Goal: Information Seeking & Learning: Check status

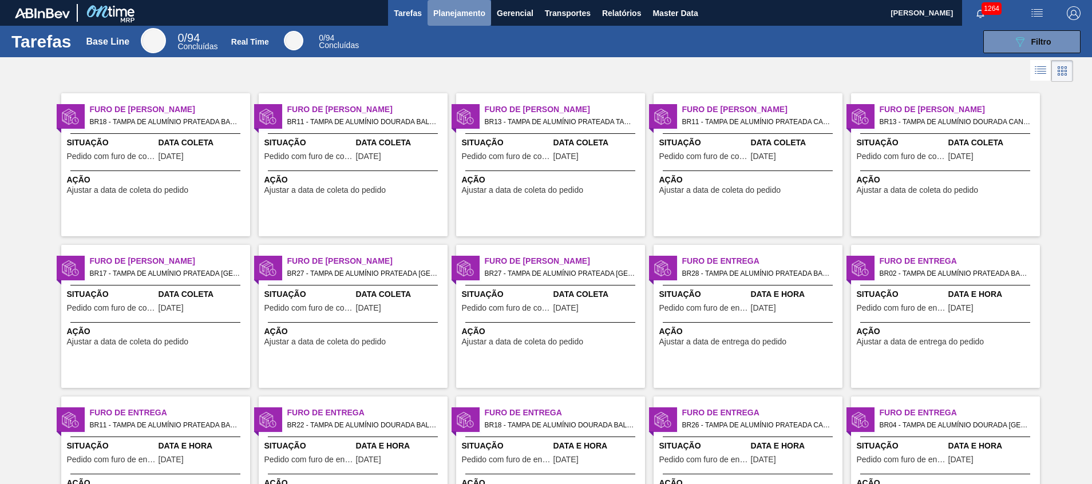
click at [452, 14] on span "Planejamento" at bounding box center [459, 13] width 52 height 14
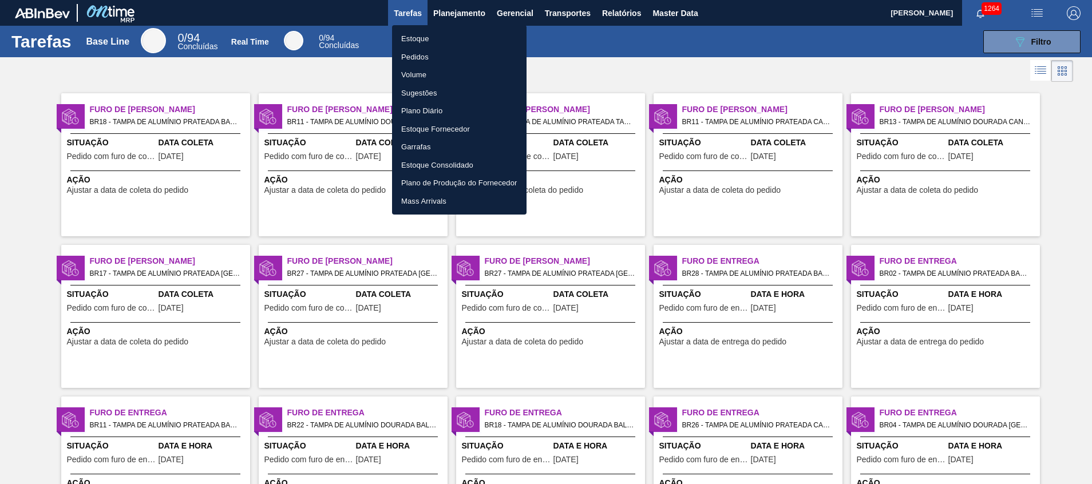
click at [446, 42] on li "Estoque" at bounding box center [459, 39] width 134 height 18
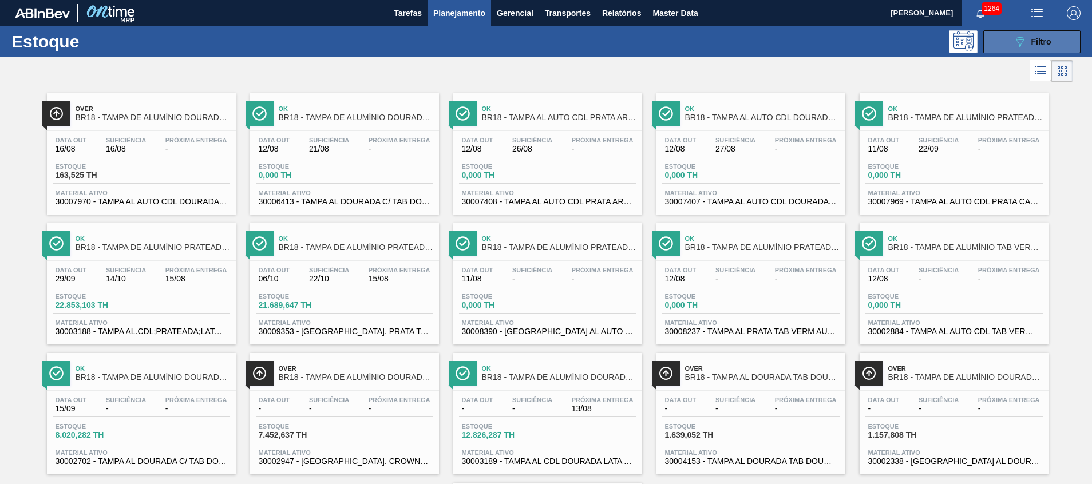
click at [1046, 32] on button "089F7B8B-B2A5-4AFE-B5C0-19BA573D28AC Filtro" at bounding box center [1031, 41] width 97 height 23
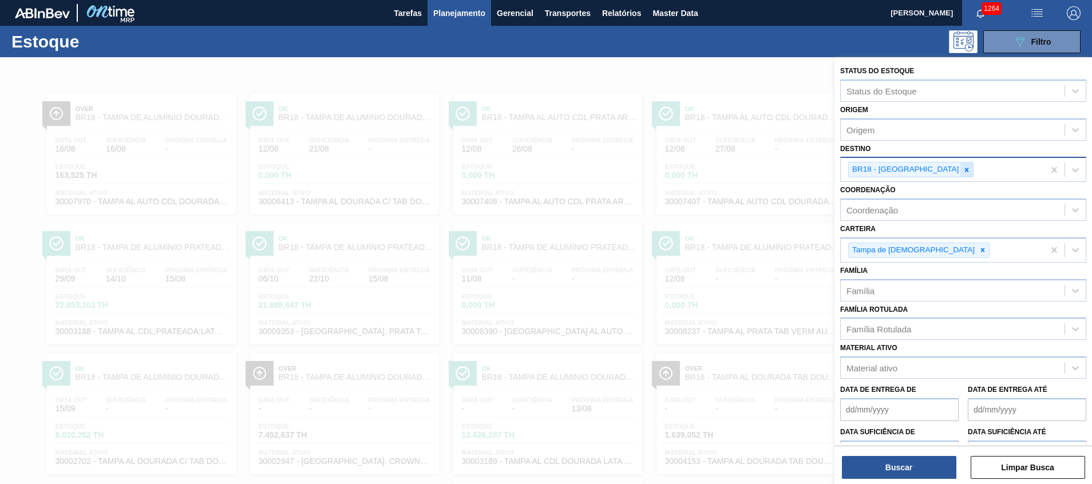
click at [963, 170] on icon at bounding box center [967, 170] width 8 height 8
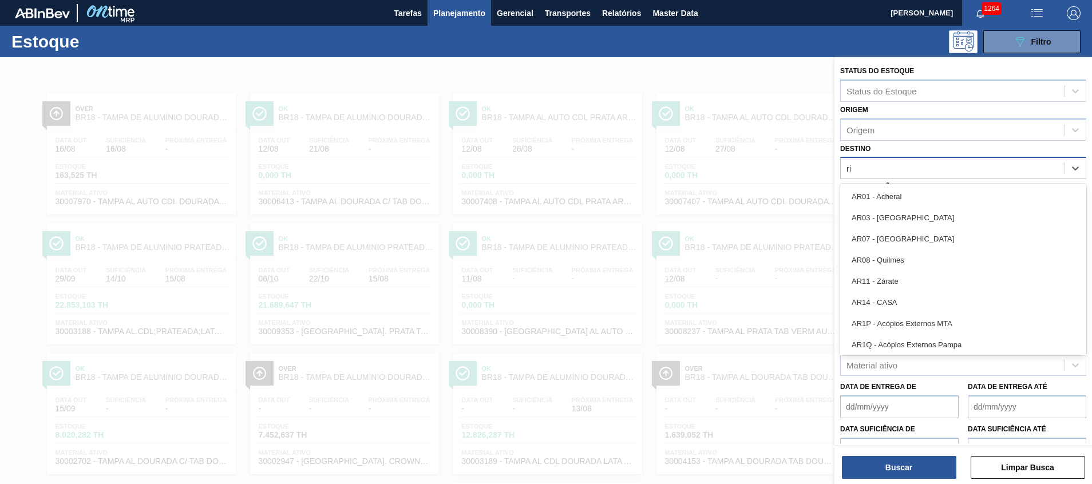
type input "rio"
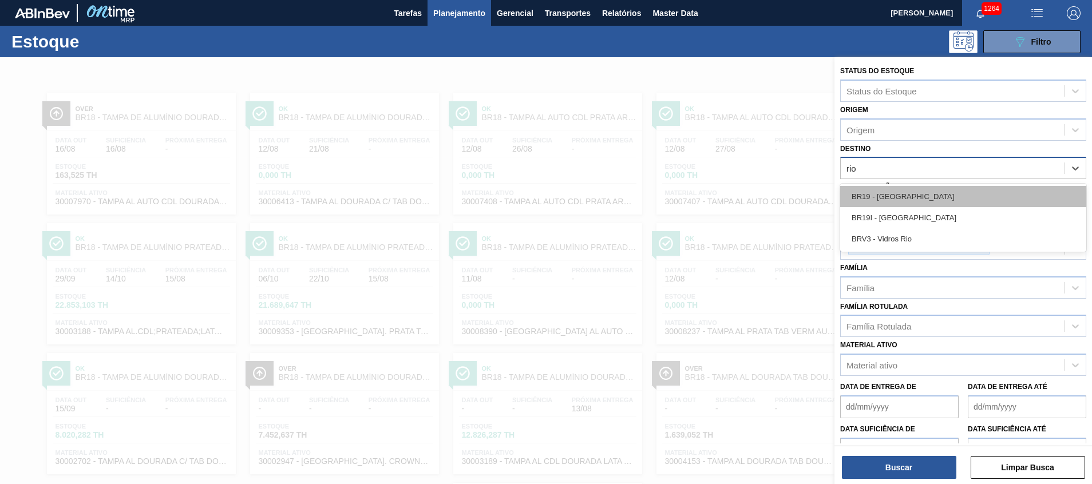
click at [950, 196] on div "BR19 - Nova Rio" at bounding box center [963, 196] width 246 height 21
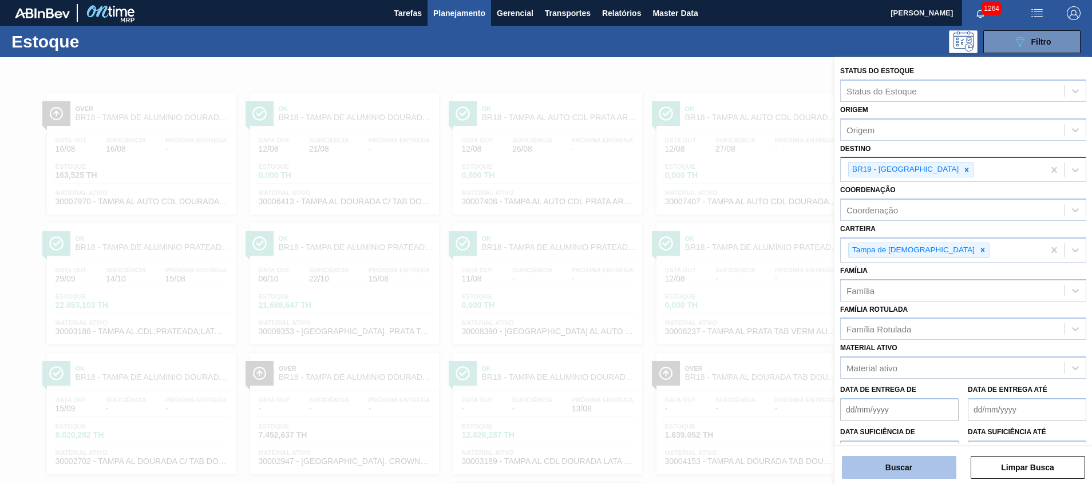
click at [877, 470] on button "Buscar" at bounding box center [899, 467] width 114 height 23
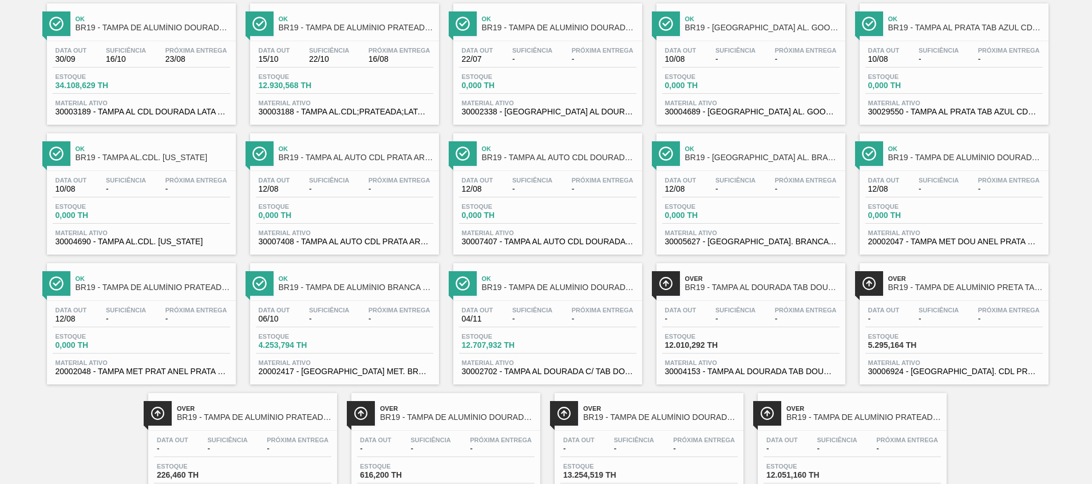
scroll to position [149, 0]
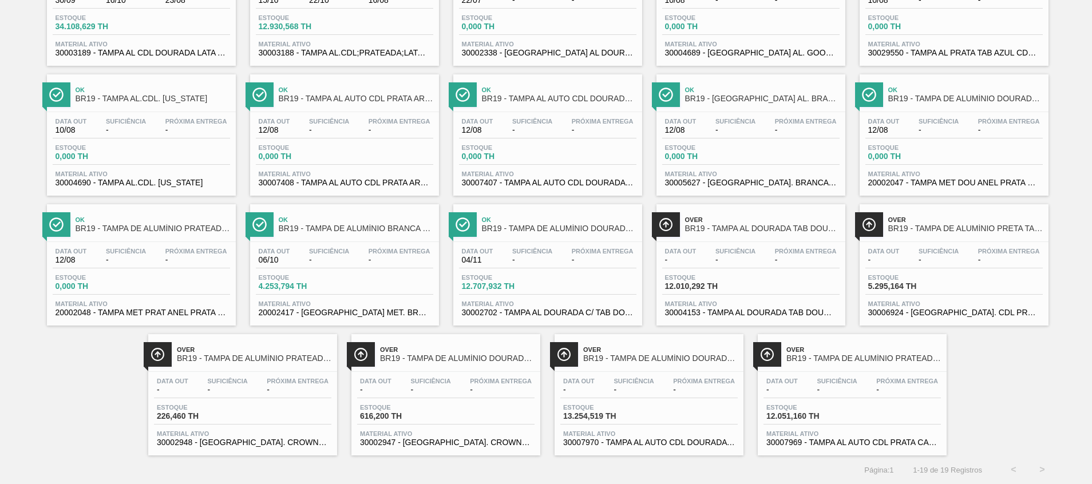
click at [888, 444] on span "30007969 - TAMPA AL AUTO CDL PRATA CANPACK" at bounding box center [852, 442] width 172 height 9
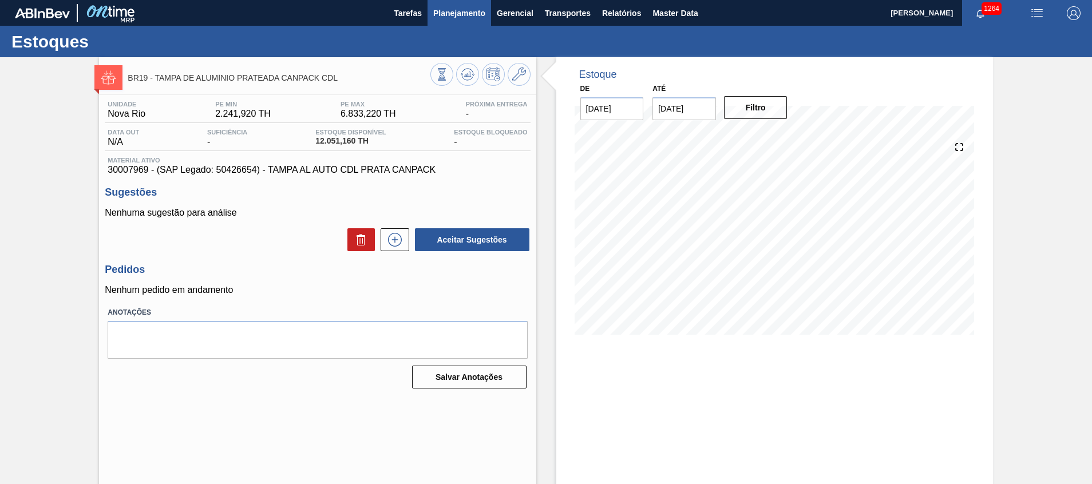
click at [436, 19] on span "Planejamento" at bounding box center [459, 13] width 52 height 14
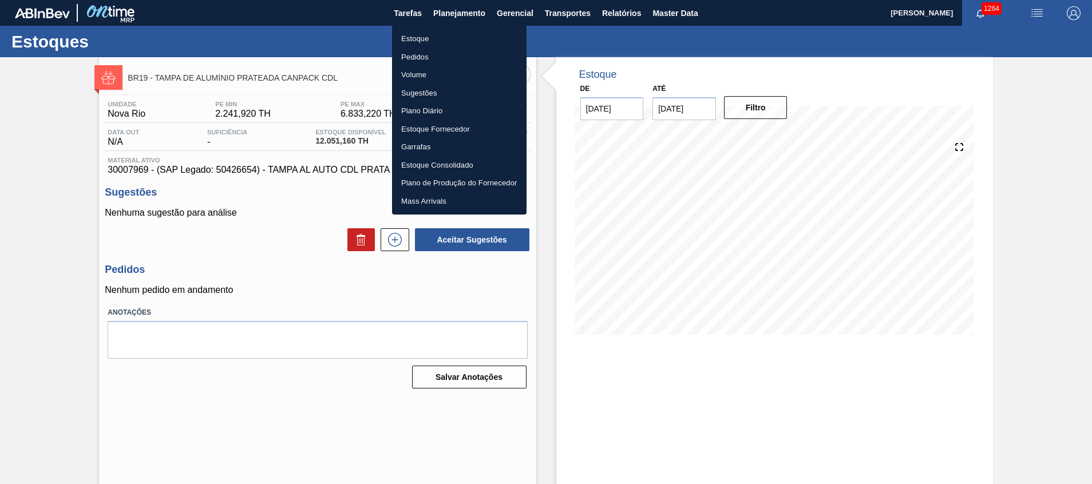
click at [429, 43] on li "Estoque" at bounding box center [459, 39] width 134 height 18
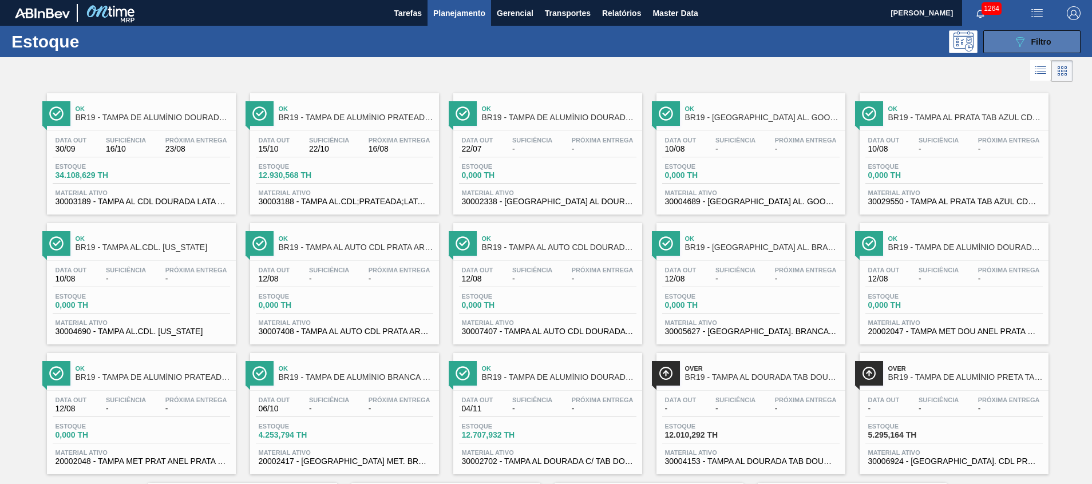
click at [1018, 43] on icon "089F7B8B-B2A5-4AFE-B5C0-19BA573D28AC" at bounding box center [1020, 42] width 14 height 14
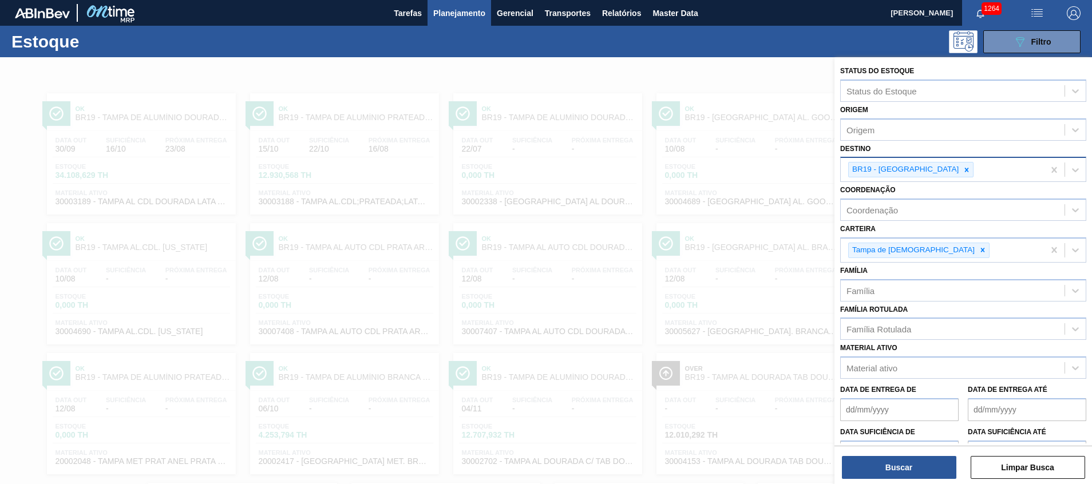
click at [963, 172] on icon at bounding box center [967, 170] width 8 height 8
type input "a"
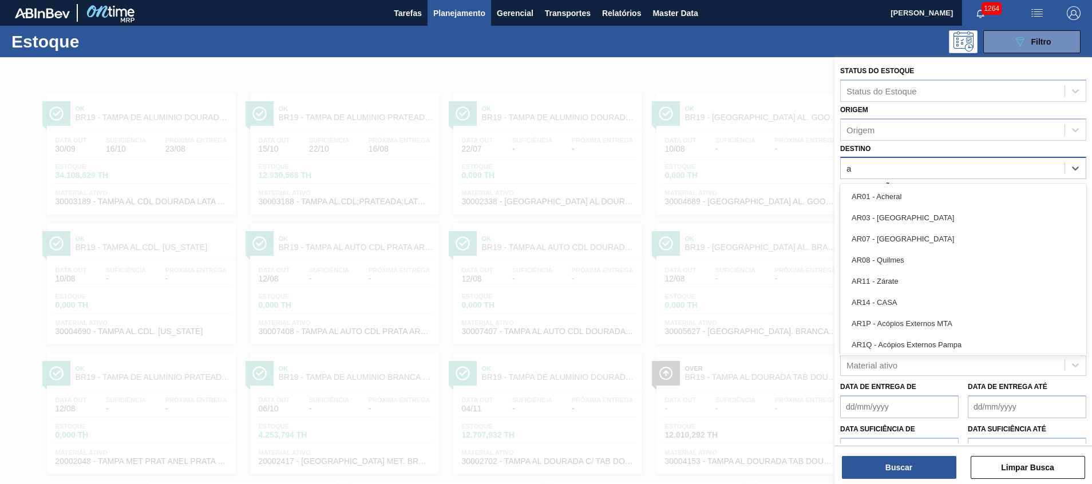
type input "aq"
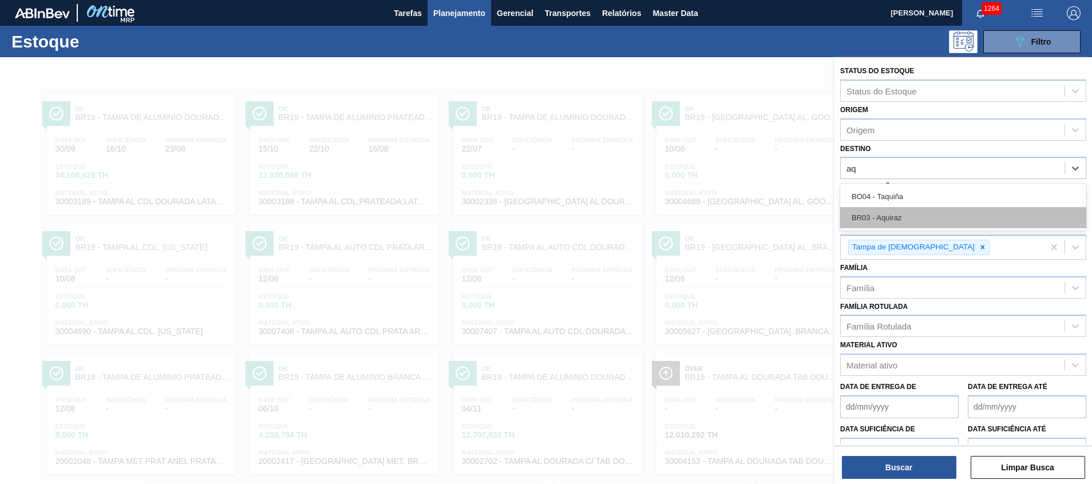
click at [967, 223] on div "BR03 - Aquiraz" at bounding box center [963, 217] width 246 height 21
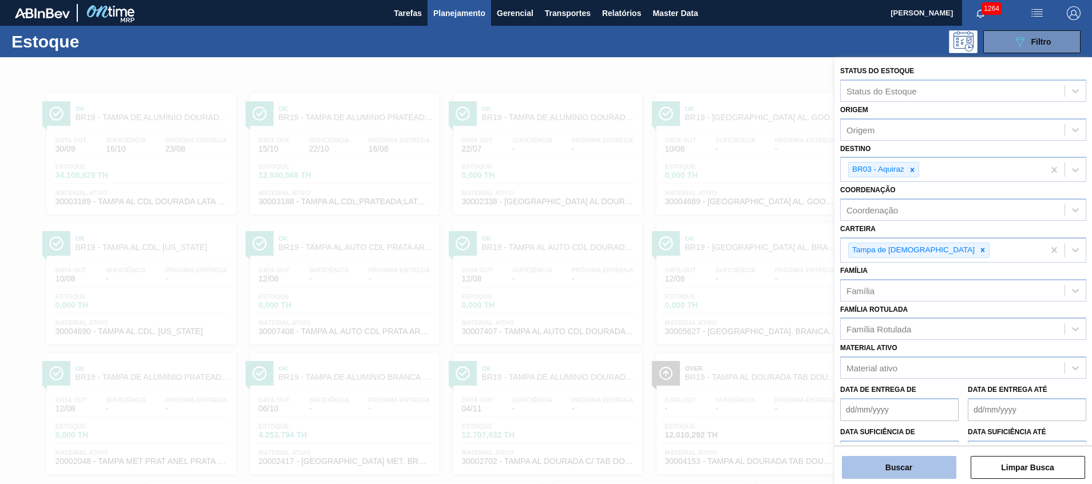
click at [886, 469] on button "Buscar" at bounding box center [899, 467] width 114 height 23
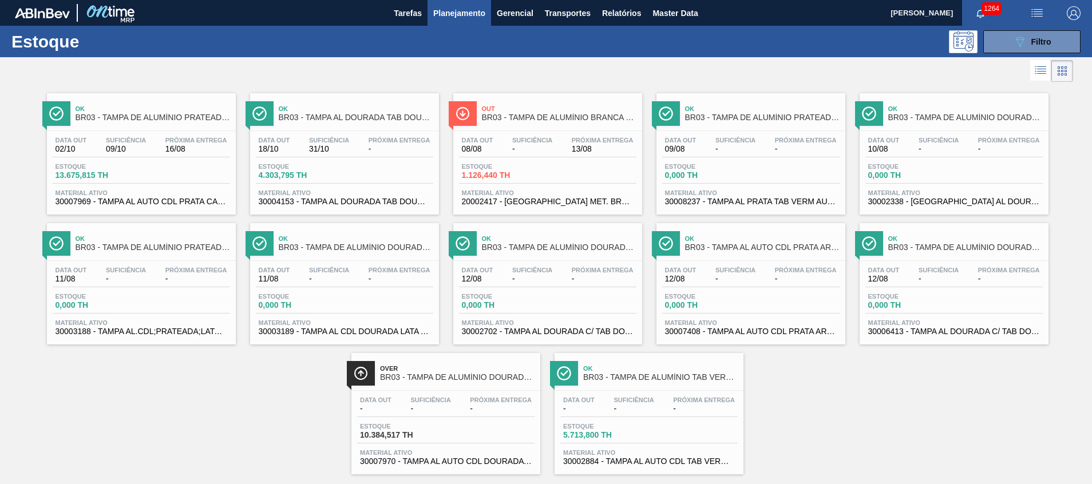
click at [204, 203] on span "30007969 - TAMPA AL AUTO CDL PRATA CANPACK" at bounding box center [142, 201] width 172 height 9
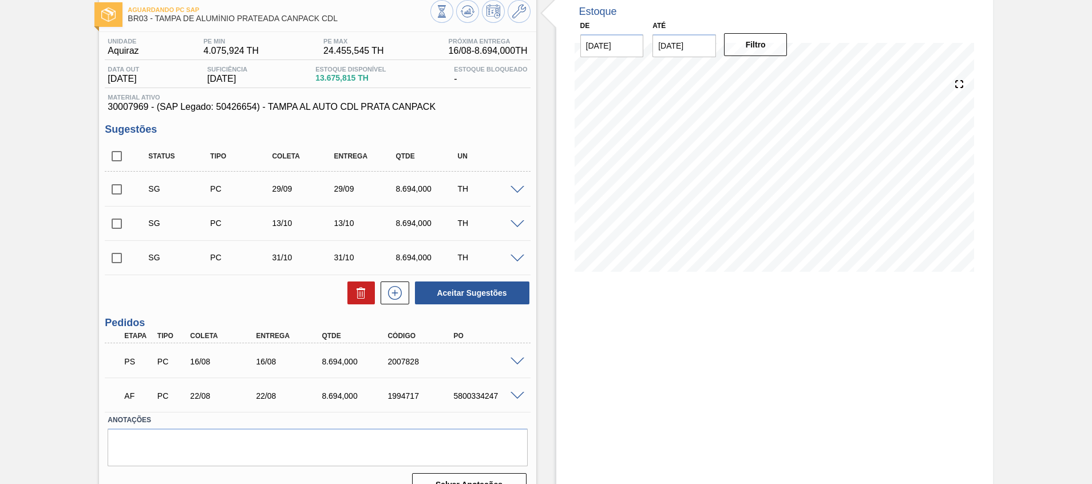
scroll to position [85, 0]
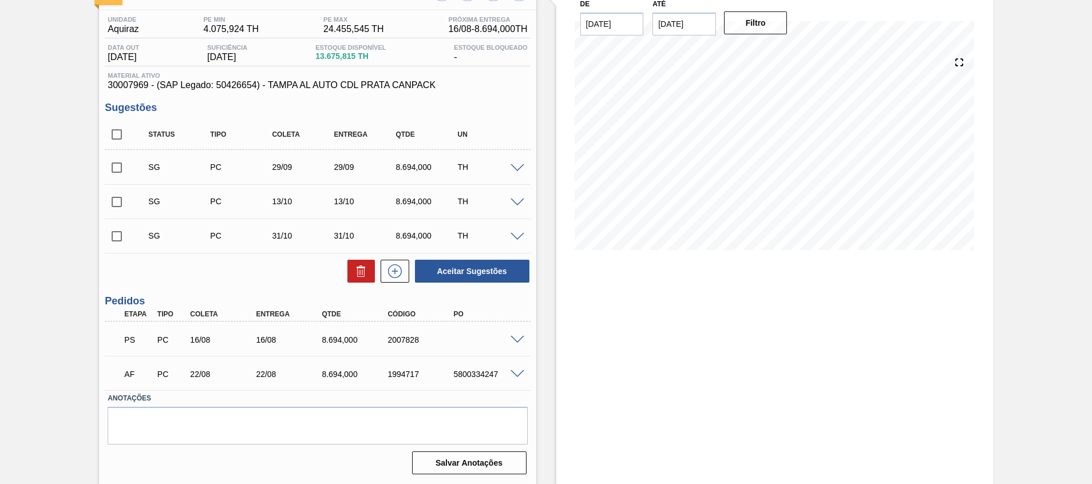
click at [509, 334] on div "PS PC 16/08 16/08 8.694,000 2007828" at bounding box center [314, 338] width 395 height 23
click at [516, 337] on span at bounding box center [517, 340] width 14 height 9
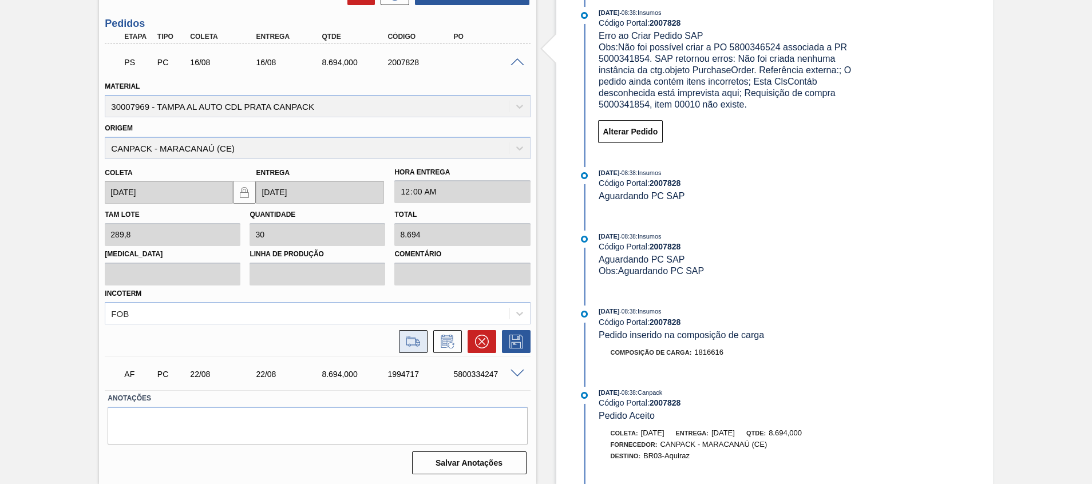
click at [409, 343] on icon at bounding box center [413, 342] width 18 height 14
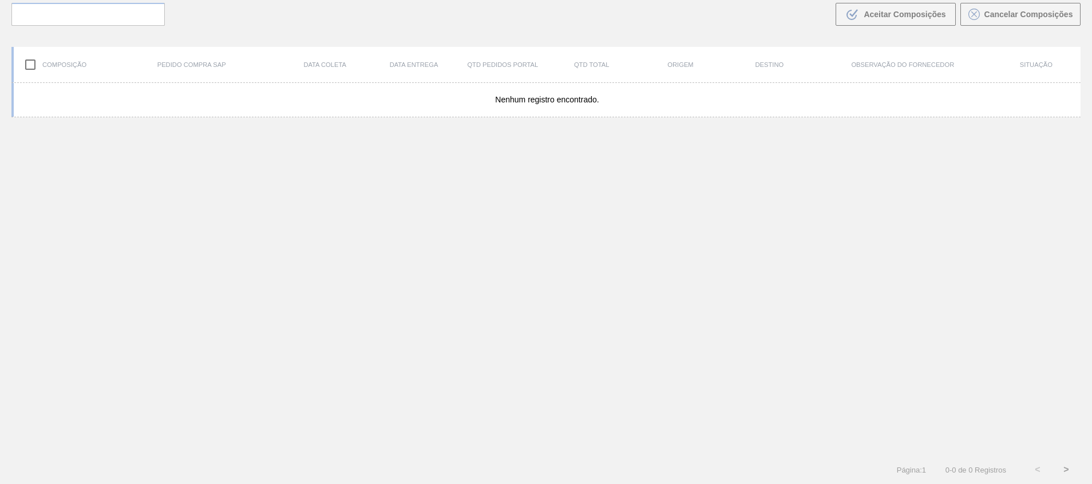
scroll to position [82, 0]
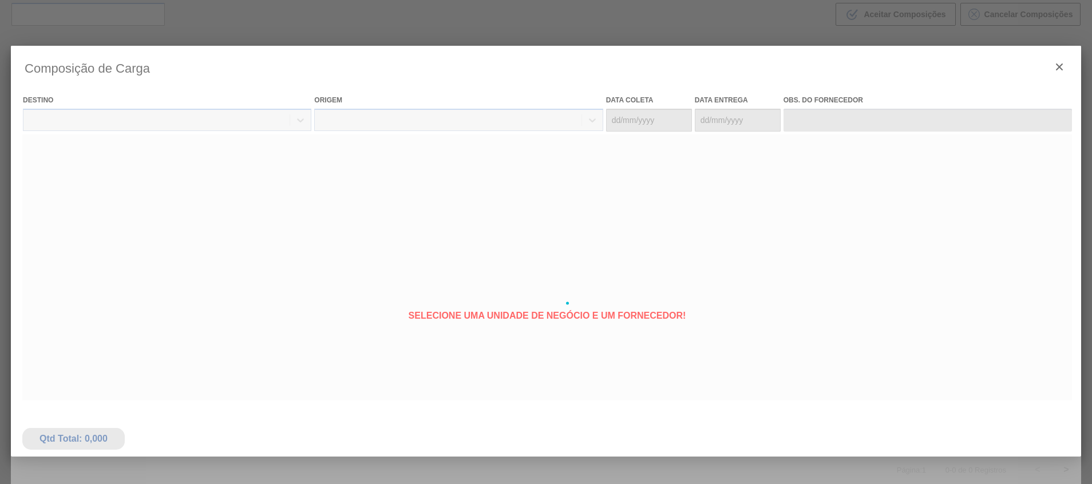
type coleta "16/08/2025"
type entrega "16/08/2025"
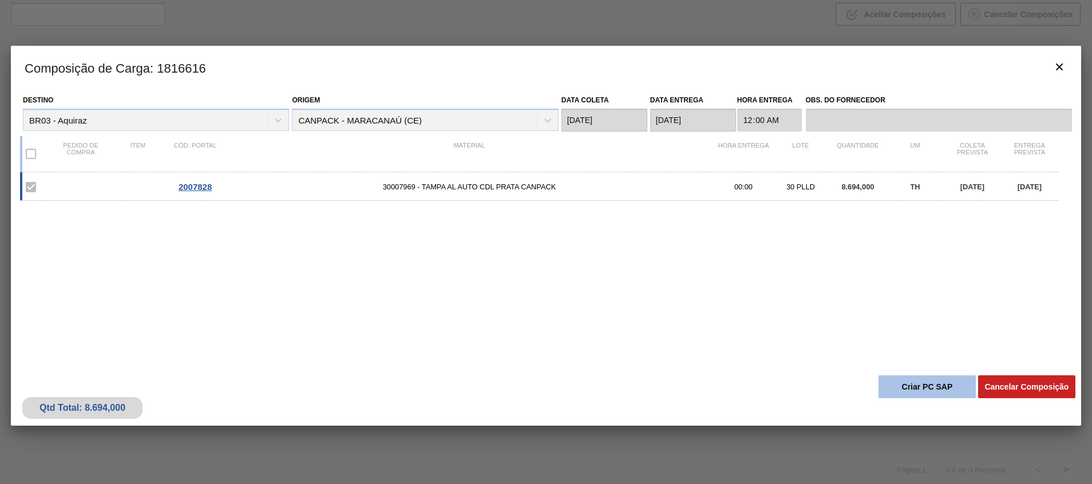
click at [925, 384] on button "Criar PC SAP" at bounding box center [926, 386] width 97 height 23
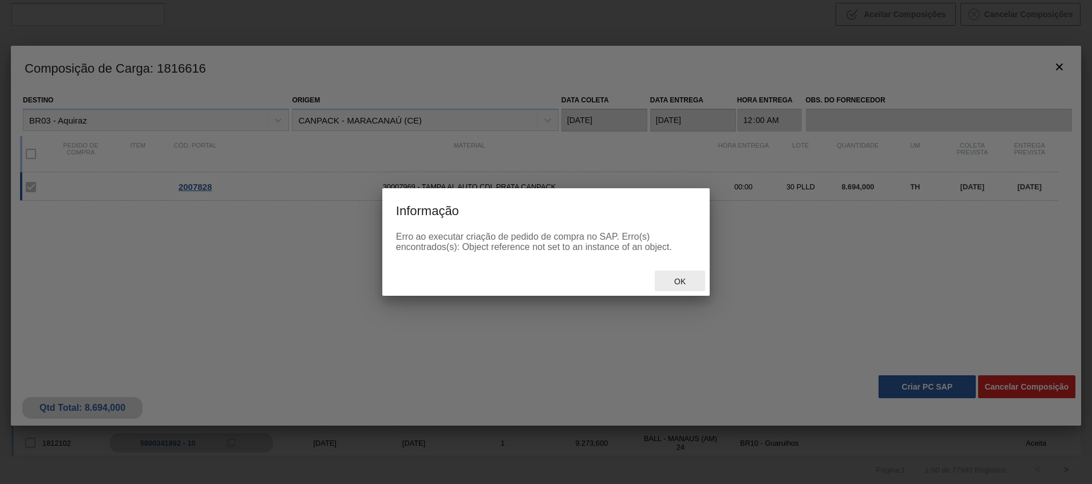
click at [683, 275] on div "Ok" at bounding box center [680, 281] width 50 height 21
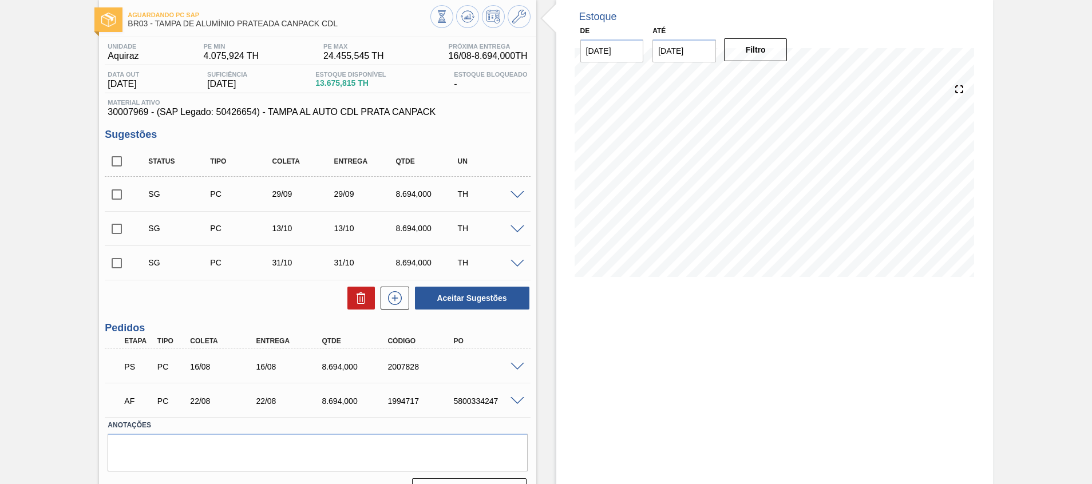
scroll to position [85, 0]
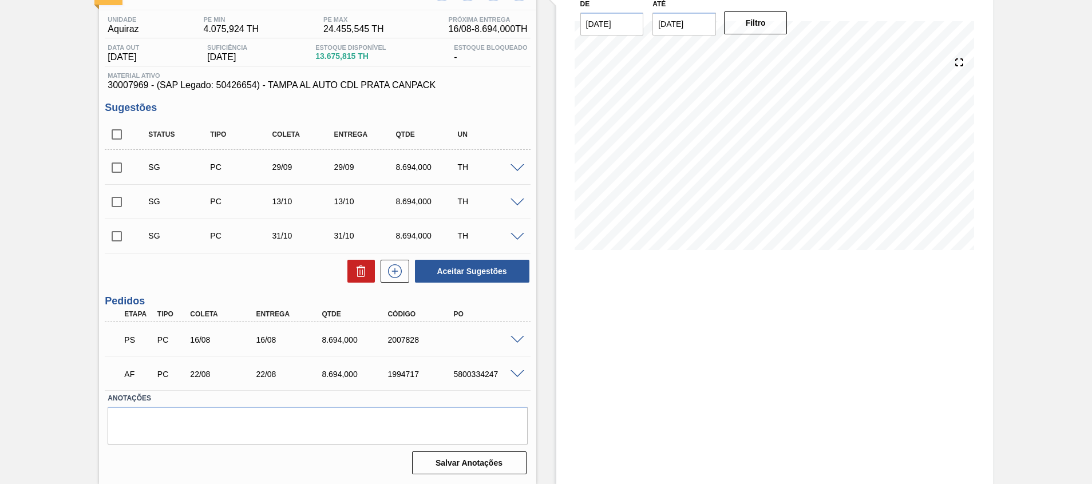
click at [513, 341] on span at bounding box center [517, 340] width 14 height 9
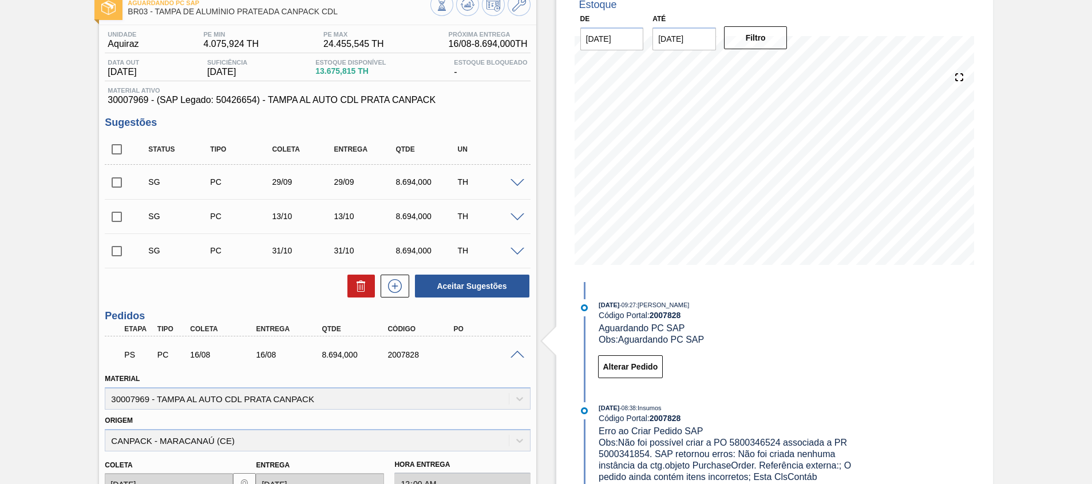
scroll to position [0, 0]
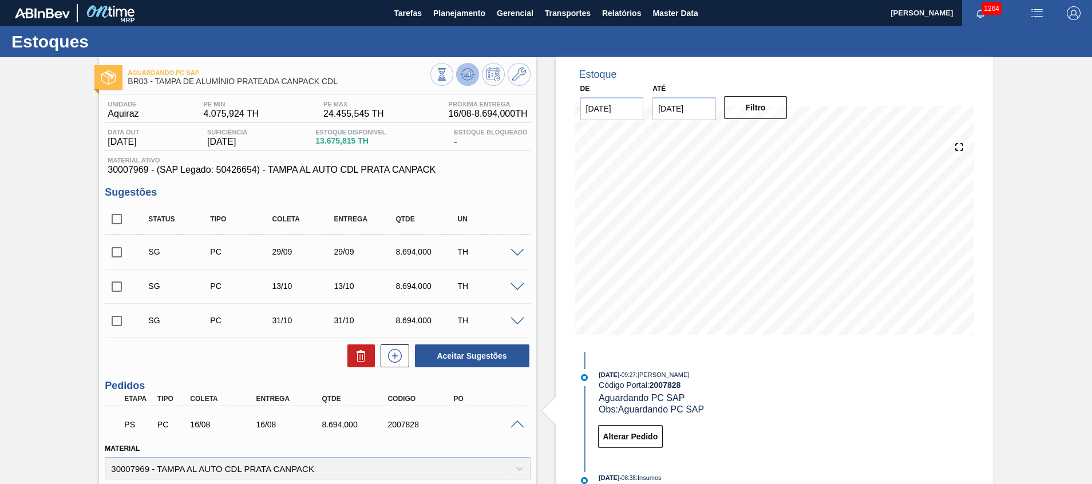
click at [448, 80] on icon at bounding box center [442, 74] width 13 height 13
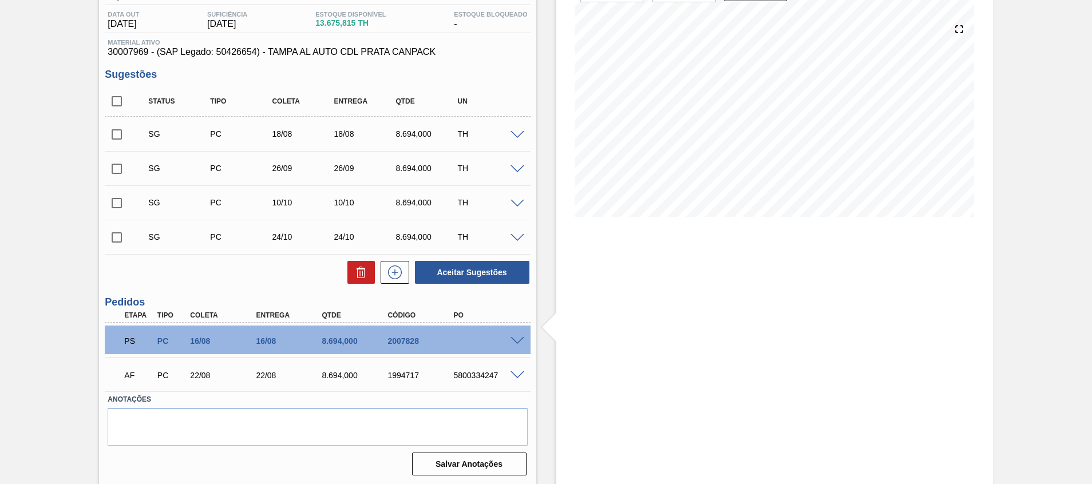
scroll to position [119, 0]
click at [513, 341] on span at bounding box center [517, 340] width 14 height 9
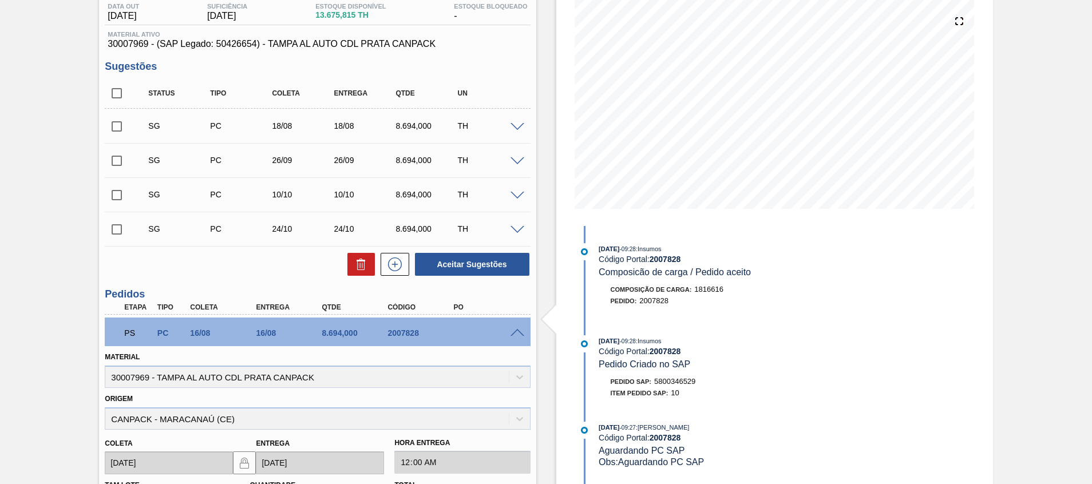
scroll to position [0, 0]
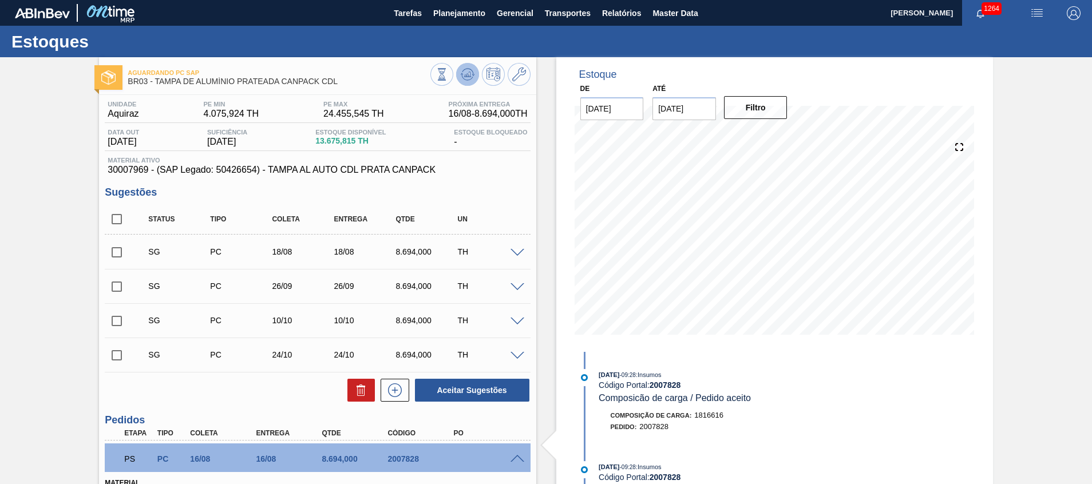
click at [448, 73] on icon at bounding box center [442, 74] width 13 height 13
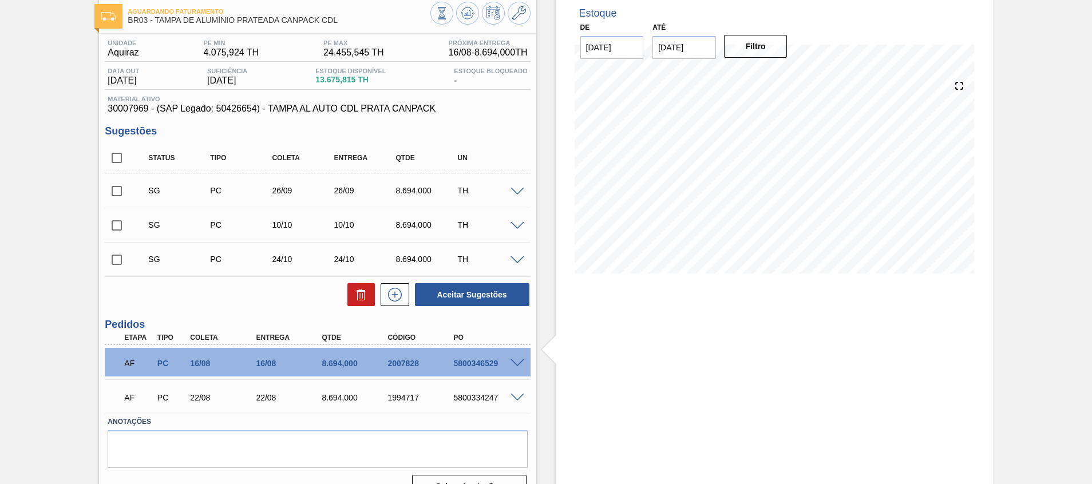
scroll to position [85, 0]
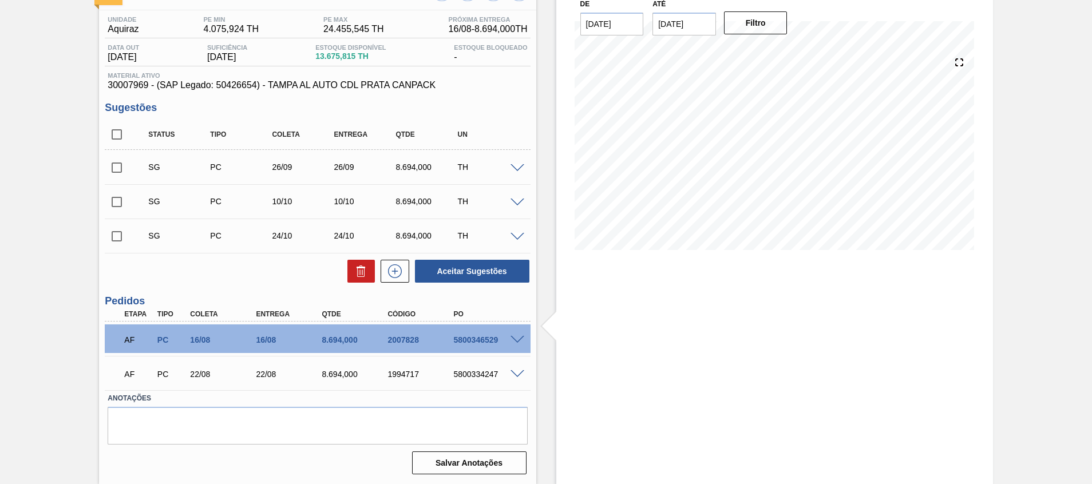
click at [489, 335] on div "AF PC 16/08 16/08 8.694,000 2007828 5800346529" at bounding box center [314, 338] width 395 height 23
click at [486, 338] on div "5800346529" at bounding box center [487, 339] width 74 height 9
copy div "5800346529"
click at [585, 362] on div "Estoque De 13/08/2025 Até 27/08/2025 Filtro 15/08 Projeção de Estoque 9,532.959…" at bounding box center [774, 229] width 437 height 512
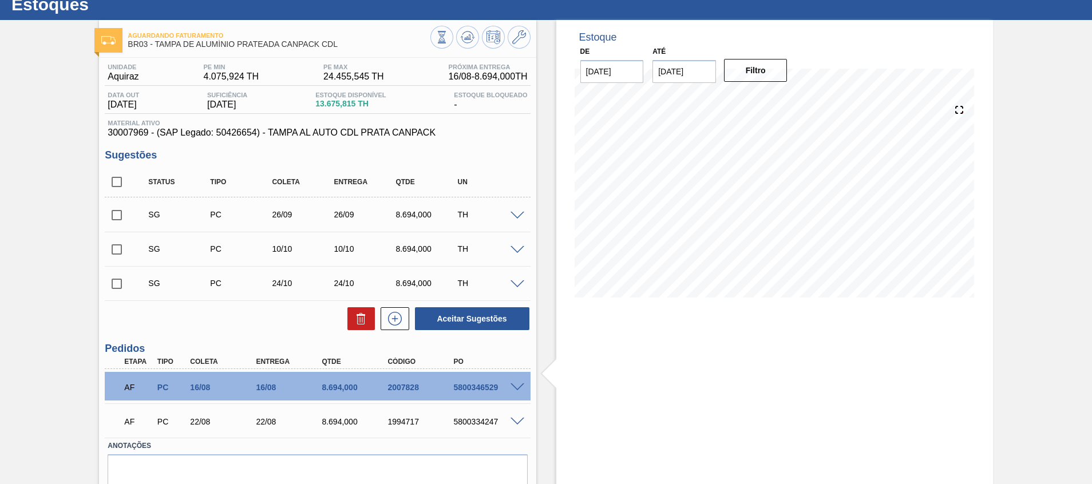
scroll to position [0, 0]
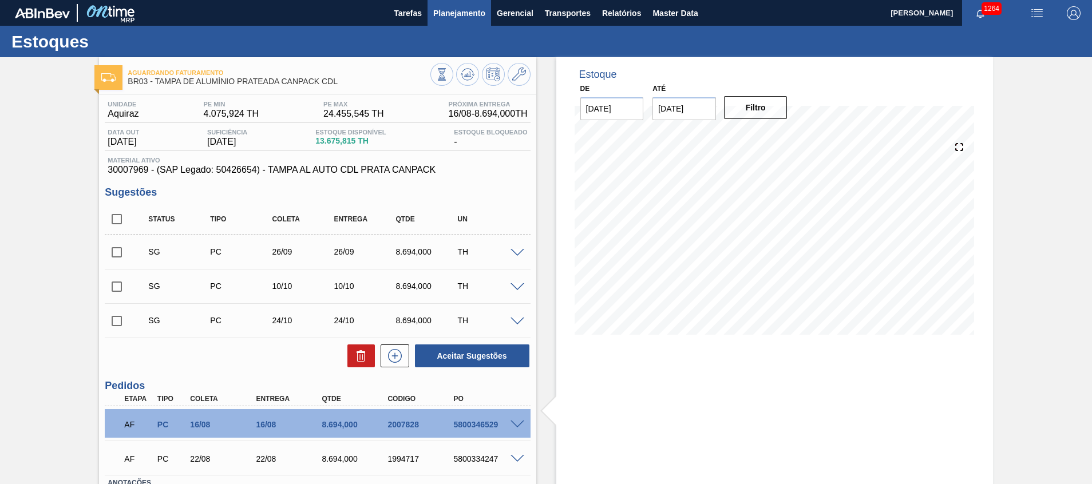
click at [460, 25] on button "Planejamento" at bounding box center [460, 13] width 64 height 26
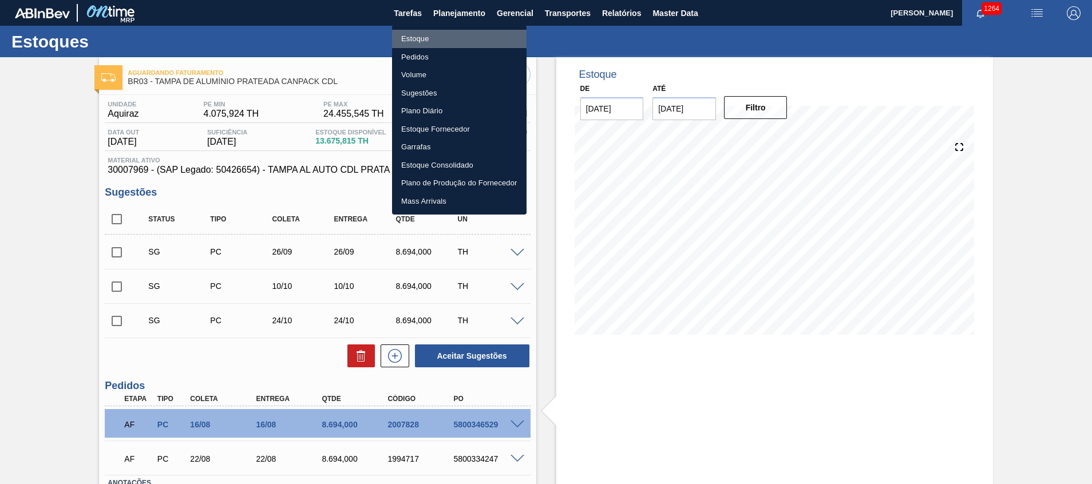
click at [468, 43] on li "Estoque" at bounding box center [459, 39] width 134 height 18
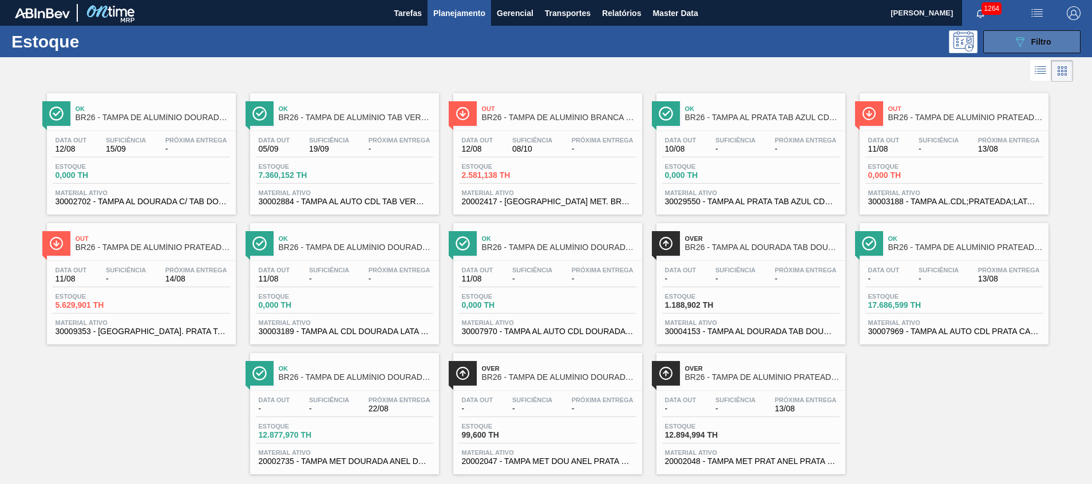
click at [1003, 45] on button "089F7B8B-B2A5-4AFE-B5C0-19BA573D28AC Filtro" at bounding box center [1031, 41] width 97 height 23
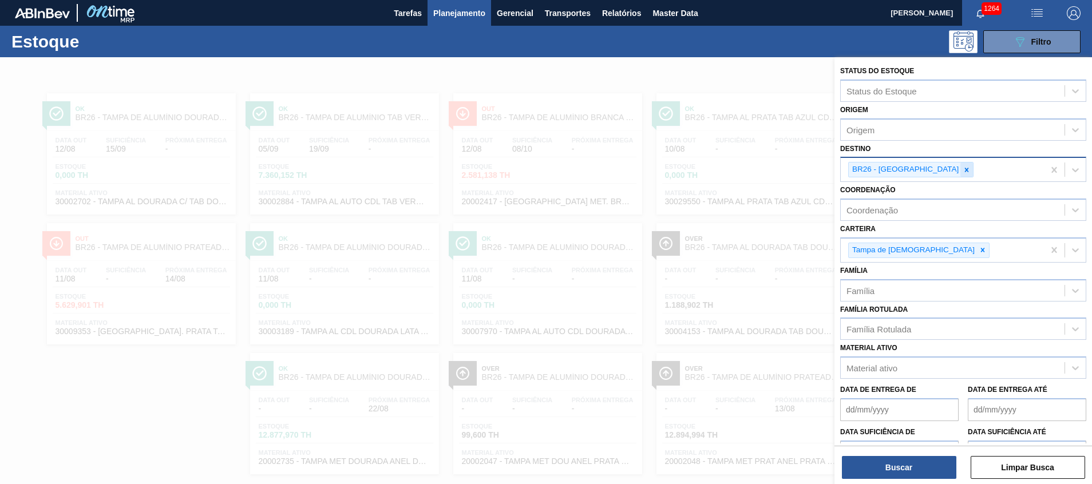
click at [960, 164] on div at bounding box center [966, 170] width 13 height 14
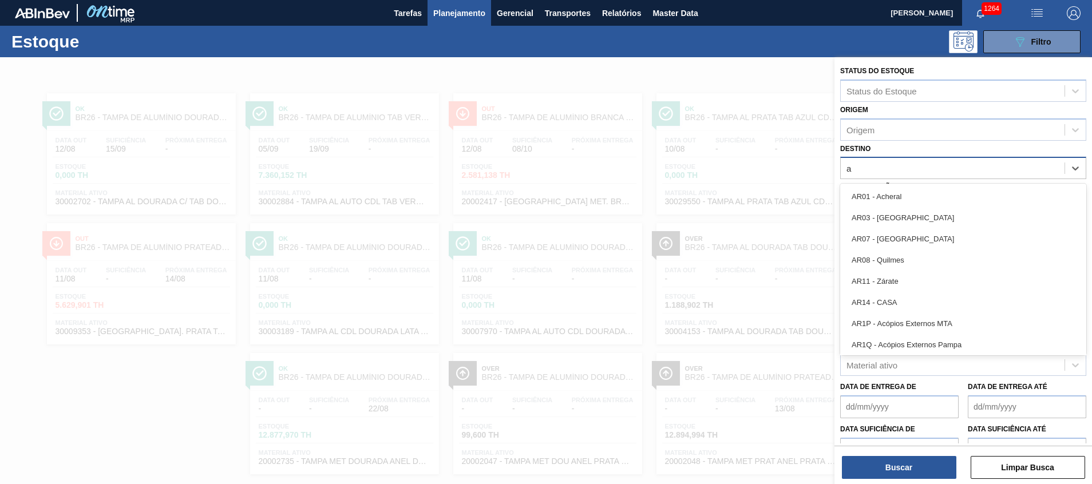
type input "ag"
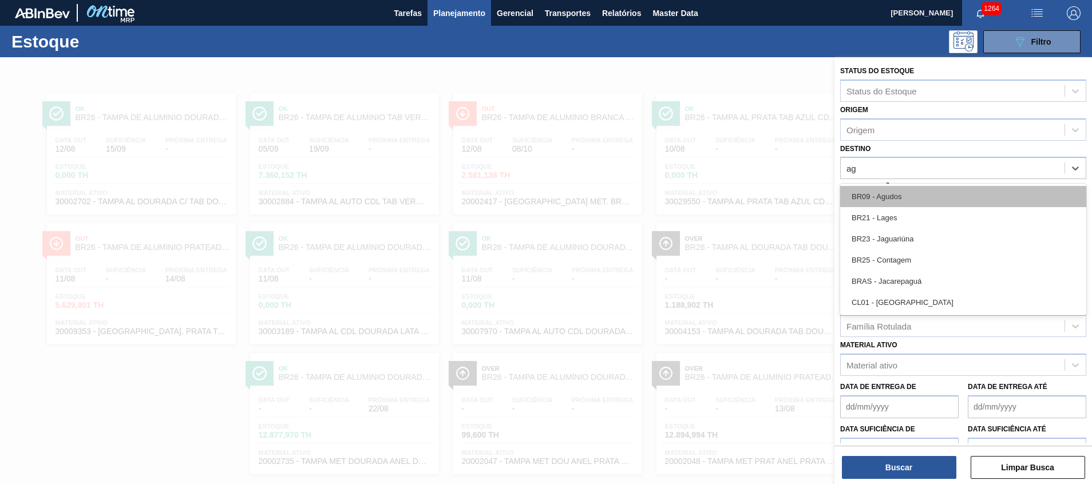
click at [899, 196] on div "BR09 - Agudos" at bounding box center [963, 196] width 246 height 21
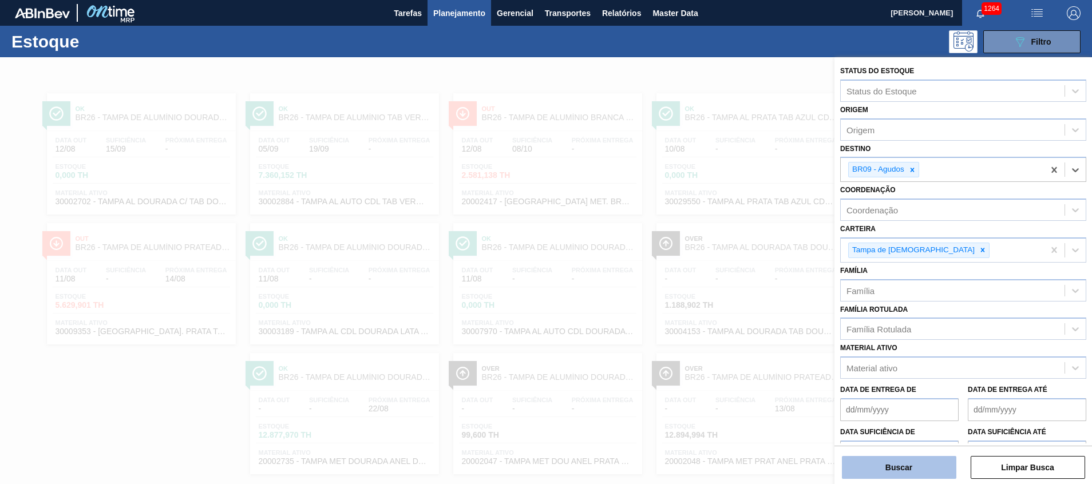
click at [884, 474] on button "Buscar" at bounding box center [899, 467] width 114 height 23
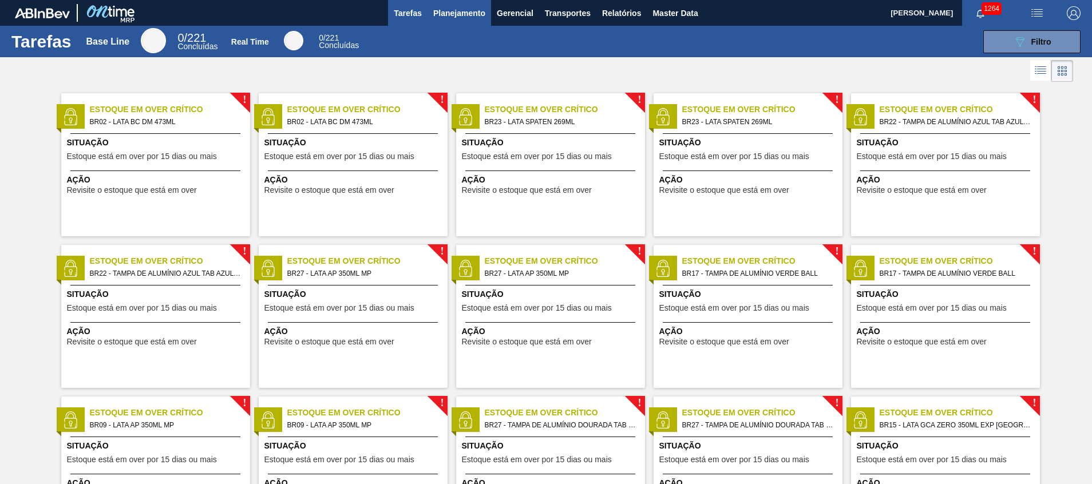
click at [454, 3] on button "Planejamento" at bounding box center [460, 13] width 64 height 26
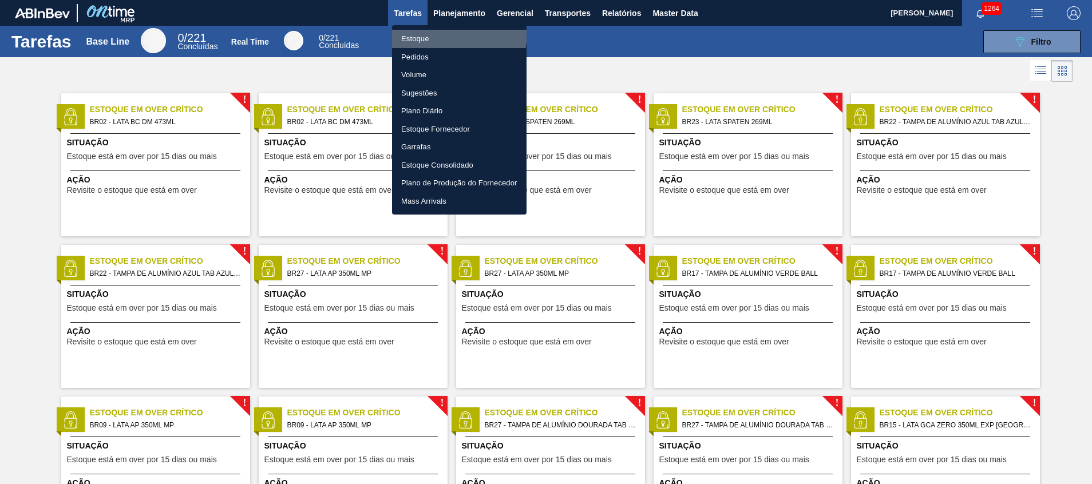
click at [443, 32] on li "Estoque" at bounding box center [459, 39] width 134 height 18
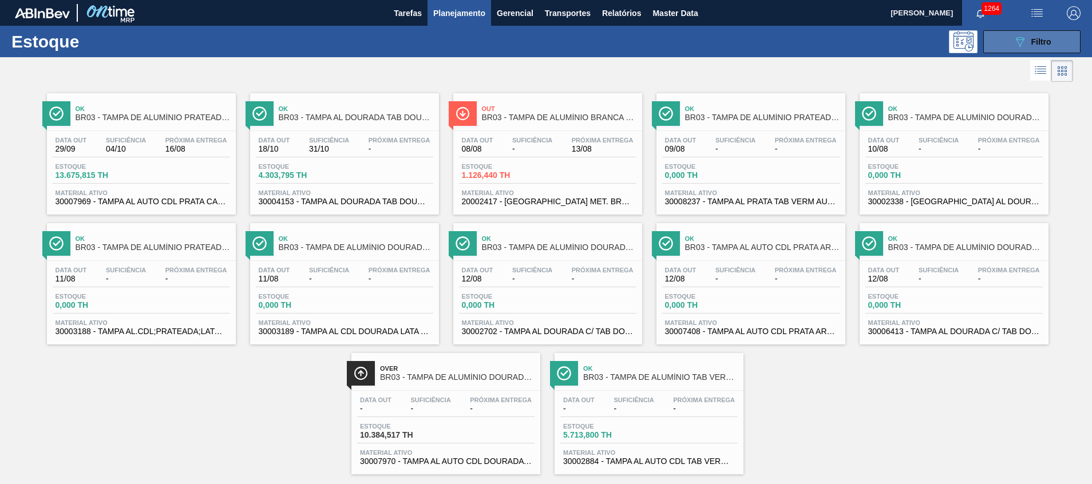
click at [985, 50] on button "089F7B8B-B2A5-4AFE-B5C0-19BA573D28AC Filtro" at bounding box center [1031, 41] width 97 height 23
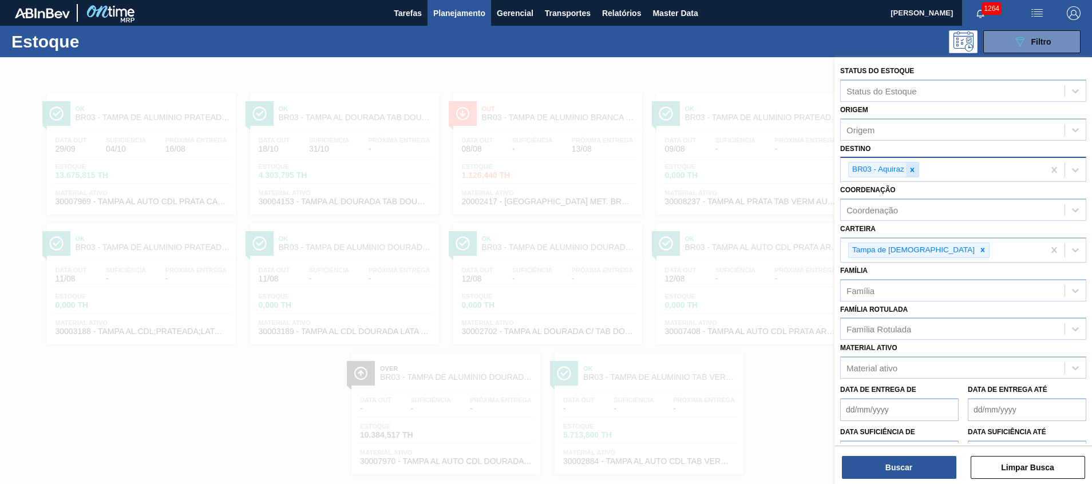
click at [913, 164] on div at bounding box center [912, 170] width 13 height 14
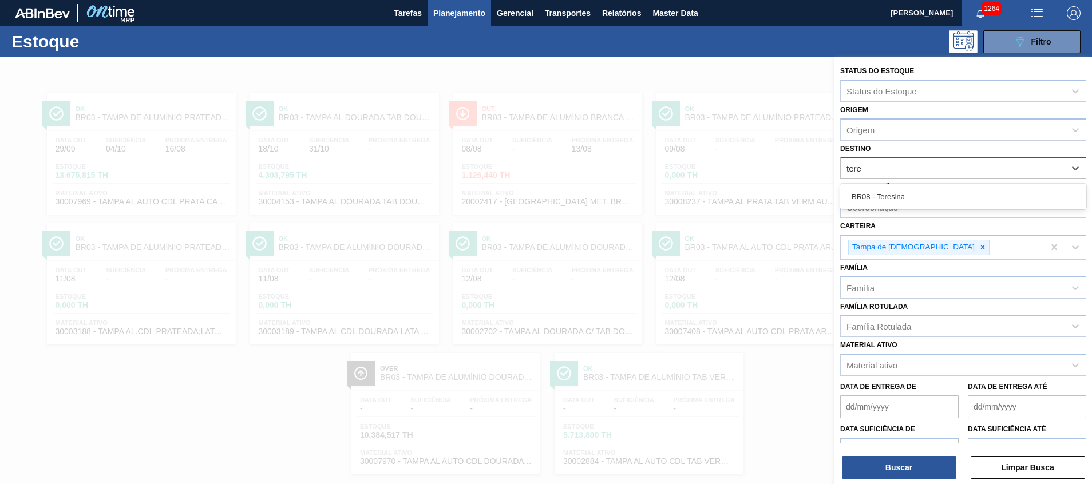
type input "teres"
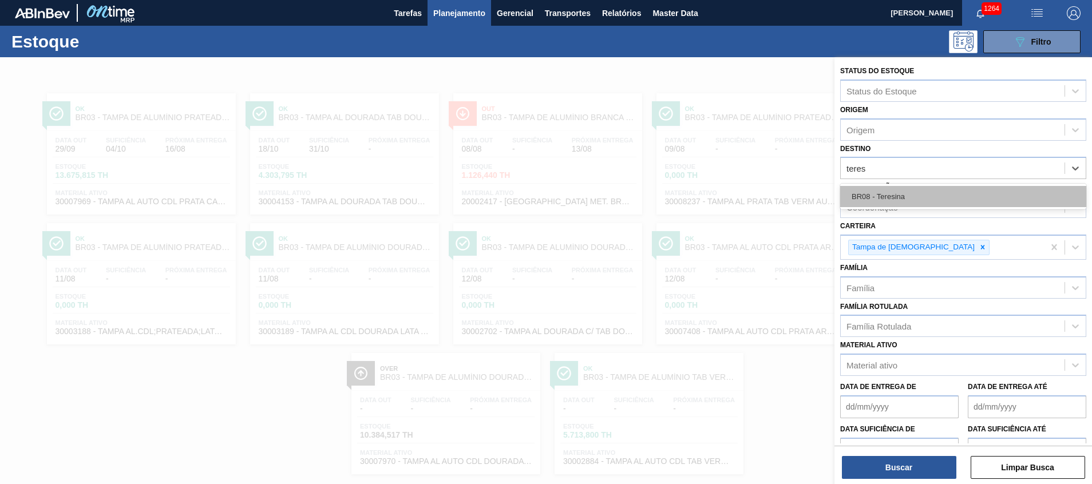
click at [911, 192] on div "BR08 - Teresina" at bounding box center [963, 196] width 246 height 21
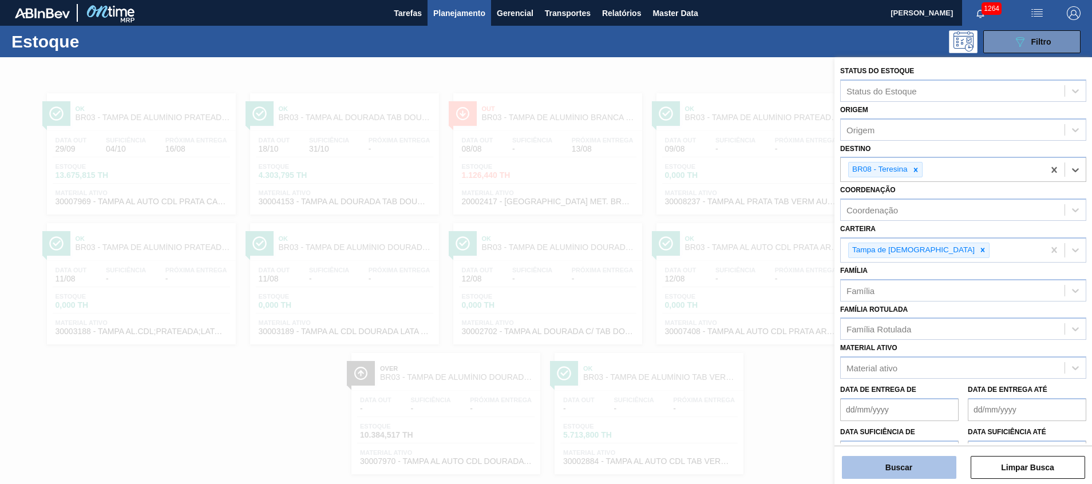
click at [874, 472] on button "Buscar" at bounding box center [899, 467] width 114 height 23
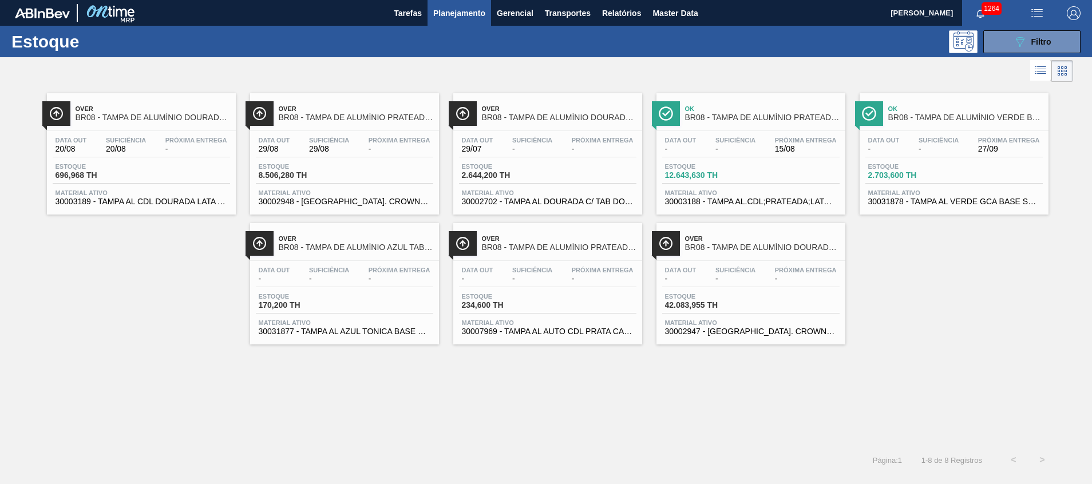
click at [157, 199] on span "30003189 - TAMPA AL CDL DOURADA LATA AUTOMATICA" at bounding box center [142, 201] width 172 height 9
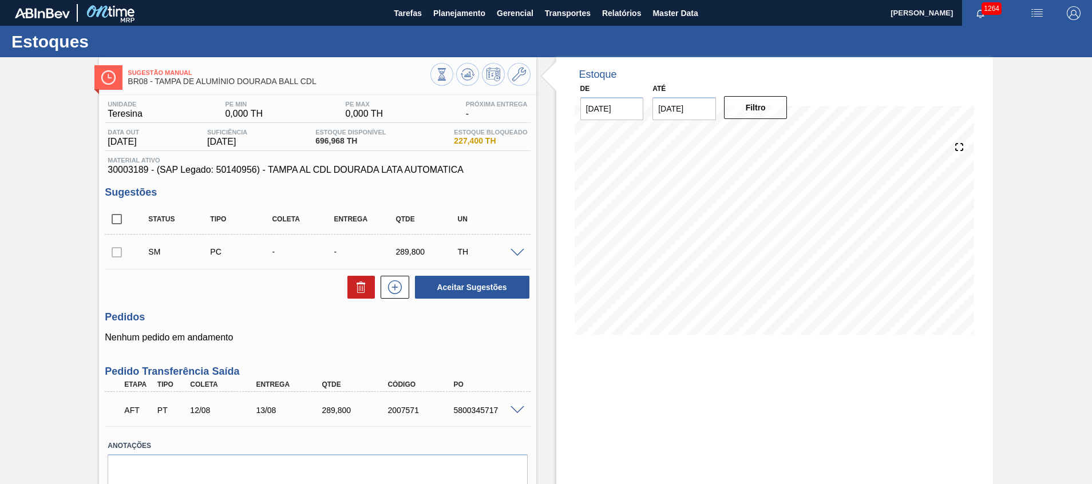
click at [510, 252] on span at bounding box center [517, 253] width 14 height 9
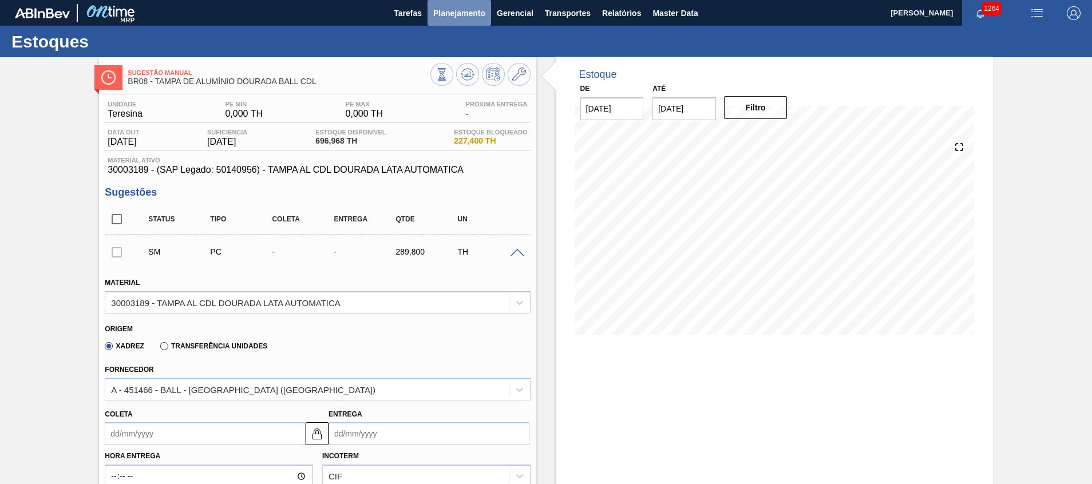
click at [450, 17] on span "Planejamento" at bounding box center [459, 13] width 52 height 14
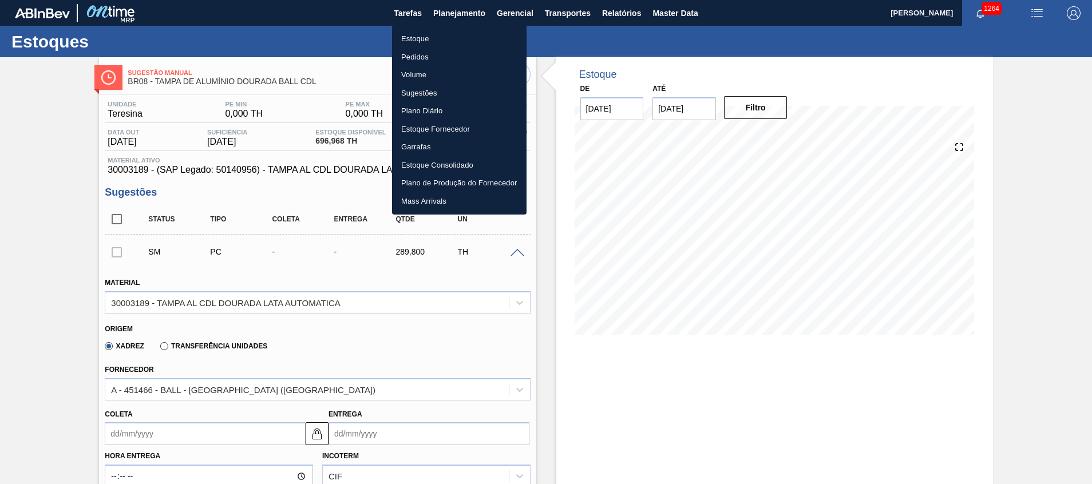
click at [557, 374] on div at bounding box center [546, 242] width 1092 height 484
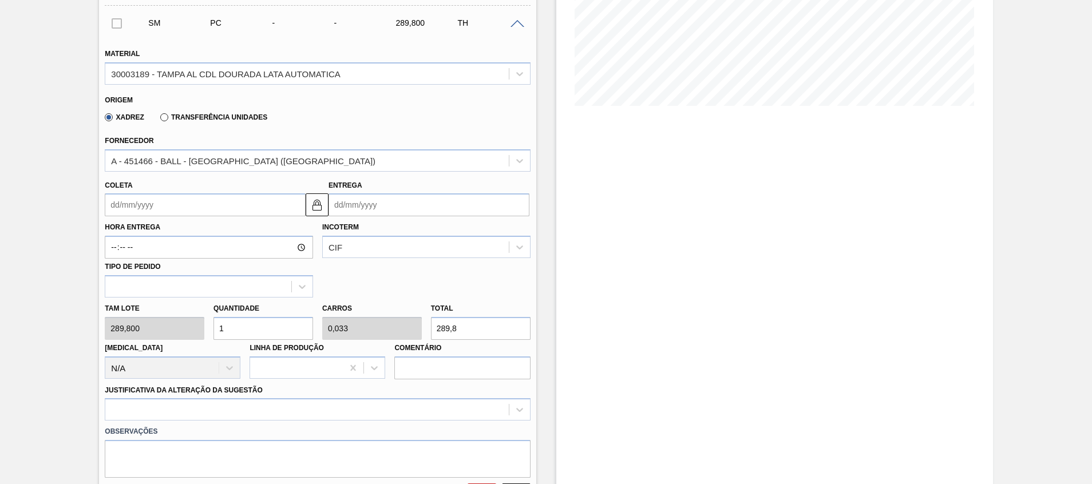
scroll to position [258, 0]
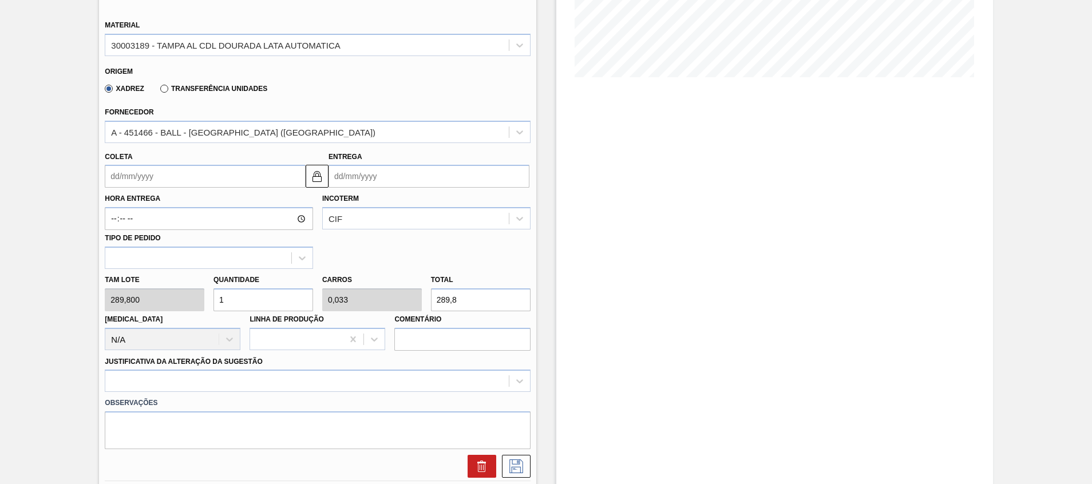
click at [232, 303] on input "1" at bounding box center [263, 299] width 100 height 23
drag, startPoint x: 232, startPoint y: 303, endPoint x: 98, endPoint y: 306, distance: 134.0
click at [98, 306] on div "Sugestão Manual BR08 - TAMPA DE ALUMÍNIO DOURADA BALL CDL Unidade Teresina PE M…" at bounding box center [546, 272] width 1092 height 944
type input "5"
type input "0,167"
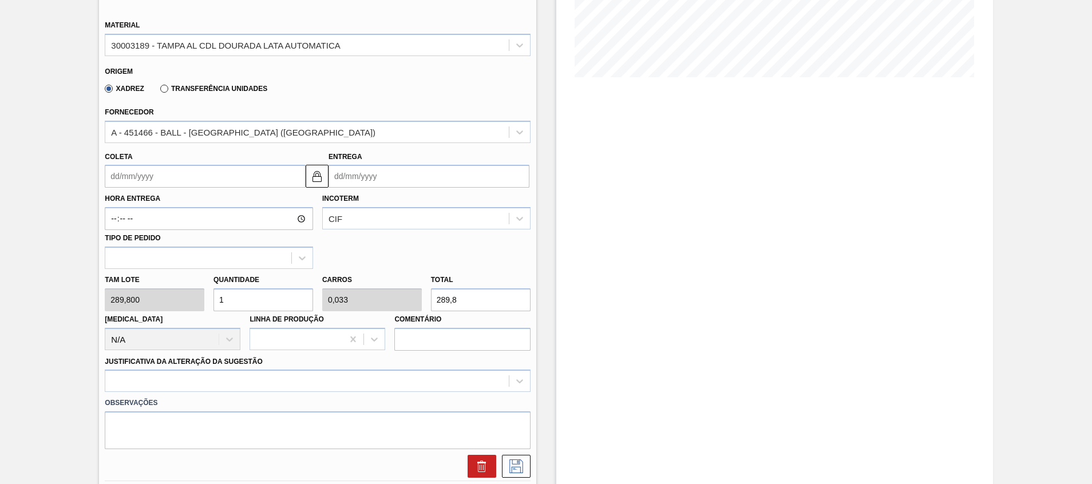
type input "1.449"
type input "5"
click at [246, 171] on input "Coleta" at bounding box center [205, 176] width 201 height 23
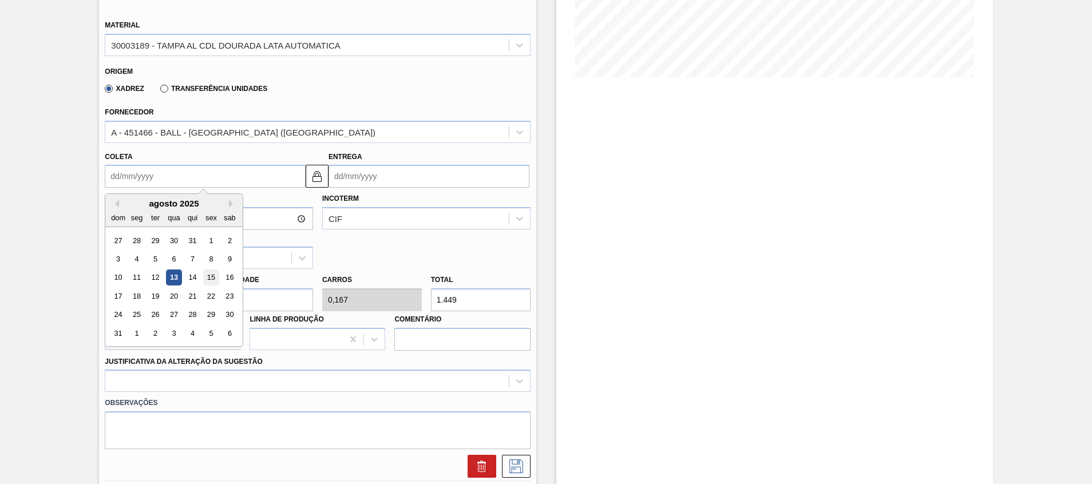
click at [207, 277] on div "15" at bounding box center [211, 277] width 15 height 15
type input "15/08/2025"
type input "18/08/2025"
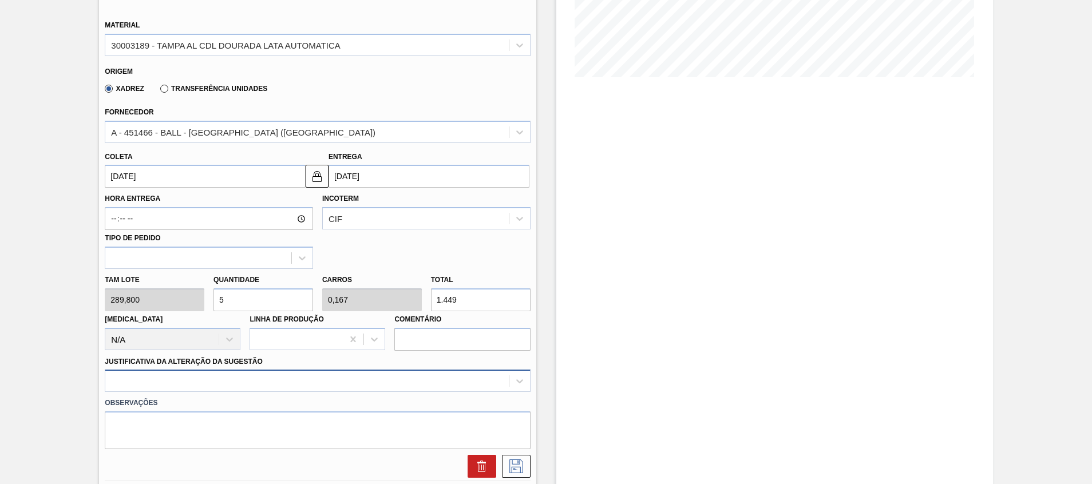
click at [250, 386] on div at bounding box center [317, 381] width 425 height 22
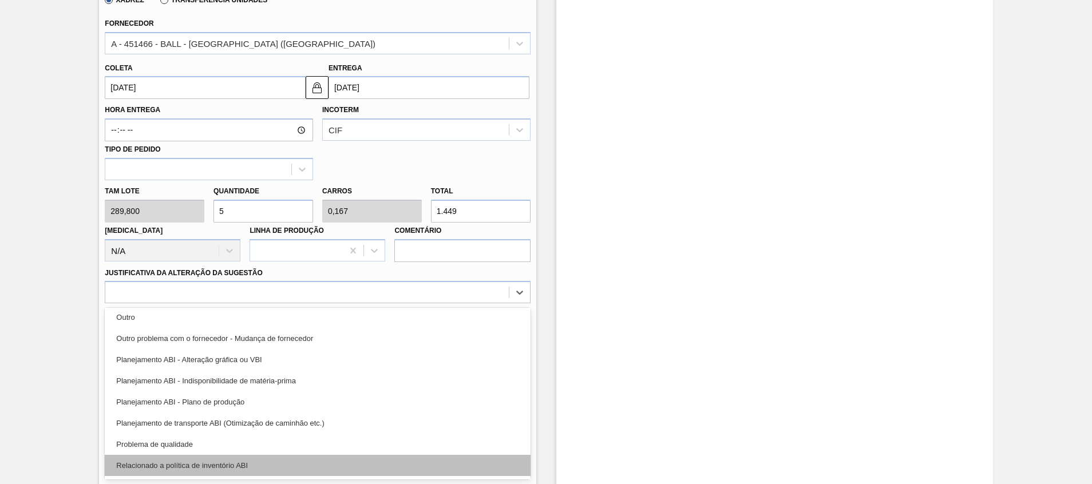
scroll to position [172, 0]
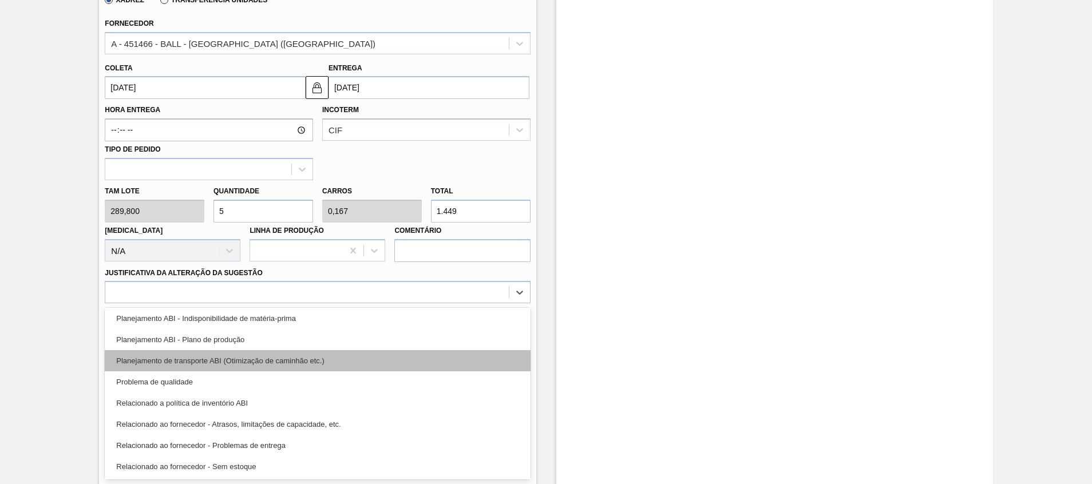
click at [354, 353] on div "Planejamento de transporte ABI (Otimização de caminhão etc.)" at bounding box center [317, 360] width 425 height 21
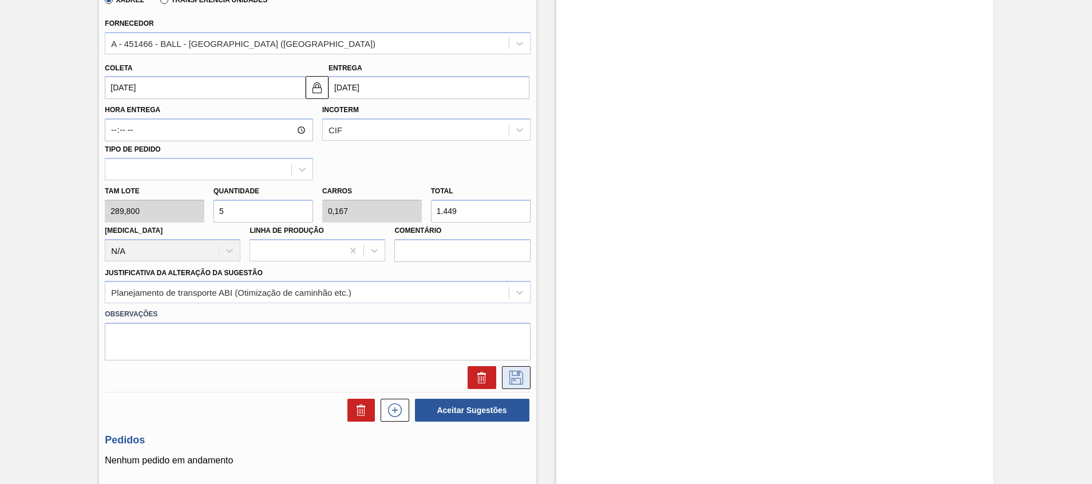
click at [518, 375] on icon at bounding box center [516, 378] width 14 height 14
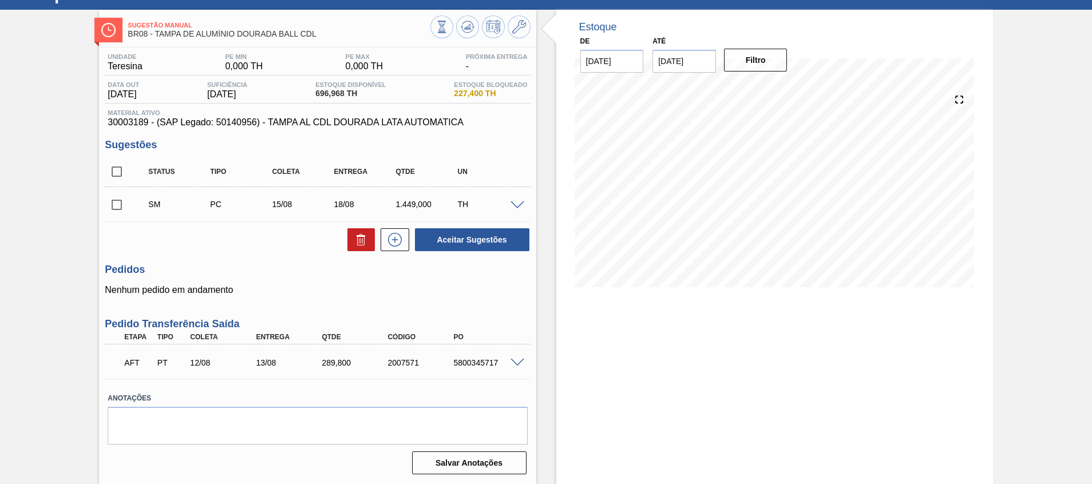
scroll to position [48, 0]
click at [116, 208] on input "checkbox" at bounding box center [117, 205] width 24 height 24
click at [437, 254] on div "Unidade Teresina PE MIN 0,000 TH PE MAX 0,000 TH Próxima Entrega - Data out 20/…" at bounding box center [317, 263] width 437 height 431
click at [441, 247] on button "Aceitar Sugestões" at bounding box center [472, 239] width 114 height 23
checkbox input "false"
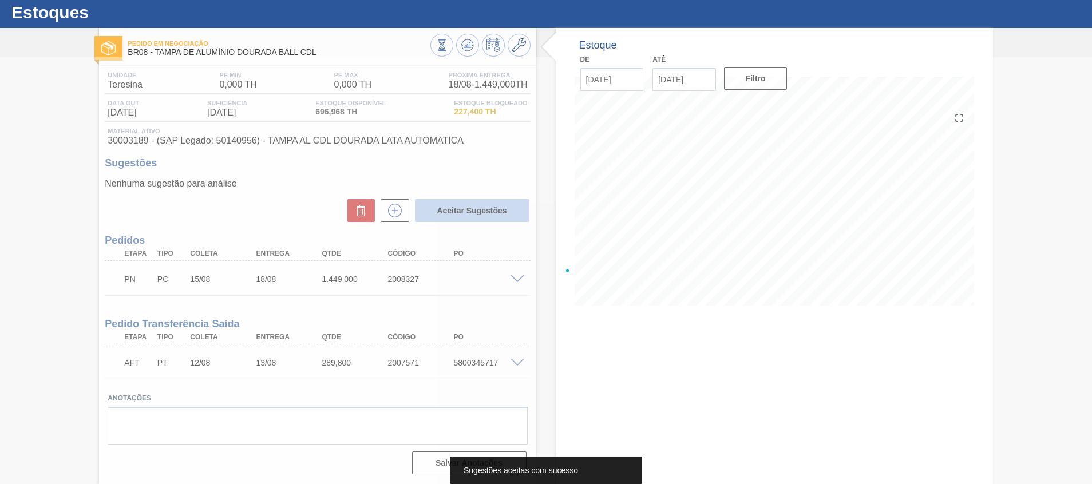
scroll to position [29, 0]
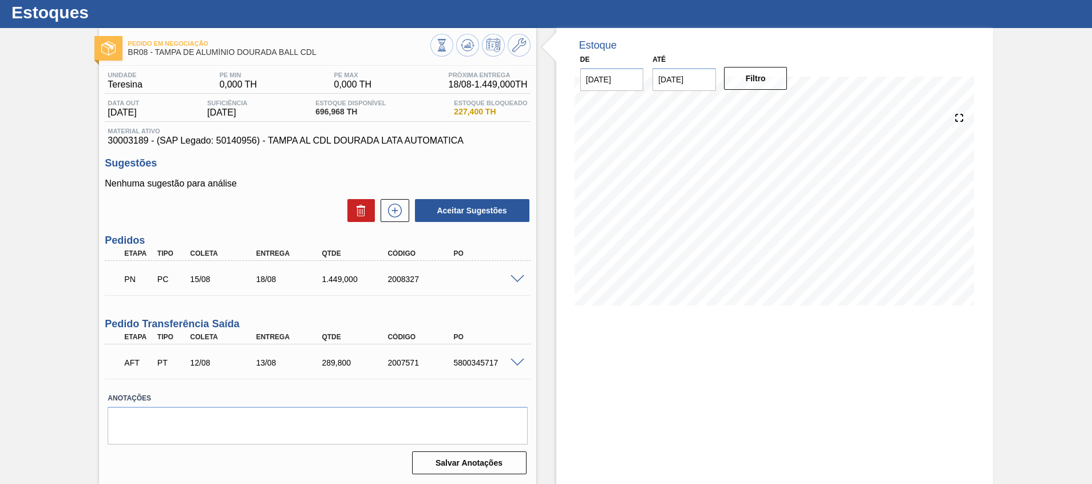
click at [411, 281] on div "2008327" at bounding box center [422, 279] width 74 height 9
click at [544, 295] on div "Estoque De 13/08/2025 Até 27/08/2025 Filtro" at bounding box center [764, 256] width 457 height 456
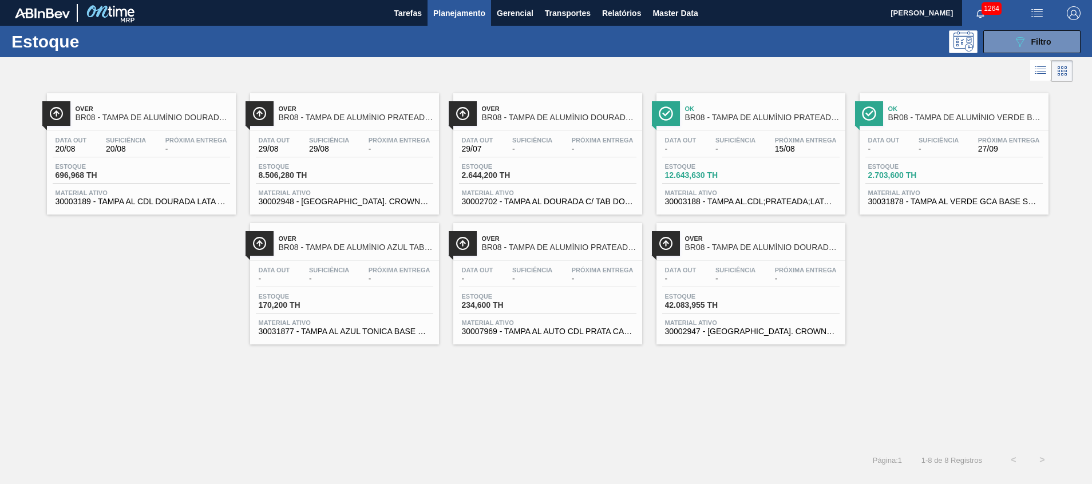
click at [795, 121] on span "BR08 - TAMPA DE ALUMÍNIO PRATEADA BALL CDL" at bounding box center [762, 117] width 155 height 9
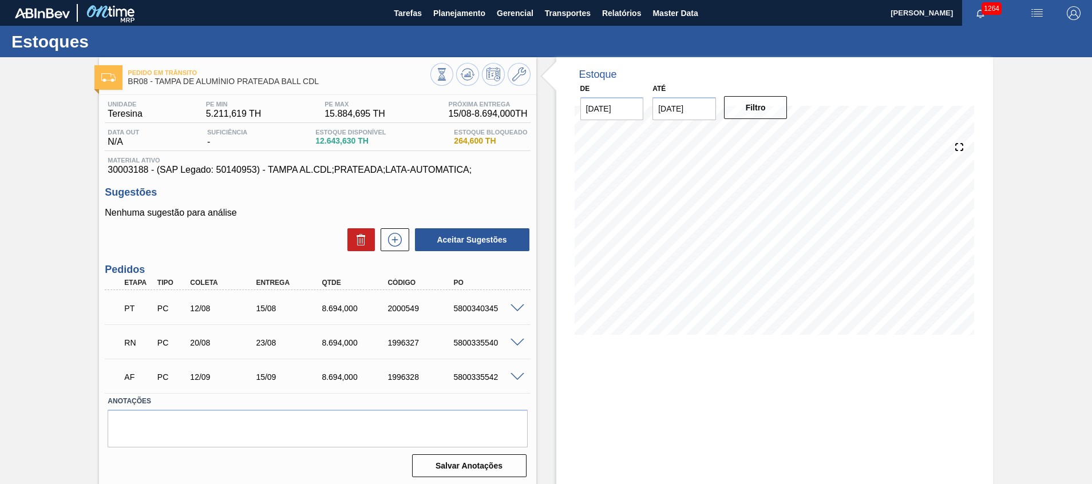
click at [518, 345] on span at bounding box center [517, 343] width 14 height 9
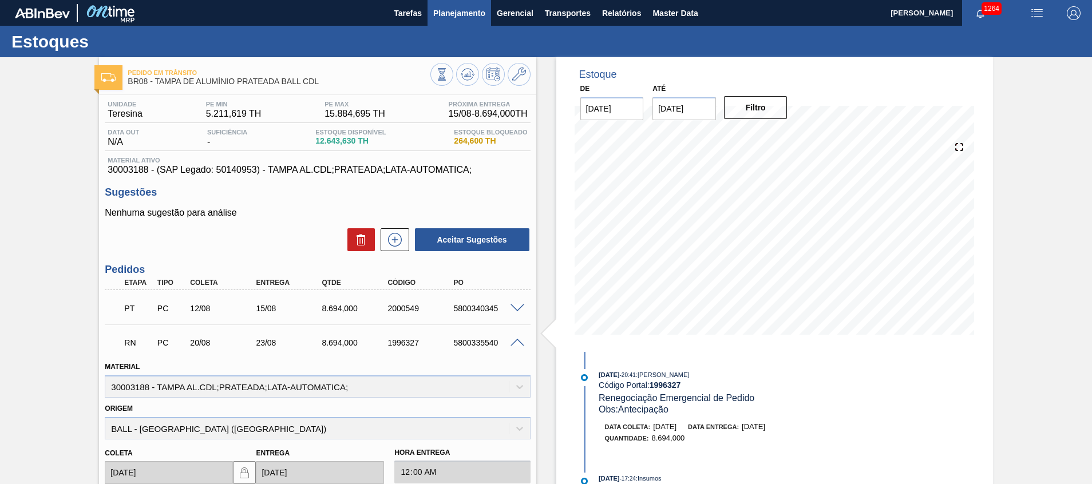
click at [473, 14] on span "Planejamento" at bounding box center [459, 13] width 52 height 14
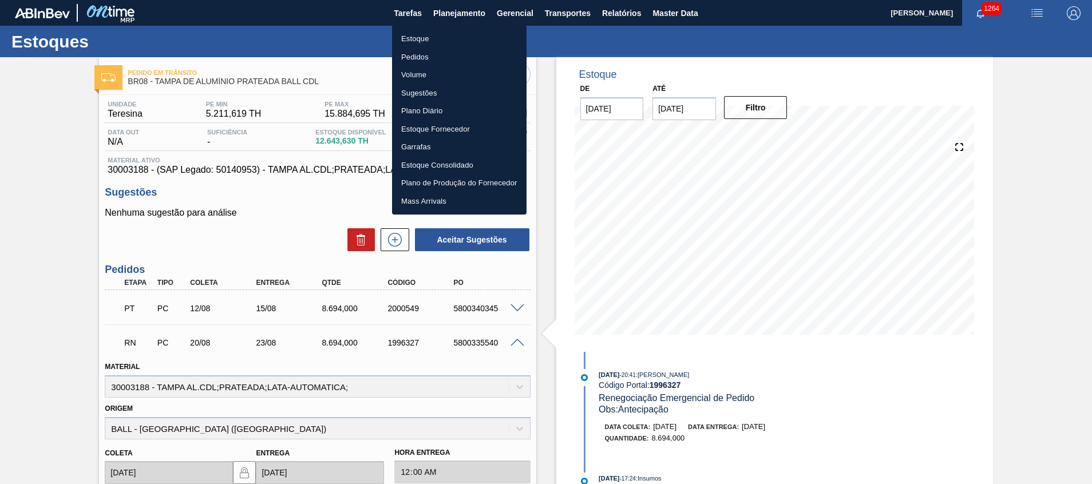
drag, startPoint x: 458, startPoint y: 36, endPoint x: 39, endPoint y: 341, distance: 517.9
click at [458, 36] on li "Estoque" at bounding box center [459, 39] width 134 height 18
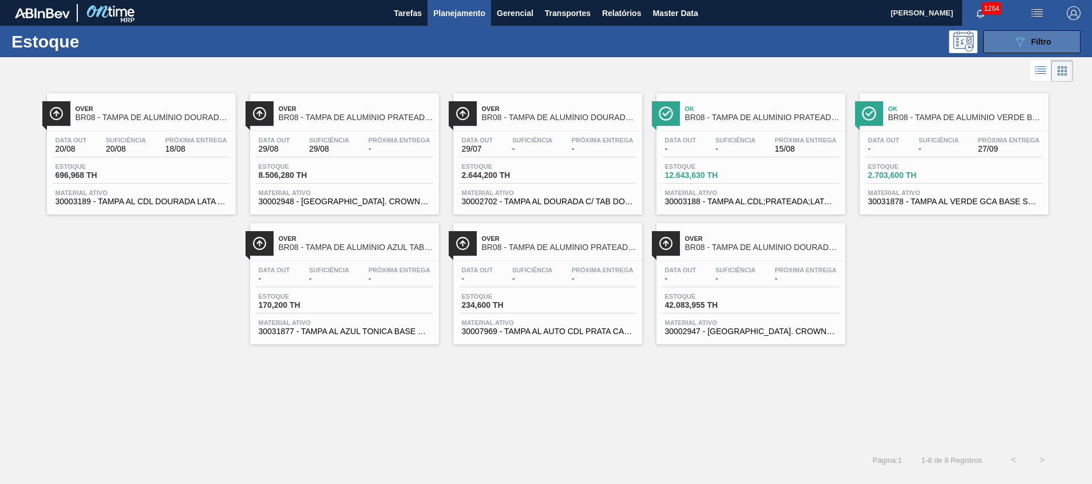
click at [1002, 33] on div "Estoque 089F7B8B-B2A5-4AFE-B5C0-19BA573D28AC Filtro" at bounding box center [546, 41] width 1092 height 31
click at [1002, 33] on button "089F7B8B-B2A5-4AFE-B5C0-19BA573D28AC Filtro" at bounding box center [1031, 41] width 97 height 23
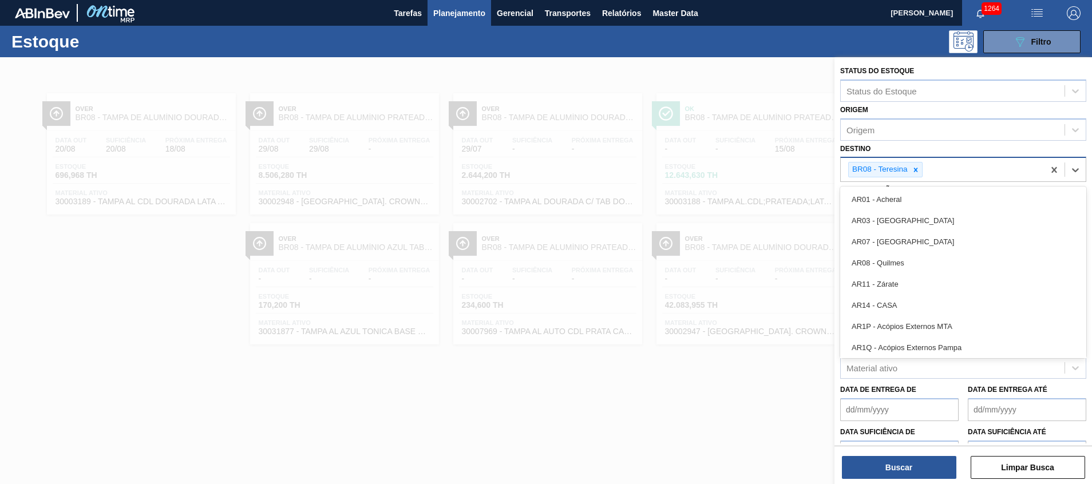
click at [944, 162] on div "BR08 - Teresina" at bounding box center [942, 169] width 203 height 23
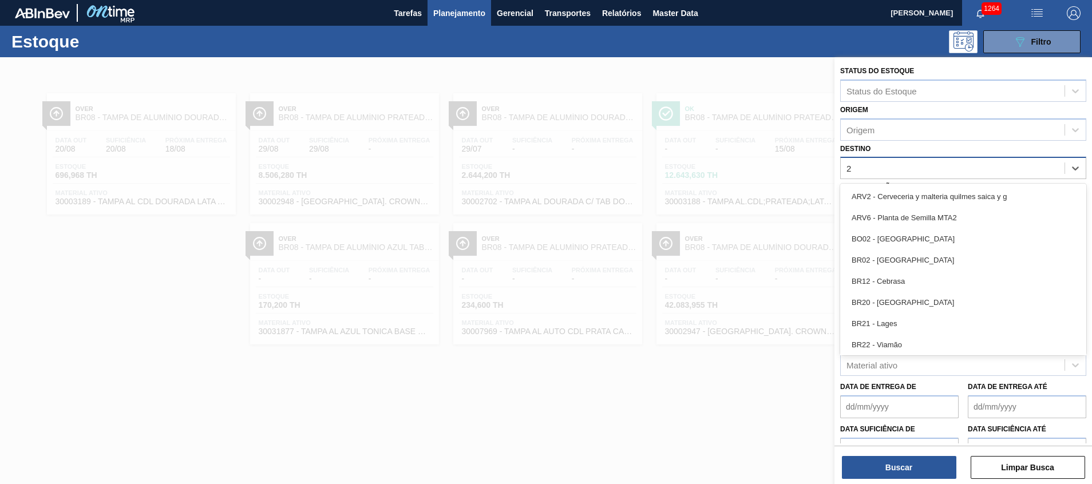
type input "26"
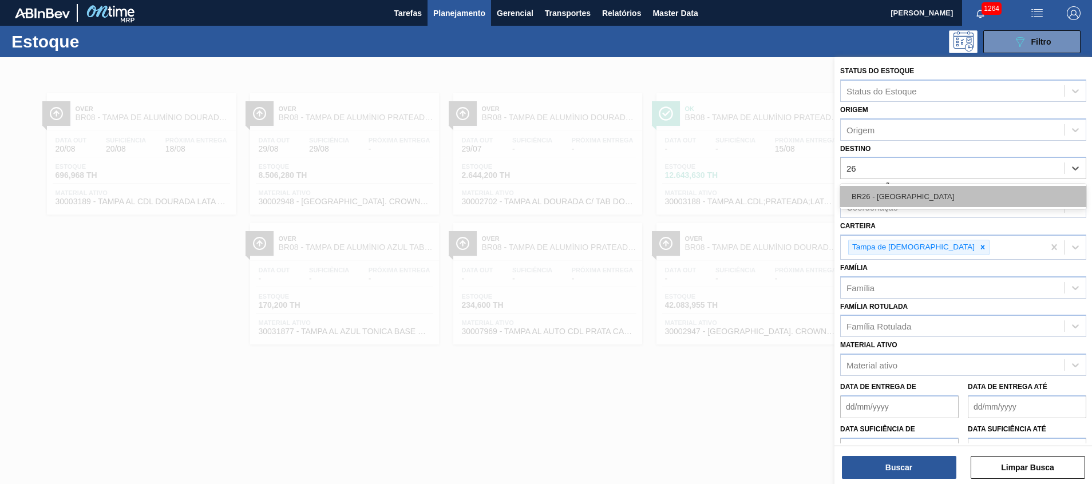
click at [907, 187] on div "BR26 - Uberlândia" at bounding box center [963, 196] width 246 height 21
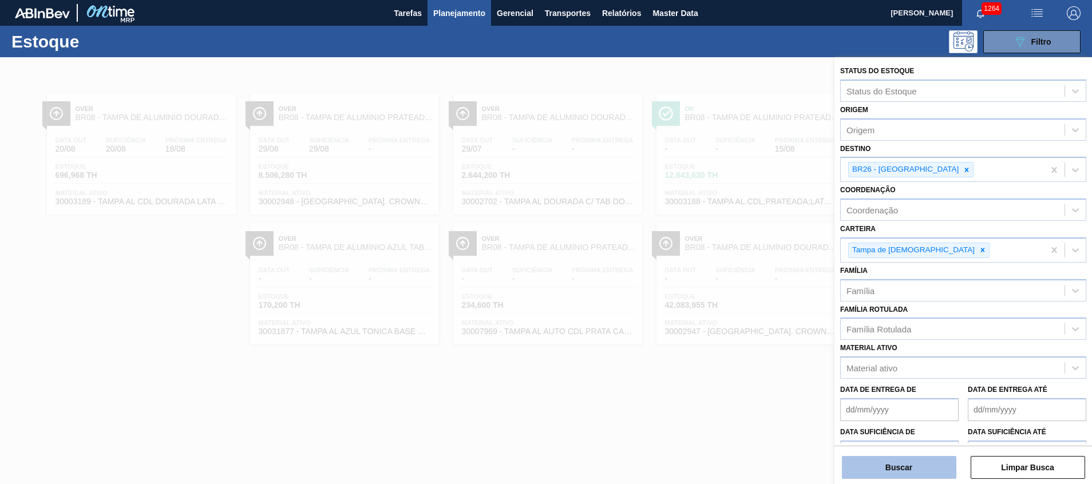
click at [892, 468] on button "Buscar" at bounding box center [899, 467] width 114 height 23
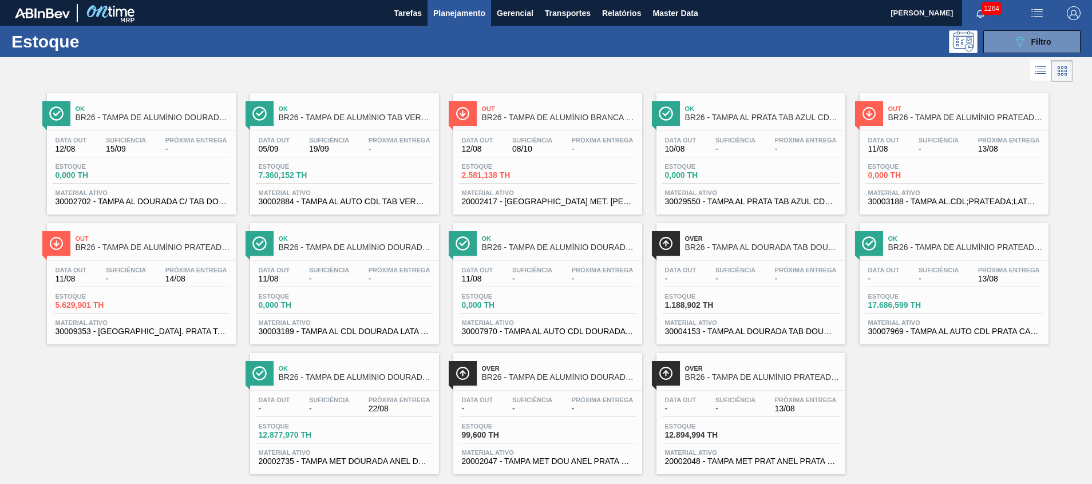
click at [917, 182] on div "Estoque 0,000 TH" at bounding box center [953, 173] width 177 height 21
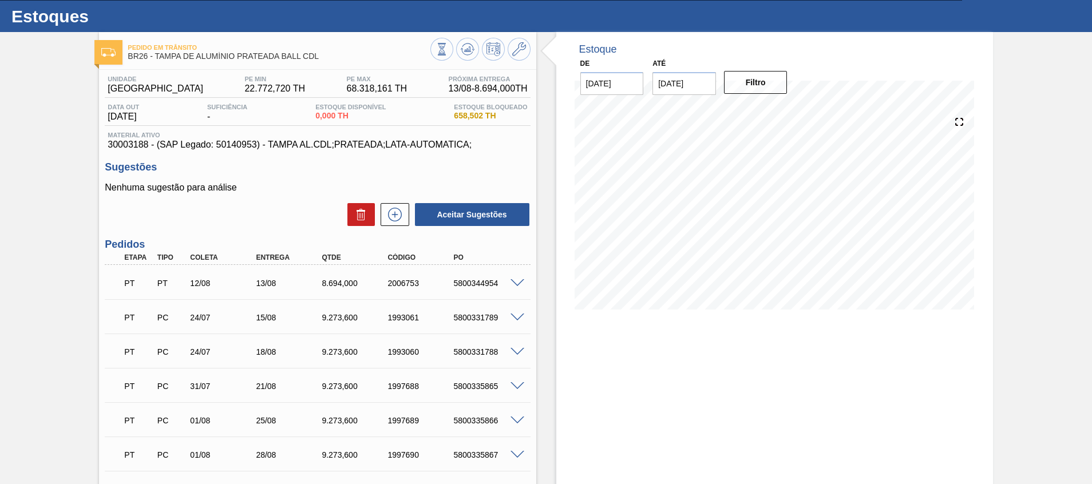
scroll to position [26, 0]
click at [704, 72] on input "27/08/2025" at bounding box center [684, 83] width 64 height 23
click at [662, 243] on div "31" at bounding box center [665, 239] width 15 height 15
type input "[DATE]"
click at [732, 85] on button "Filtro" at bounding box center [756, 81] width 64 height 23
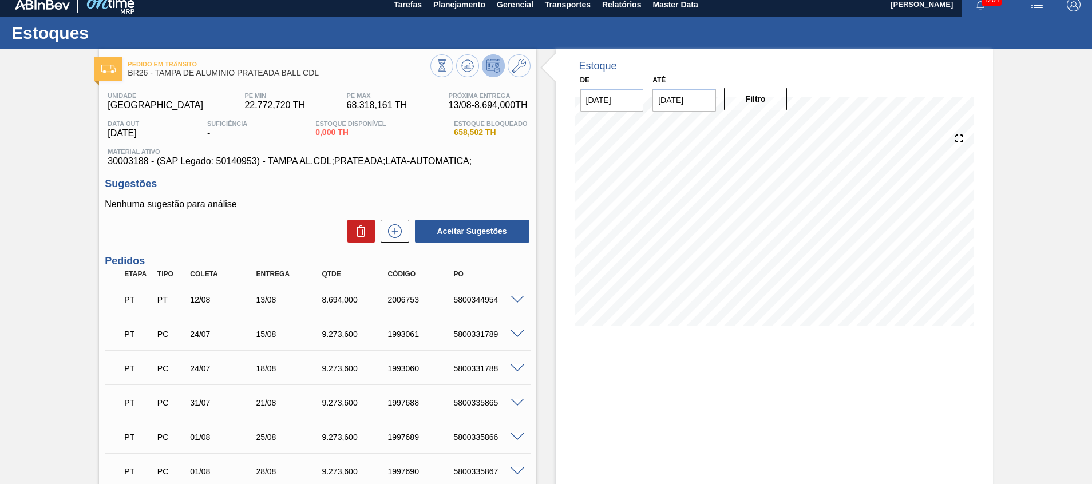
scroll to position [0, 0]
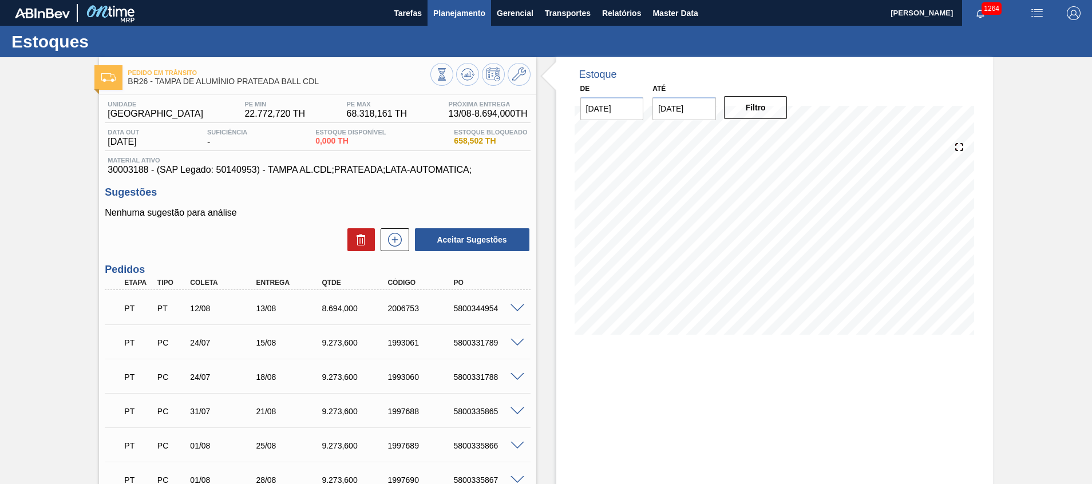
click at [460, 13] on span "Planejamento" at bounding box center [459, 13] width 52 height 14
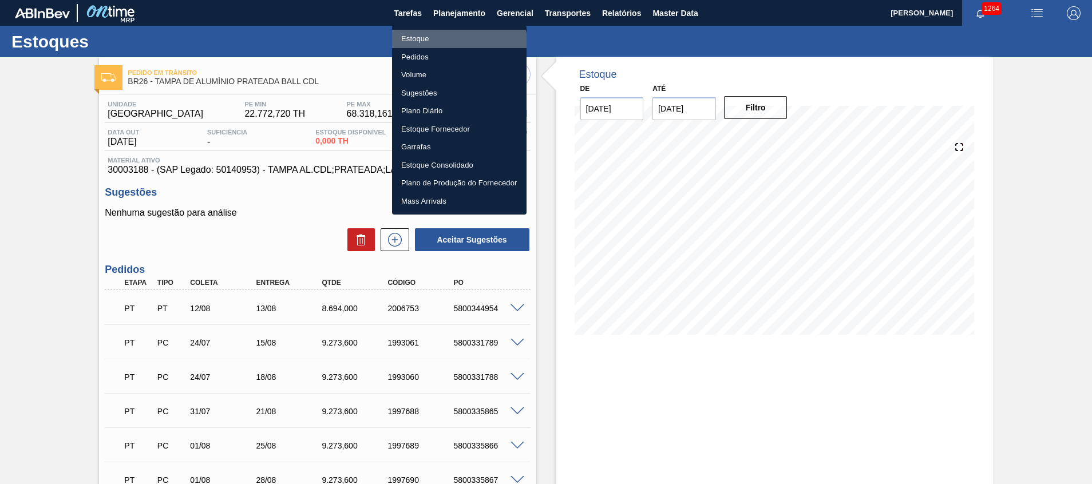
click at [450, 47] on li "Estoque" at bounding box center [459, 39] width 134 height 18
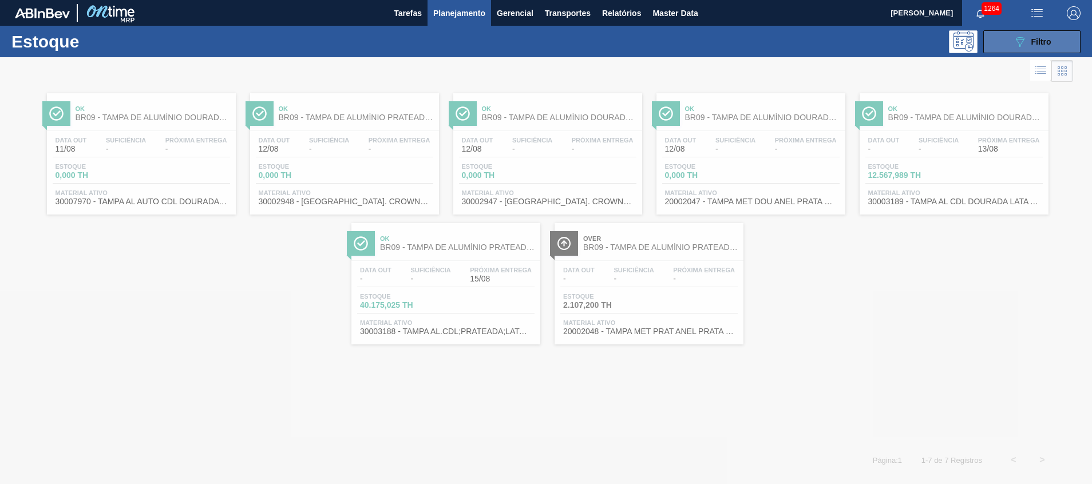
click at [1009, 38] on button "089F7B8B-B2A5-4AFE-B5C0-19BA573D28AC Filtro" at bounding box center [1031, 41] width 97 height 23
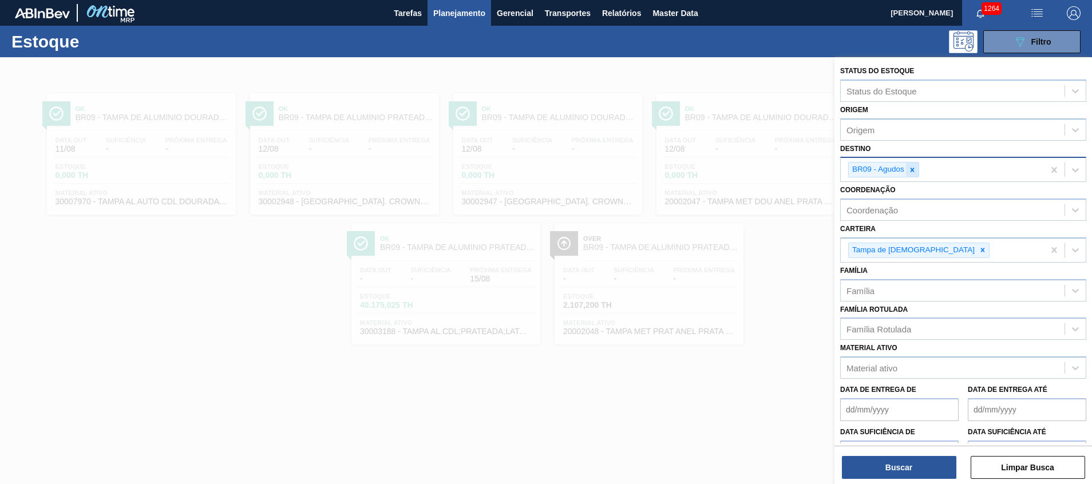
click at [917, 170] on div at bounding box center [912, 170] width 13 height 14
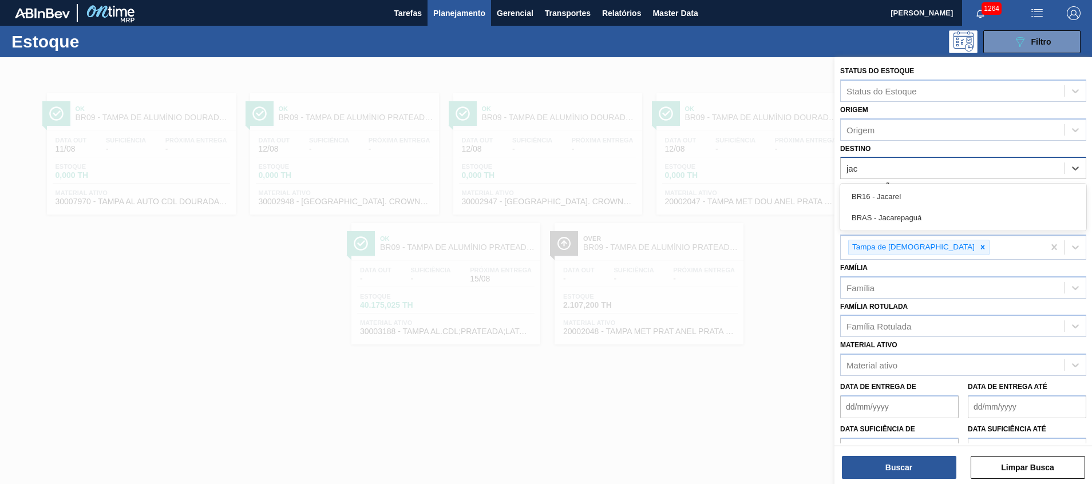
type input "jaca"
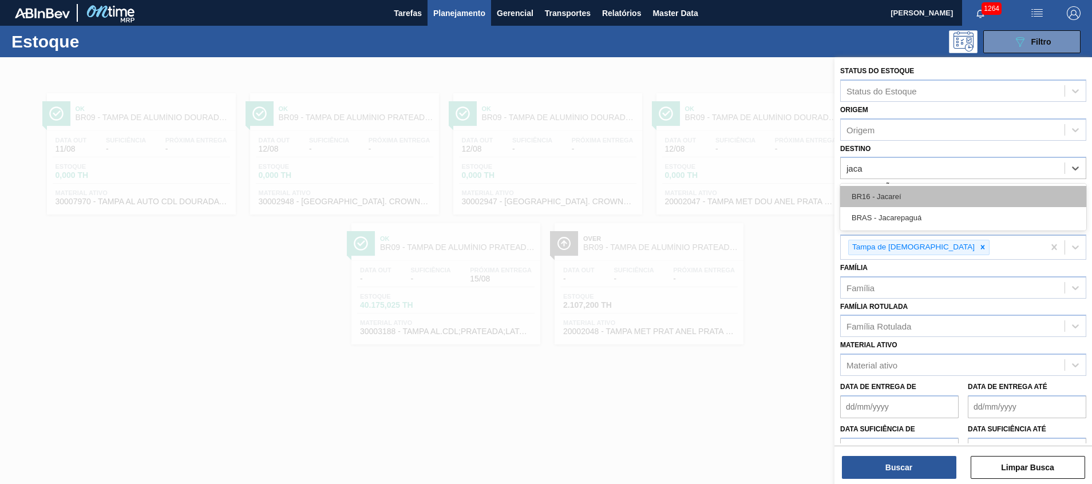
click at [909, 193] on div "BR16 - Jacareí" at bounding box center [963, 196] width 246 height 21
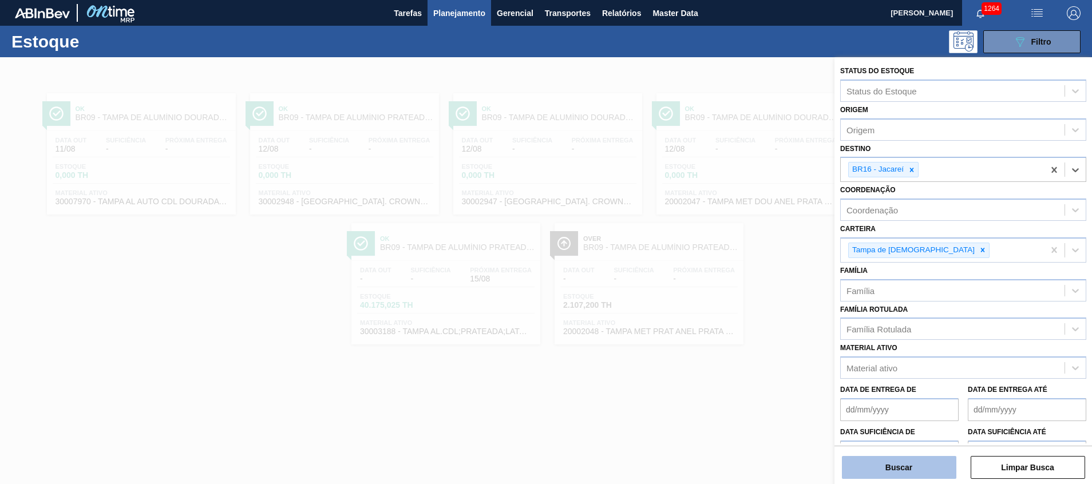
click at [891, 466] on button "Buscar" at bounding box center [899, 467] width 114 height 23
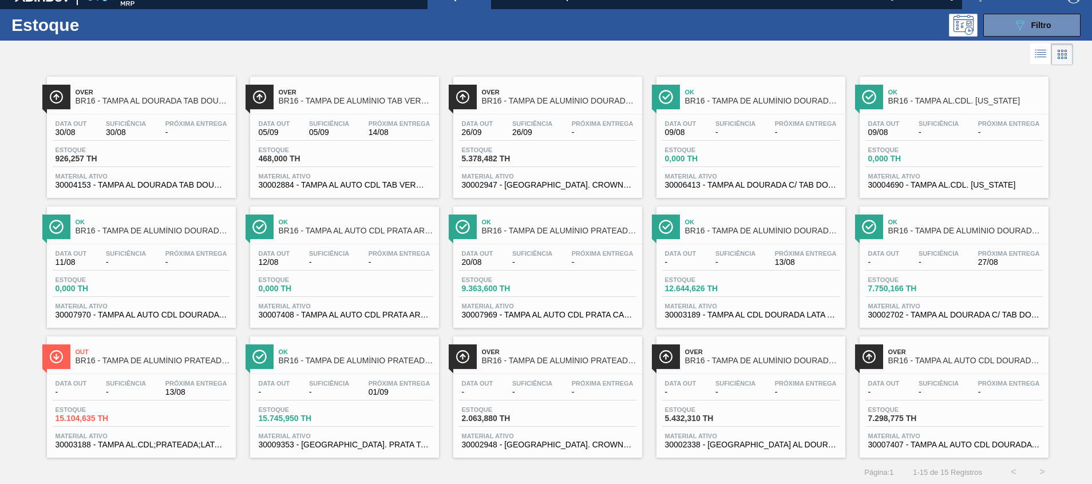
scroll to position [19, 0]
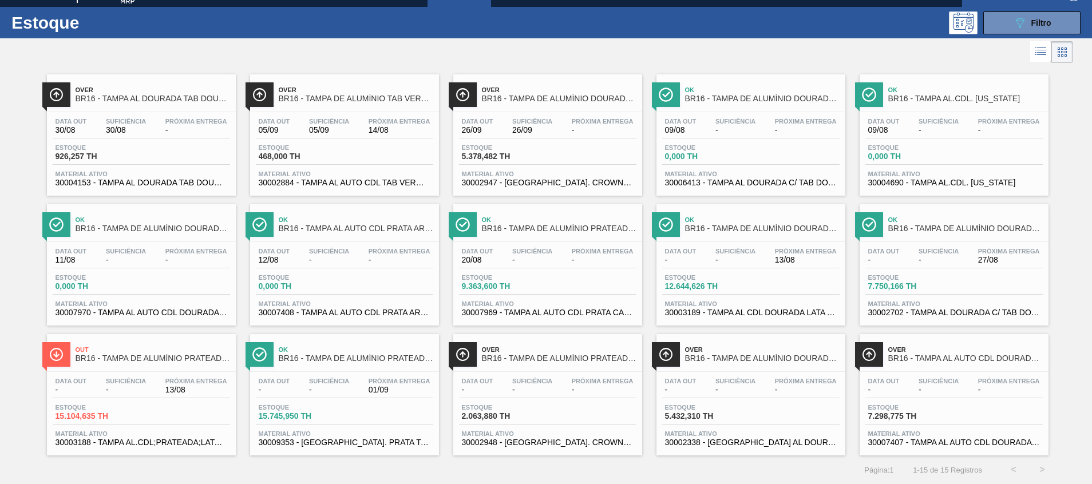
click at [138, 346] on span "Out" at bounding box center [153, 349] width 155 height 7
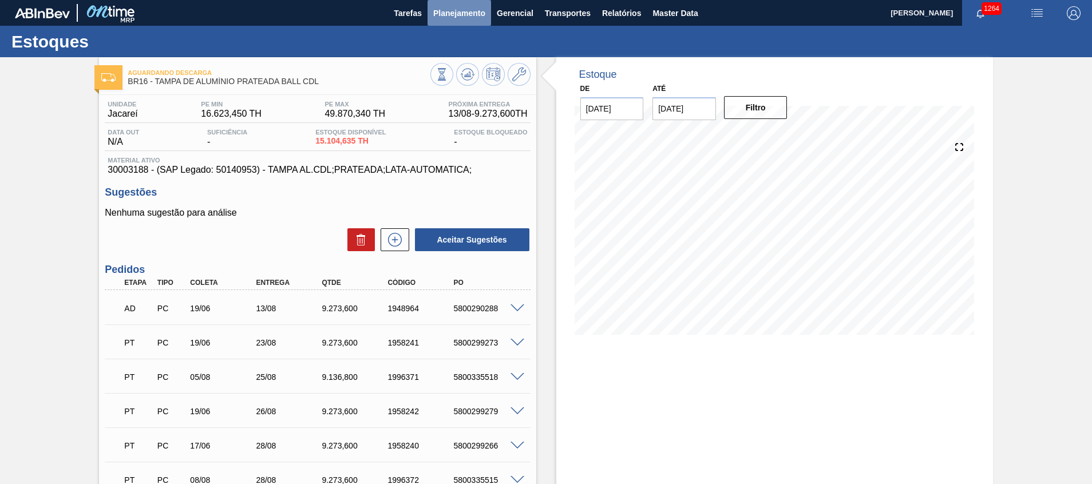
click at [453, 18] on span "Planejamento" at bounding box center [459, 13] width 52 height 14
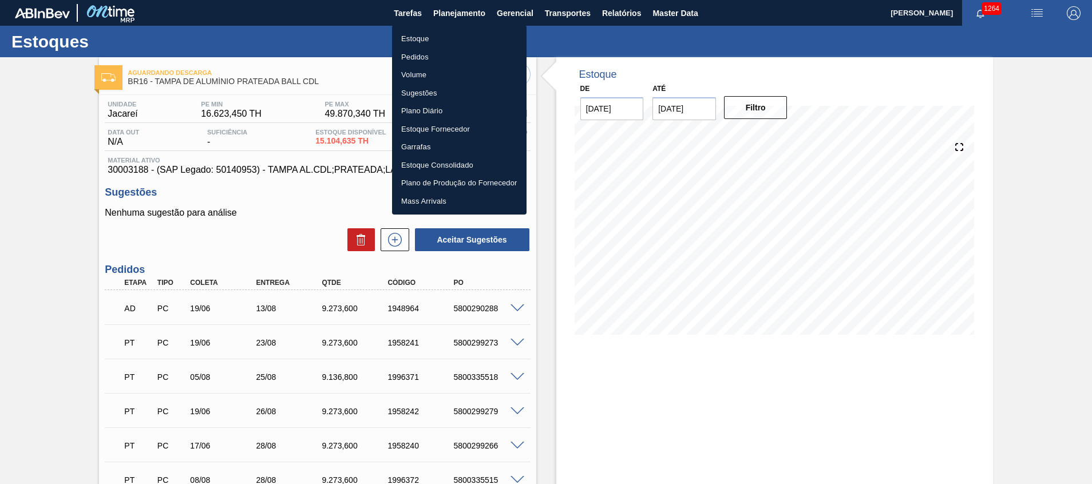
drag, startPoint x: 441, startPoint y: 45, endPoint x: 375, endPoint y: 167, distance: 138.8
click at [441, 45] on li "Estoque" at bounding box center [459, 39] width 134 height 18
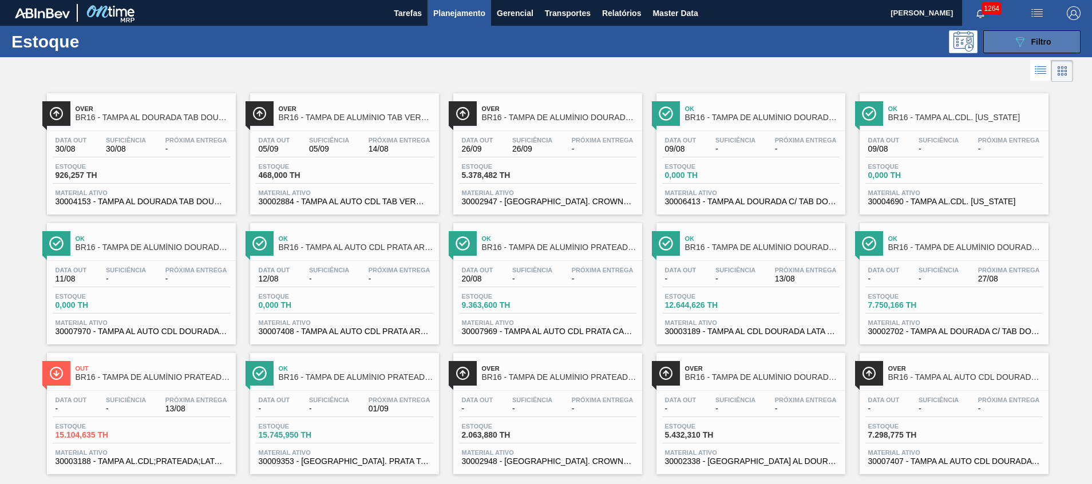
click at [1006, 39] on button "089F7B8B-B2A5-4AFE-B5C0-19BA573D28AC Filtro" at bounding box center [1031, 41] width 97 height 23
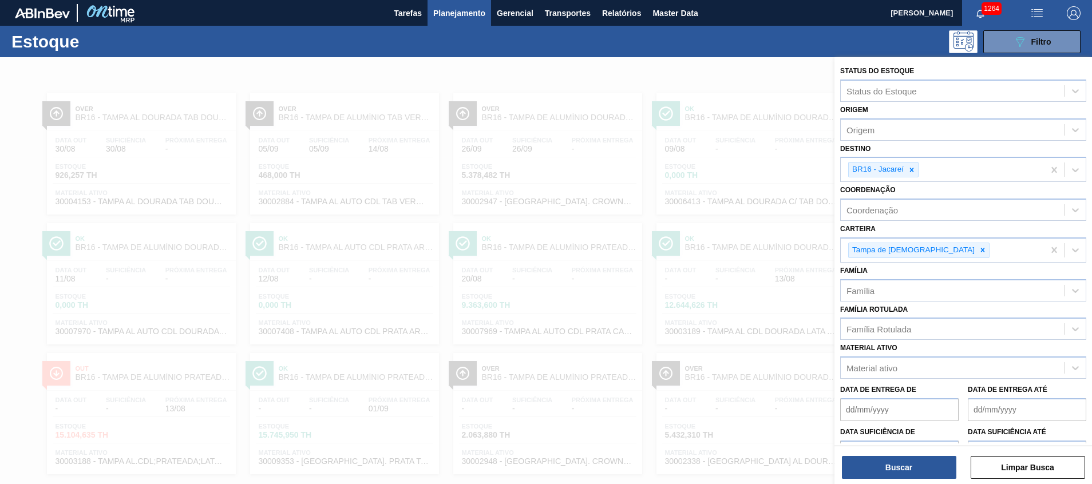
click at [528, 300] on div at bounding box center [546, 299] width 1092 height 484
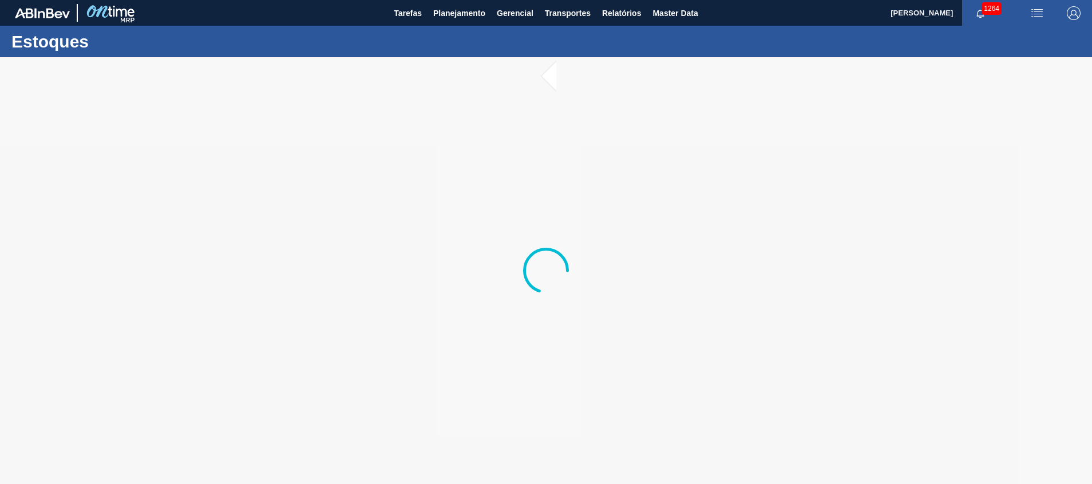
click at [587, 185] on div at bounding box center [546, 270] width 1092 height 427
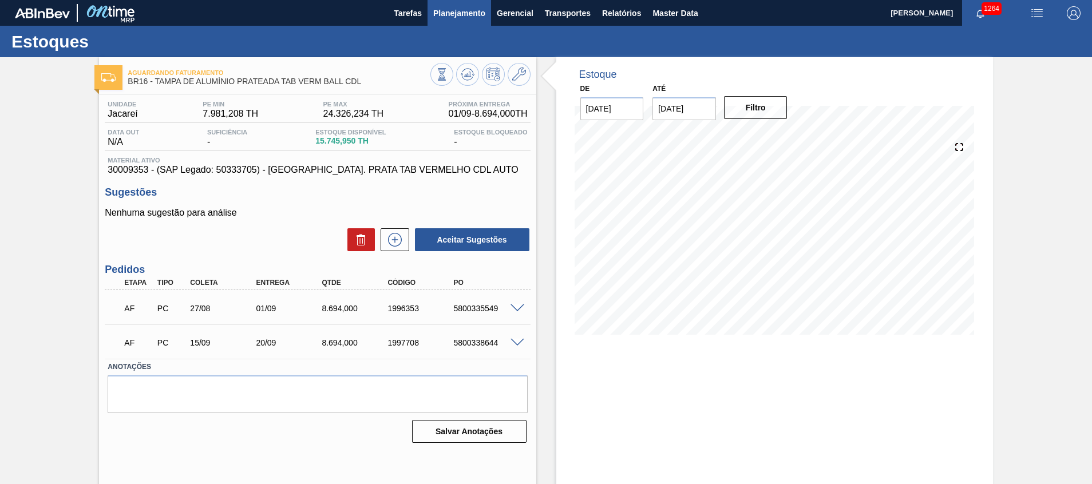
click at [434, 9] on span "Planejamento" at bounding box center [459, 13] width 52 height 14
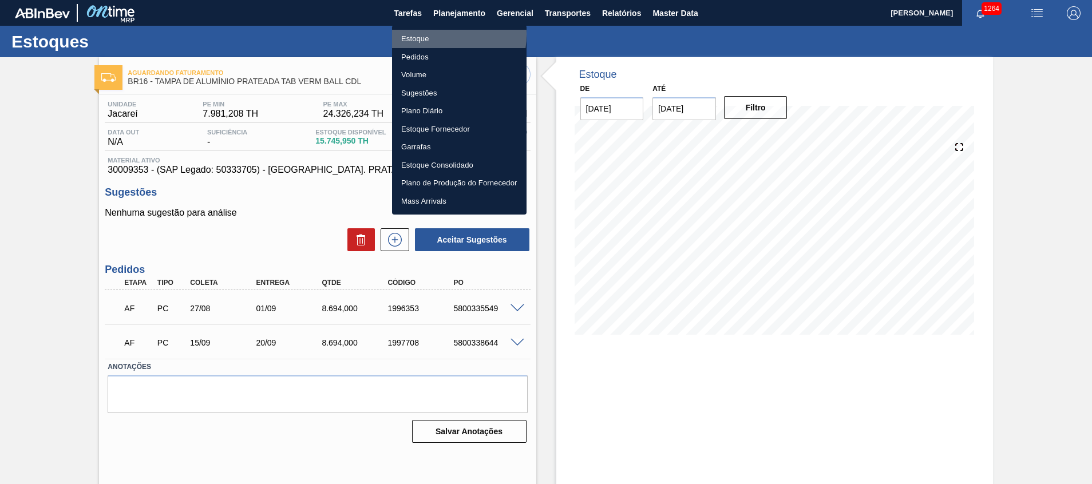
click at [426, 34] on li "Estoque" at bounding box center [459, 39] width 134 height 18
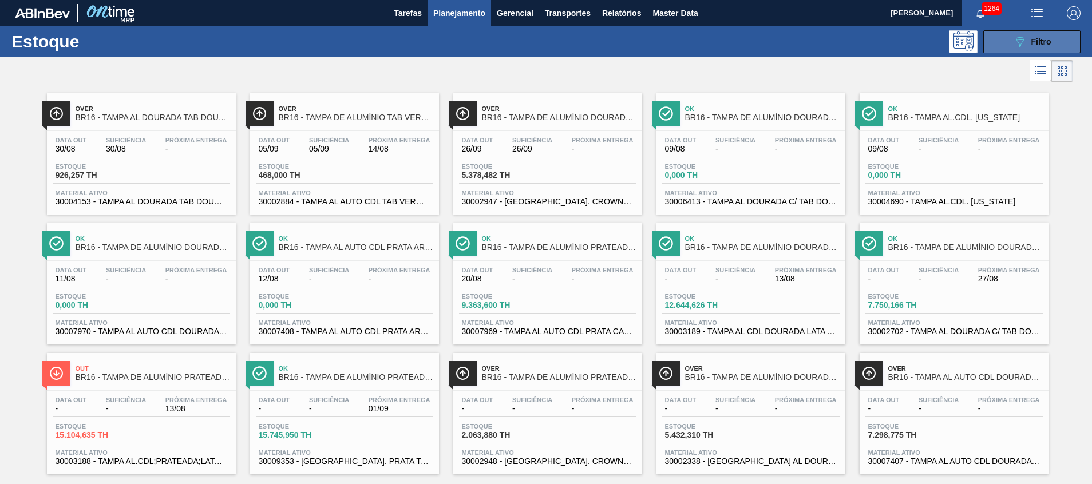
click at [1022, 44] on icon "089F7B8B-B2A5-4AFE-B5C0-19BA573D28AC" at bounding box center [1020, 42] width 14 height 14
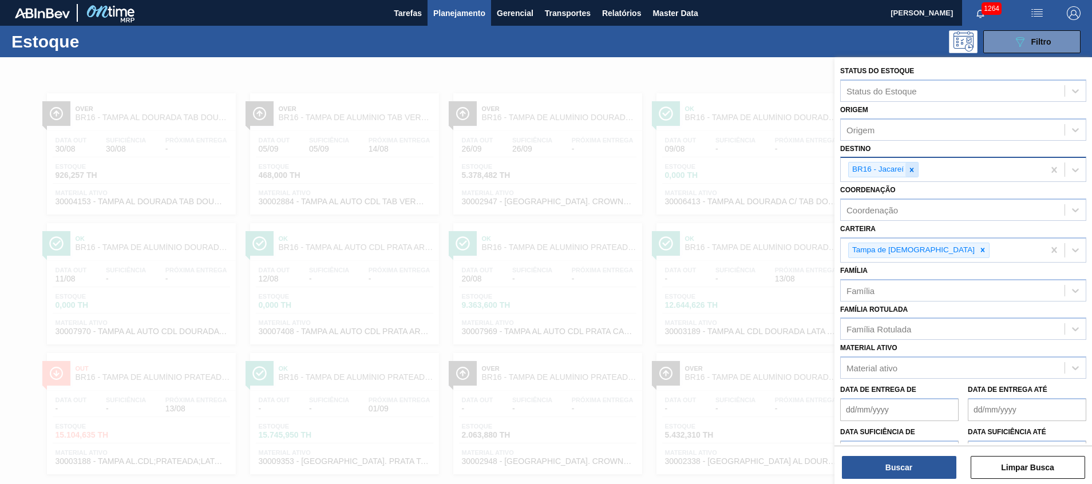
click at [913, 173] on icon at bounding box center [912, 170] width 8 height 8
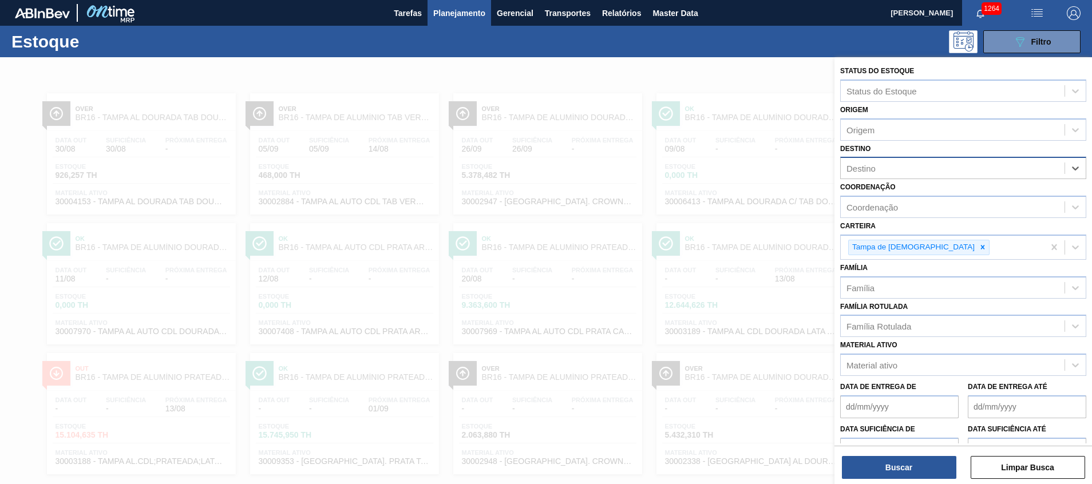
click at [609, 252] on div at bounding box center [546, 299] width 1092 height 484
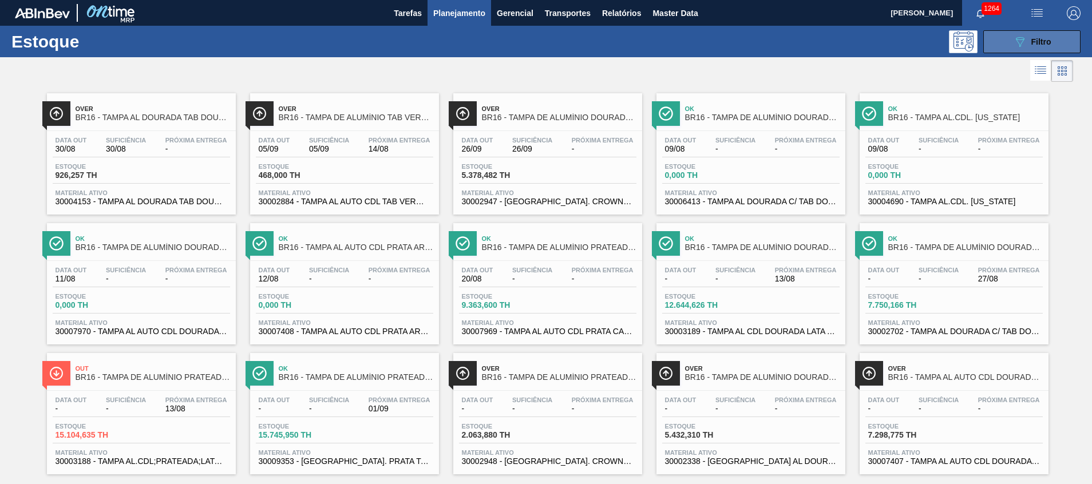
click at [1024, 34] on button "089F7B8B-B2A5-4AFE-B5C0-19BA573D28AC Filtro" at bounding box center [1031, 41] width 97 height 23
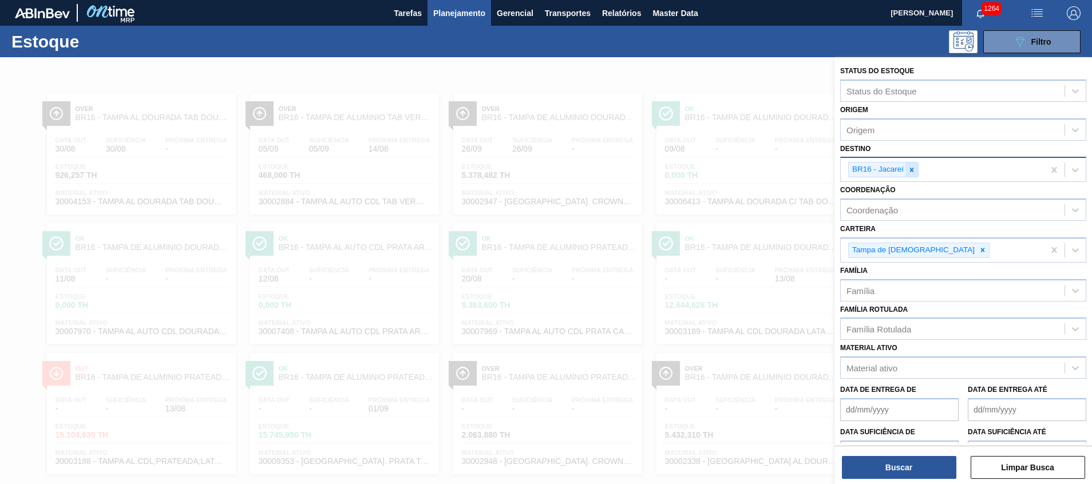
click at [917, 168] on div at bounding box center [911, 170] width 13 height 14
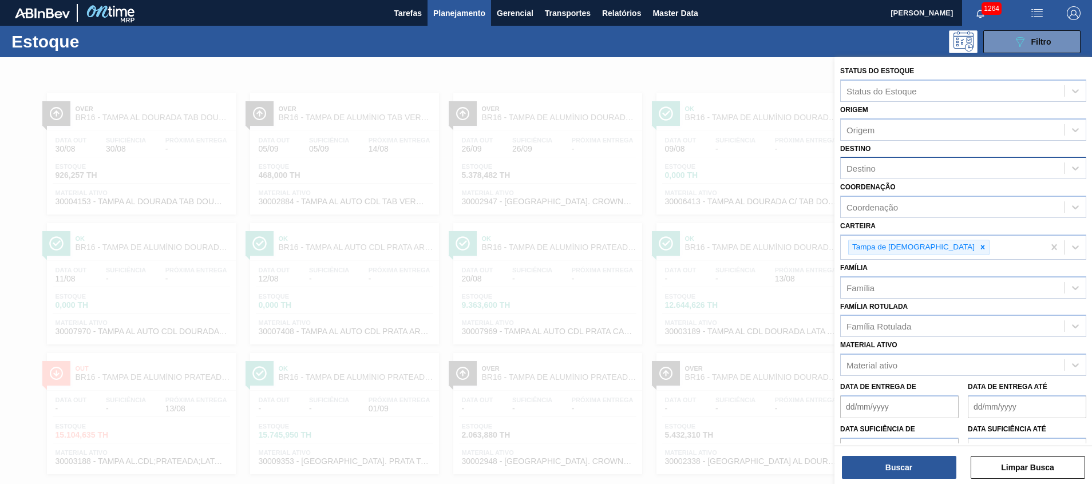
click at [810, 204] on div at bounding box center [546, 299] width 1092 height 484
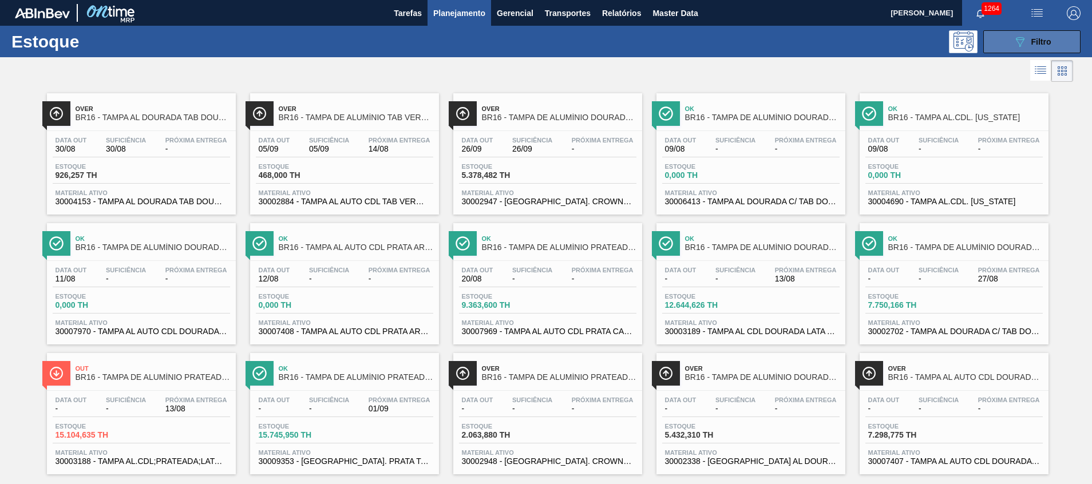
click at [1008, 43] on button "089F7B8B-B2A5-4AFE-B5C0-19BA573D28AC Filtro" at bounding box center [1031, 41] width 97 height 23
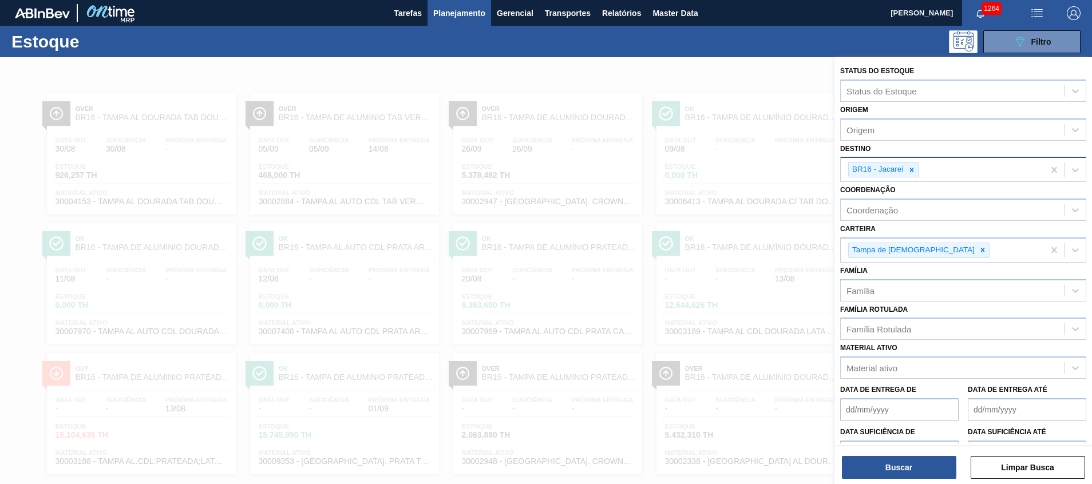
click at [909, 172] on icon at bounding box center [912, 170] width 8 height 8
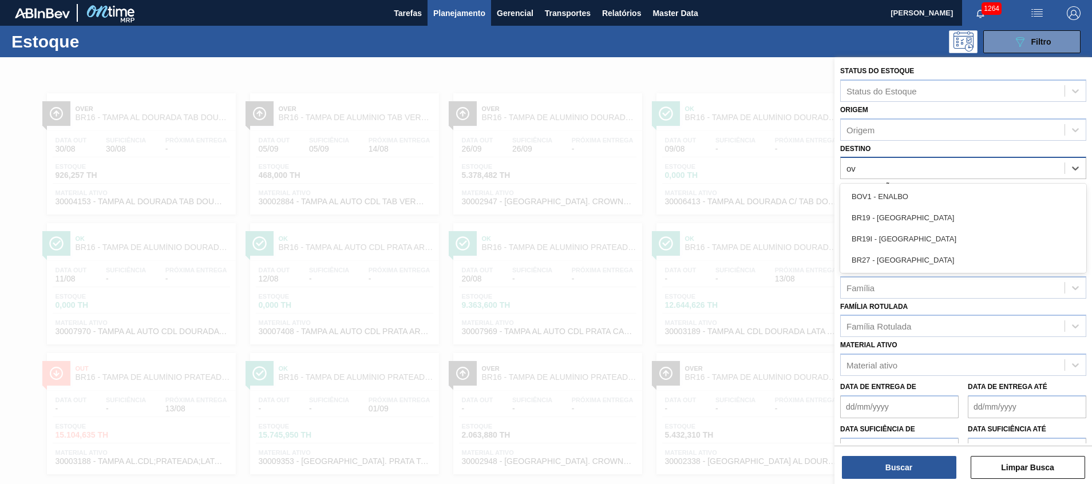
type input "o"
type input "nova mi"
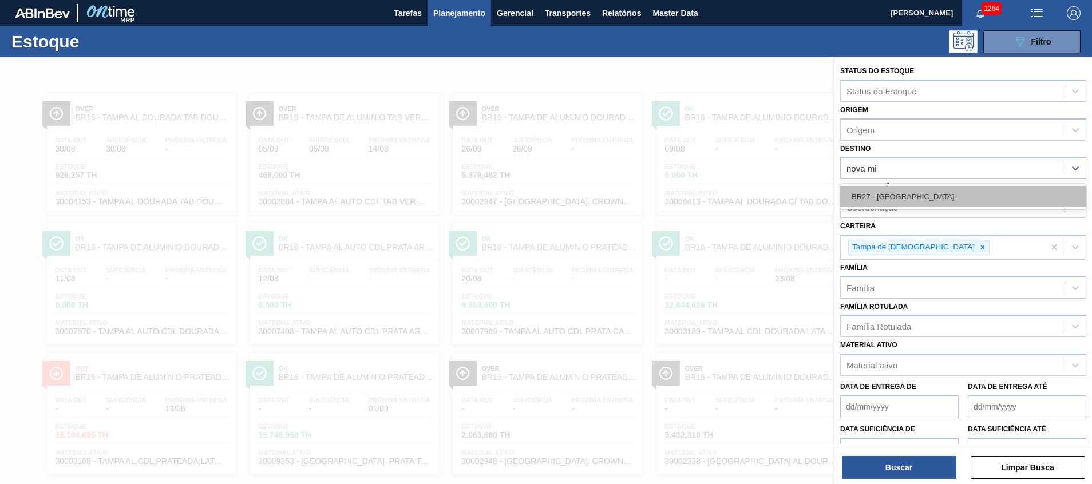
click at [875, 201] on div "BR27 - [GEOGRAPHIC_DATA]" at bounding box center [963, 196] width 246 height 21
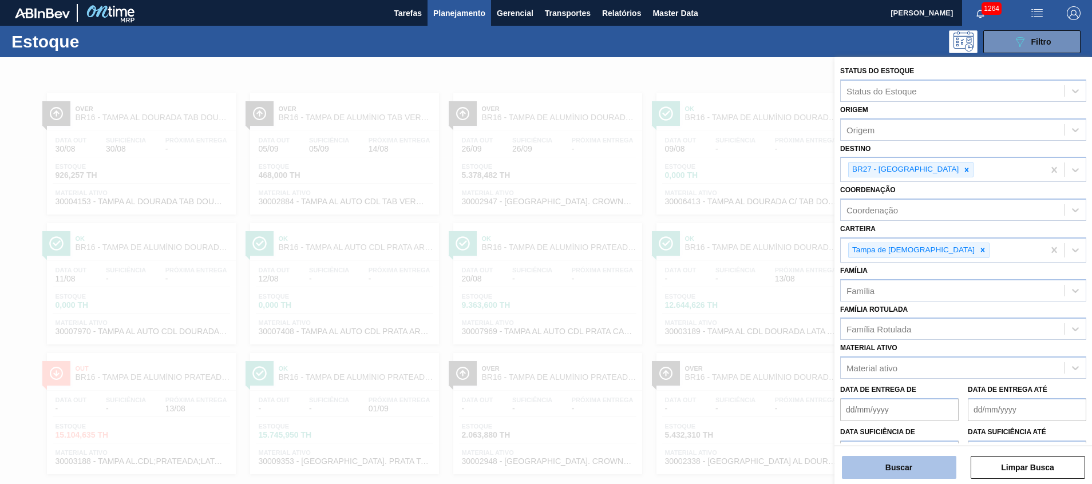
click at [902, 466] on button "Buscar" at bounding box center [899, 467] width 114 height 23
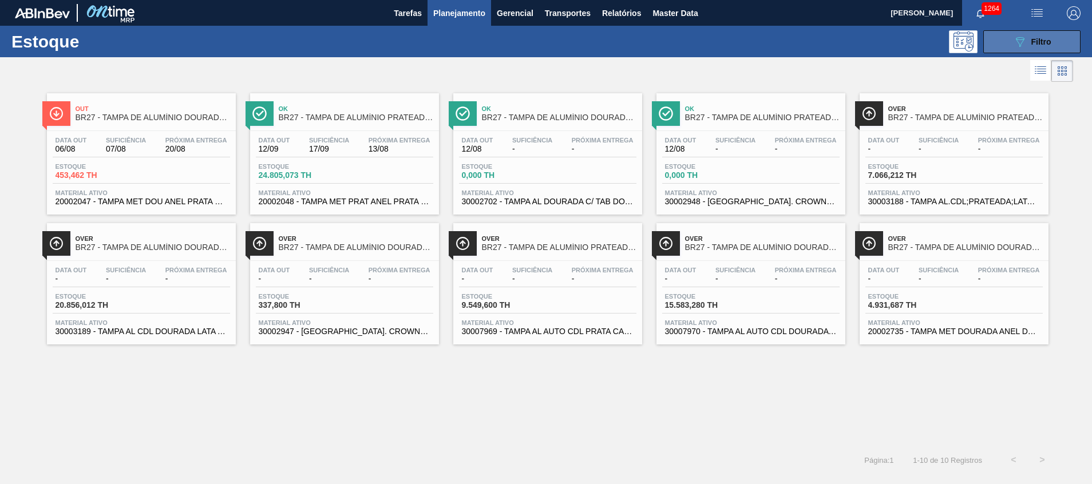
drag, startPoint x: 1011, startPoint y: 42, endPoint x: 1008, endPoint y: 48, distance: 6.9
click at [1011, 41] on button "089F7B8B-B2A5-4AFE-B5C0-19BA573D28AC Filtro" at bounding box center [1031, 41] width 97 height 23
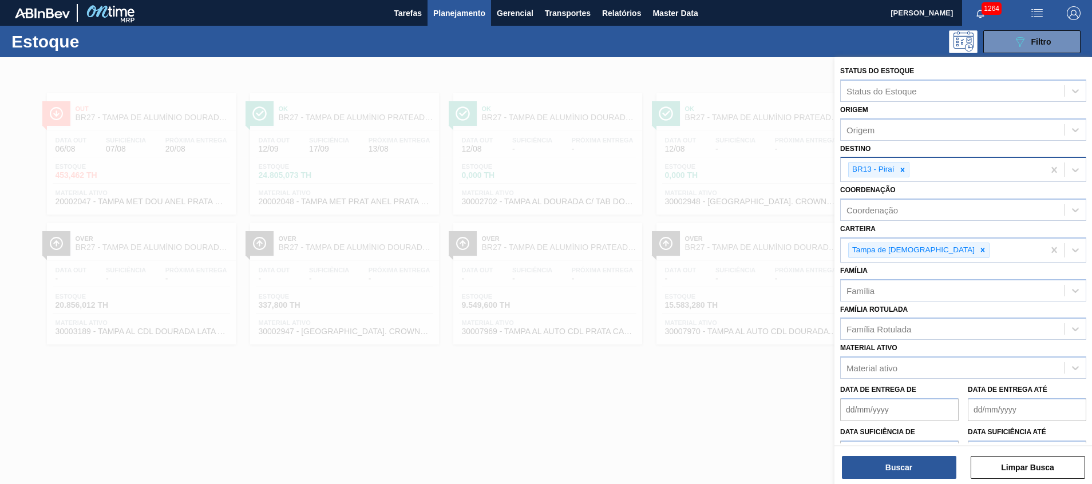
click at [900, 166] on icon at bounding box center [903, 170] width 8 height 8
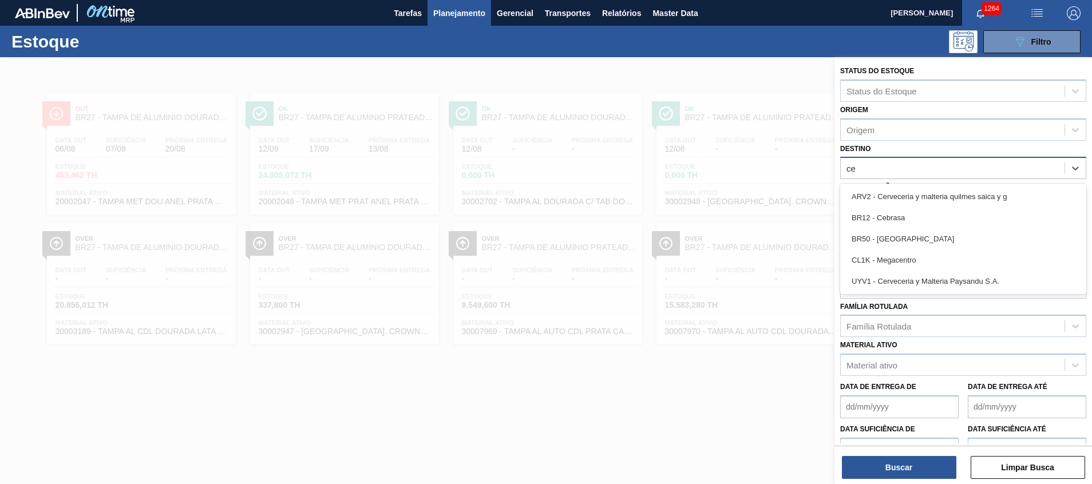
type input "ceb"
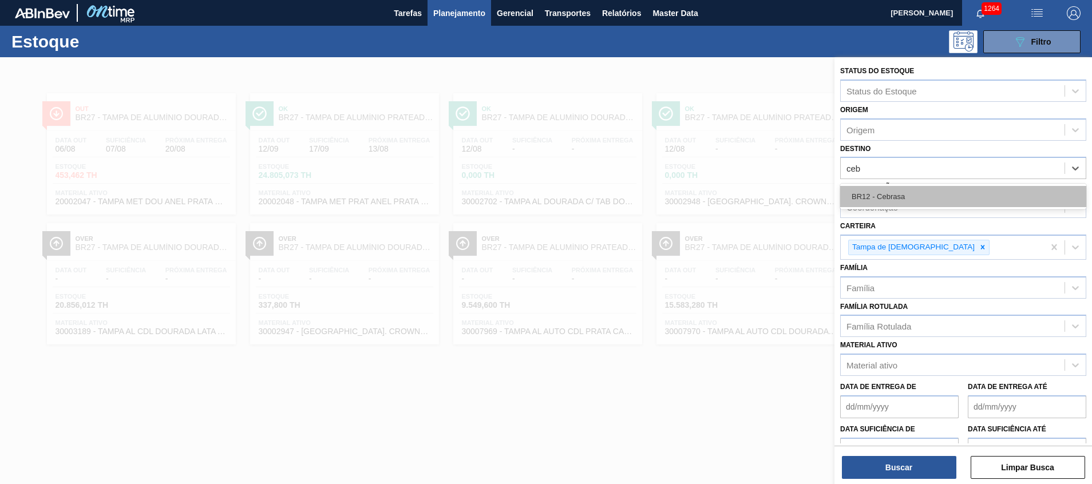
click at [894, 192] on div "BR12 - Cebrasa" at bounding box center [963, 196] width 246 height 21
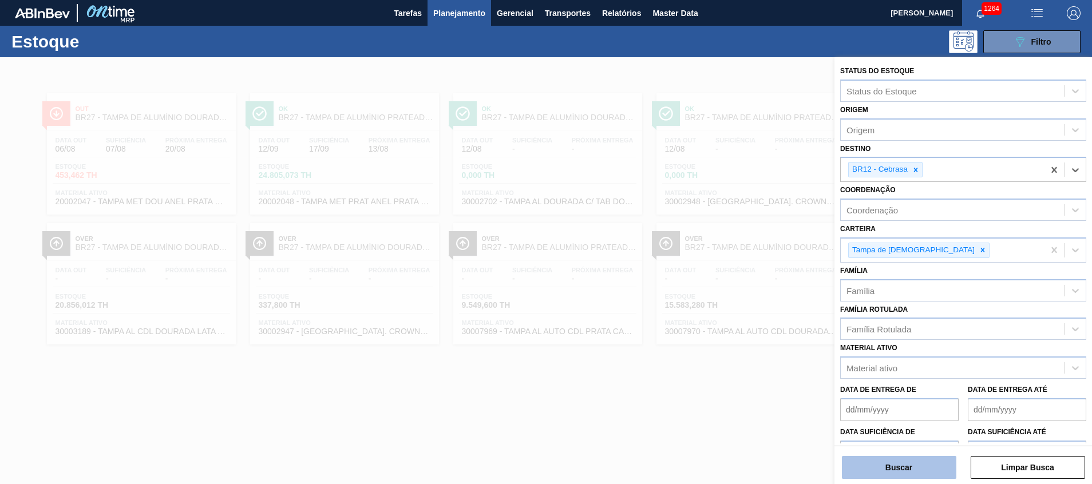
click at [874, 476] on button "Buscar" at bounding box center [899, 467] width 114 height 23
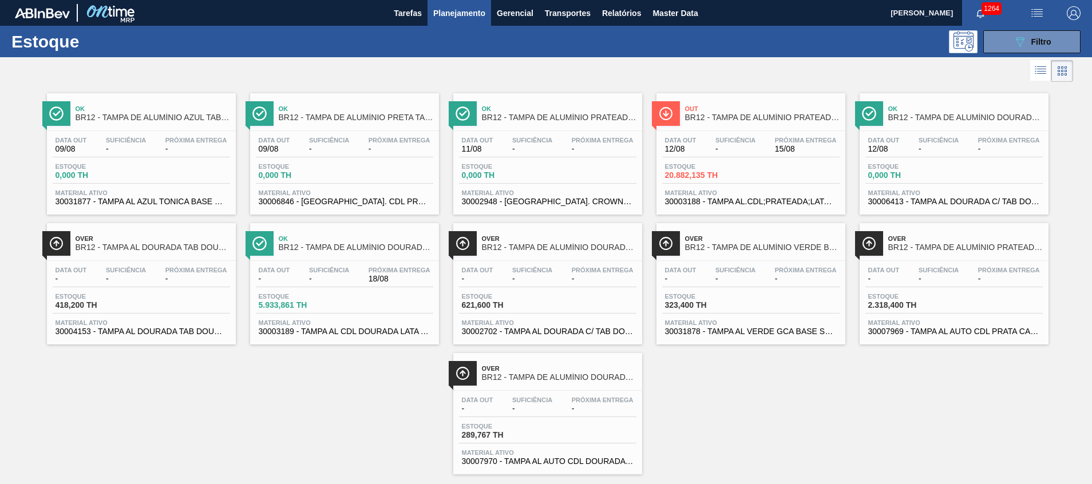
click at [801, 157] on div "Data out 12/08 Suficiência - Próxima Entrega 15/08" at bounding box center [750, 147] width 177 height 21
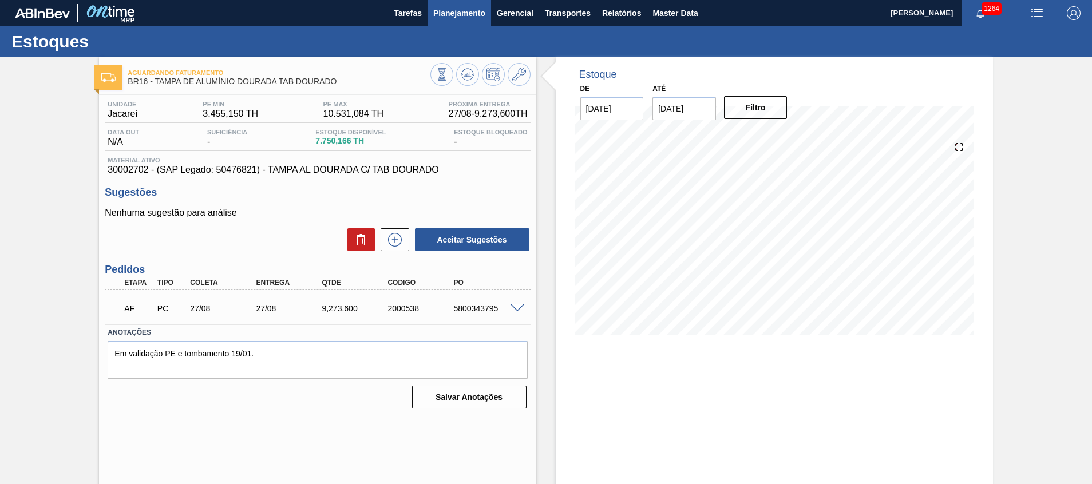
click at [456, 12] on span "Planejamento" at bounding box center [459, 13] width 52 height 14
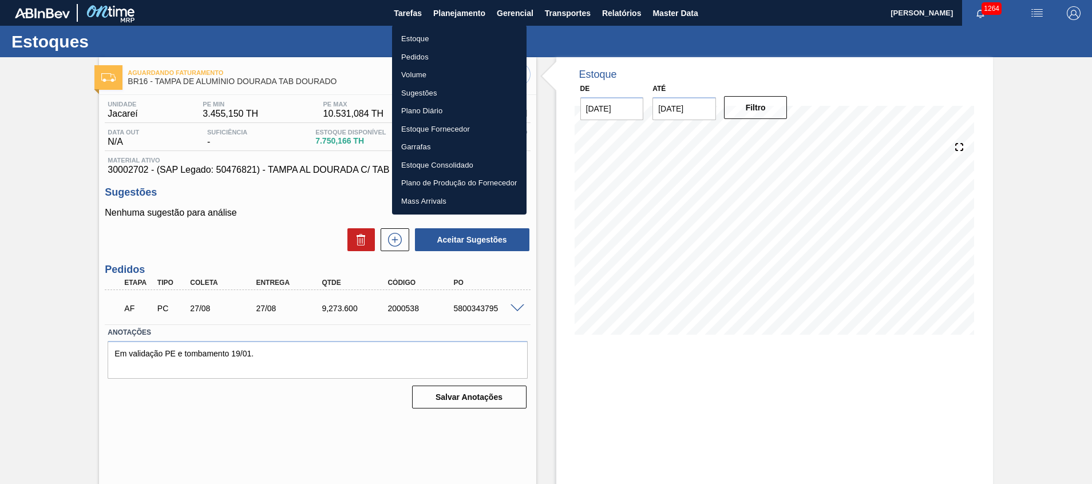
drag, startPoint x: 462, startPoint y: 44, endPoint x: 489, endPoint y: 2, distance: 49.7
click at [462, 44] on li "Estoque" at bounding box center [459, 39] width 134 height 18
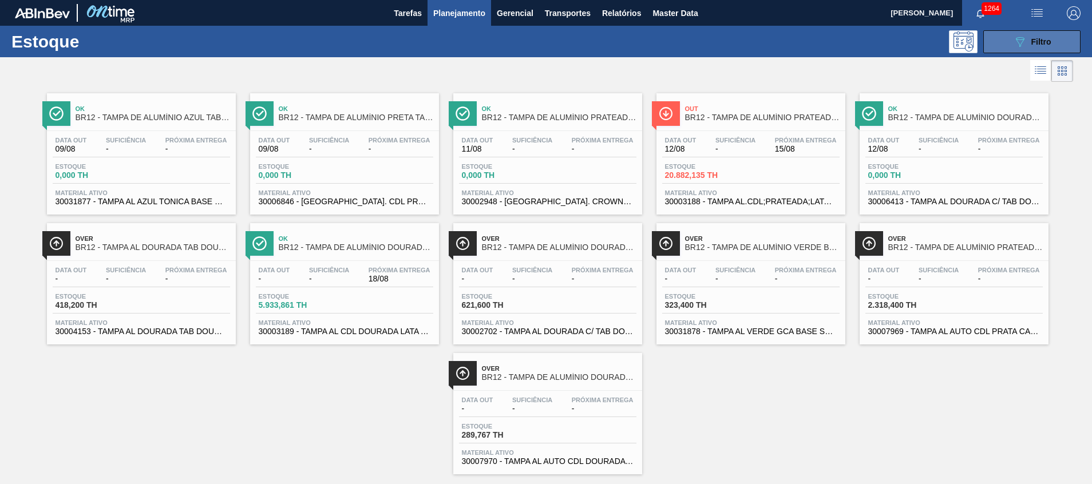
click at [996, 40] on button "089F7B8B-B2A5-4AFE-B5C0-19BA573D28AC Filtro" at bounding box center [1031, 41] width 97 height 23
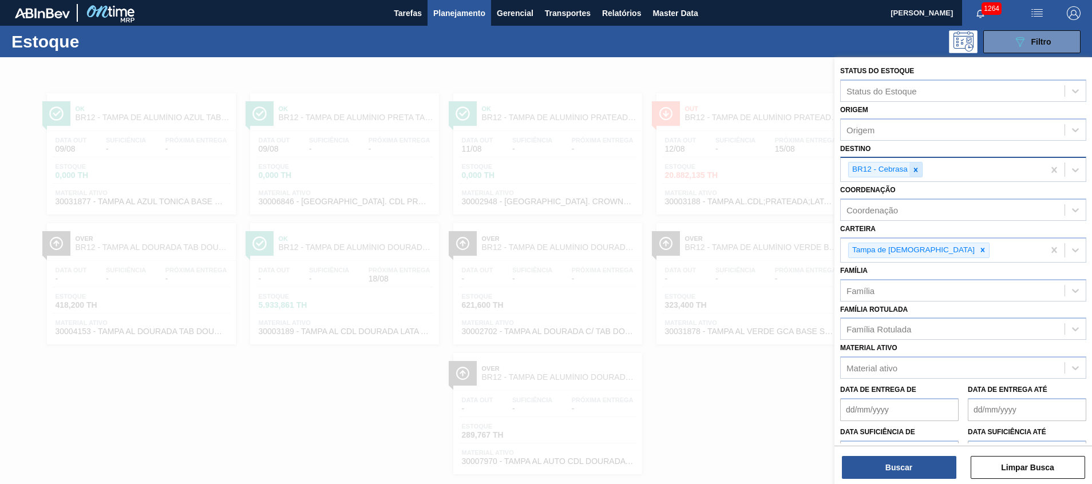
click at [913, 176] on div at bounding box center [915, 170] width 13 height 14
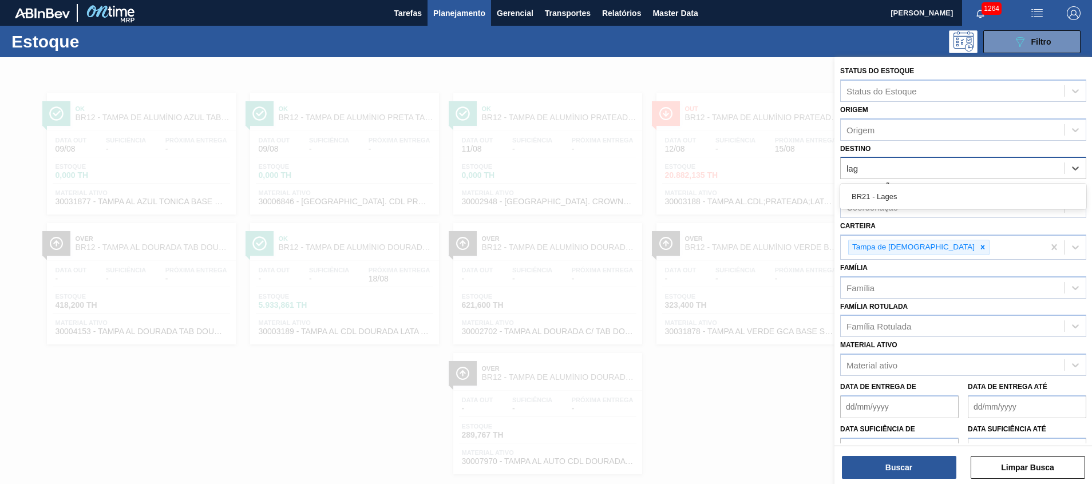
type input "lage"
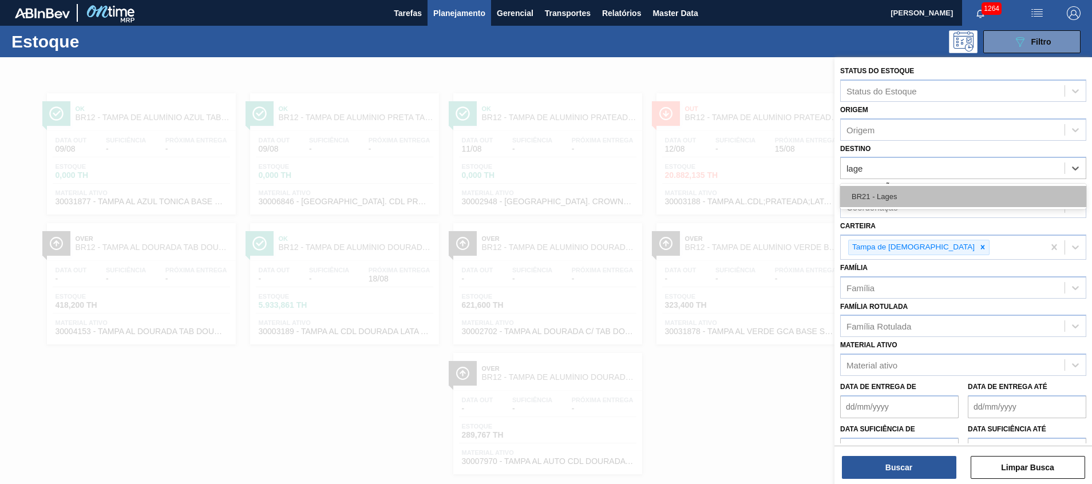
click at [901, 193] on div "BR21 - Lages" at bounding box center [963, 196] width 246 height 21
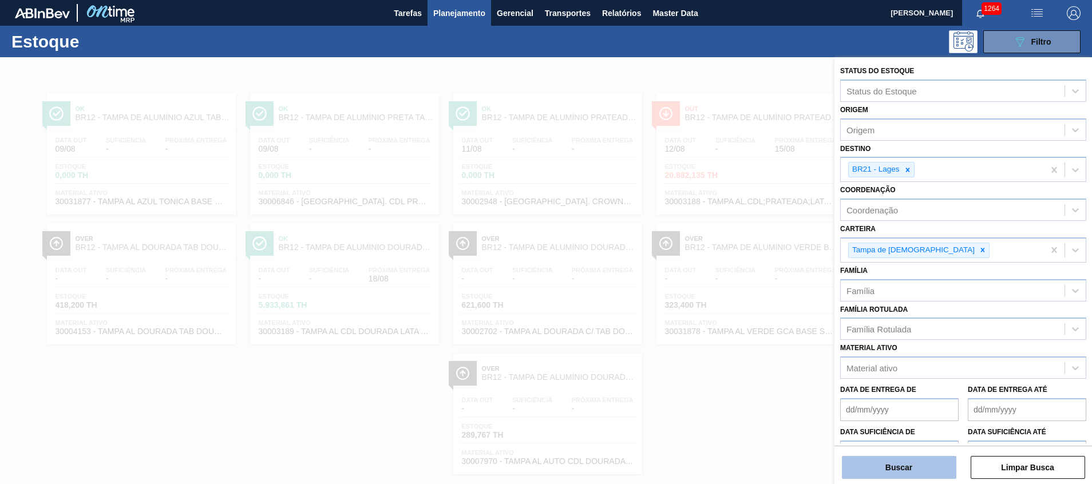
click at [880, 465] on button "Buscar" at bounding box center [899, 467] width 114 height 23
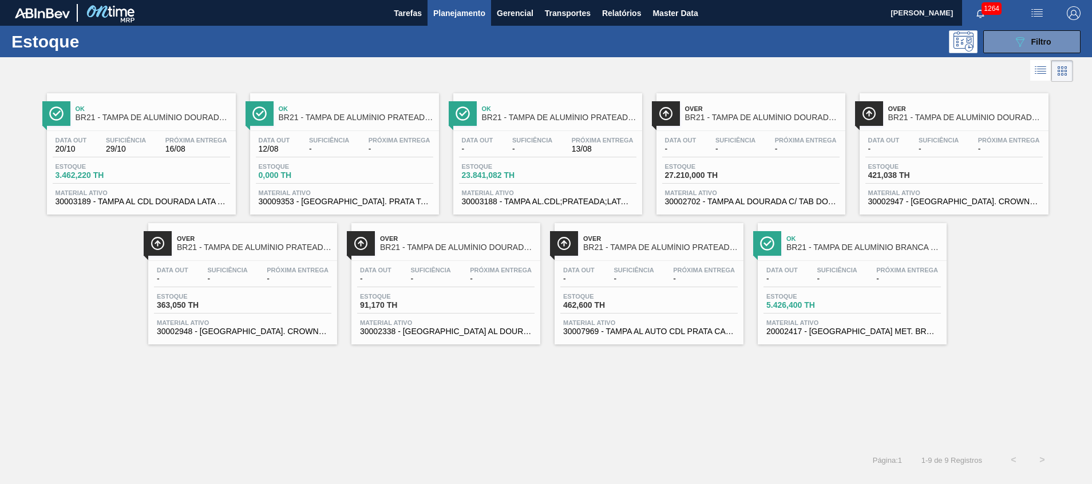
drag, startPoint x: 484, startPoint y: 322, endPoint x: 363, endPoint y: 369, distance: 129.8
click at [366, 367] on div "Ok BR21 - TAMPA DE ALUMÍNIO DOURADA BALL CDL Data out 20/10 Suficiência 29/10 P…" at bounding box center [546, 265] width 1092 height 361
click at [193, 183] on div "Estoque 3.462,220 TH" at bounding box center [141, 173] width 177 height 21
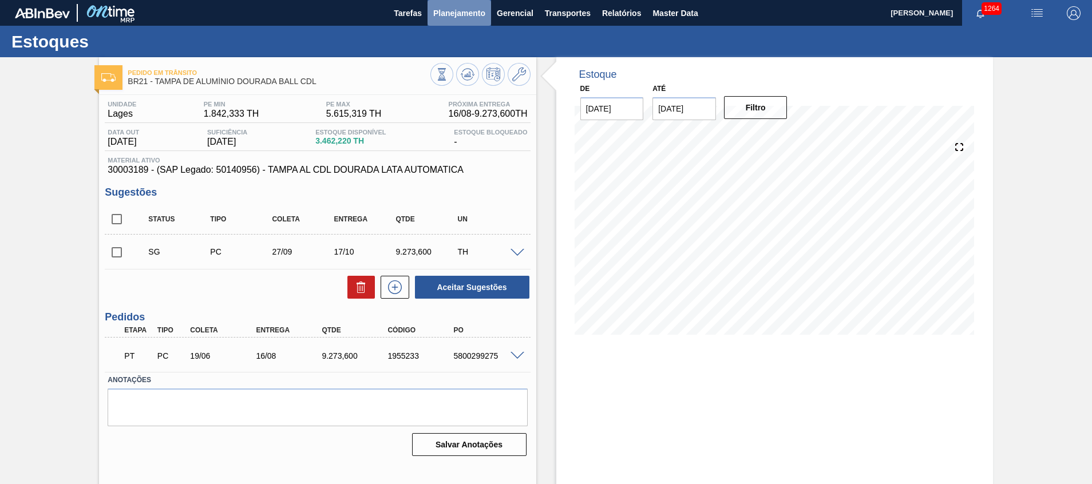
click at [464, 10] on span "Planejamento" at bounding box center [459, 13] width 52 height 14
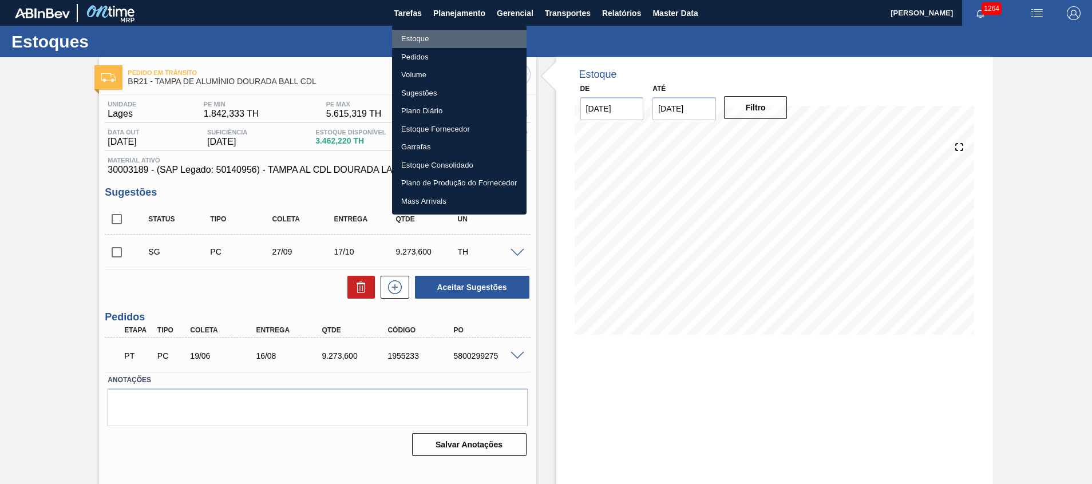
click at [469, 31] on li "Estoque" at bounding box center [459, 39] width 134 height 18
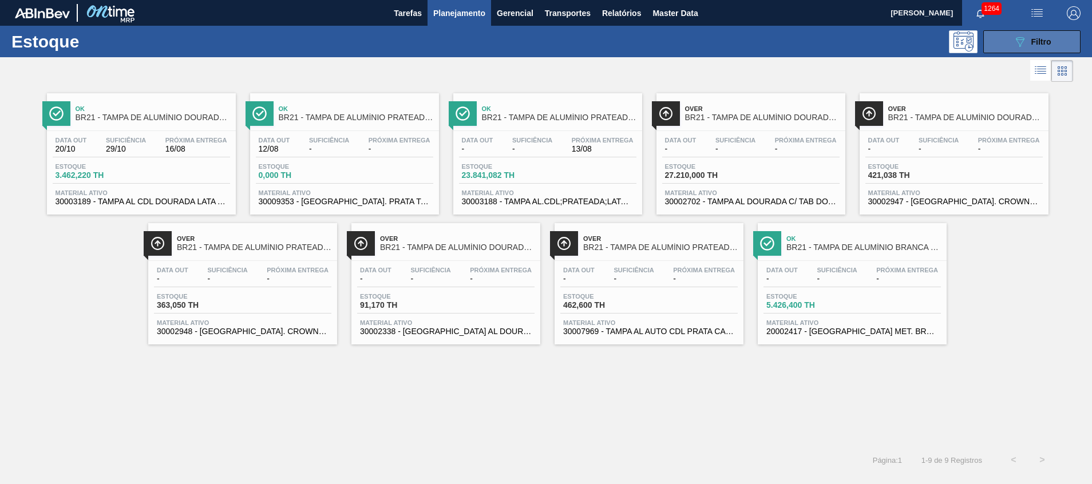
click at [1019, 50] on button "089F7B8B-B2A5-4AFE-B5C0-19BA573D28AC Filtro" at bounding box center [1031, 41] width 97 height 23
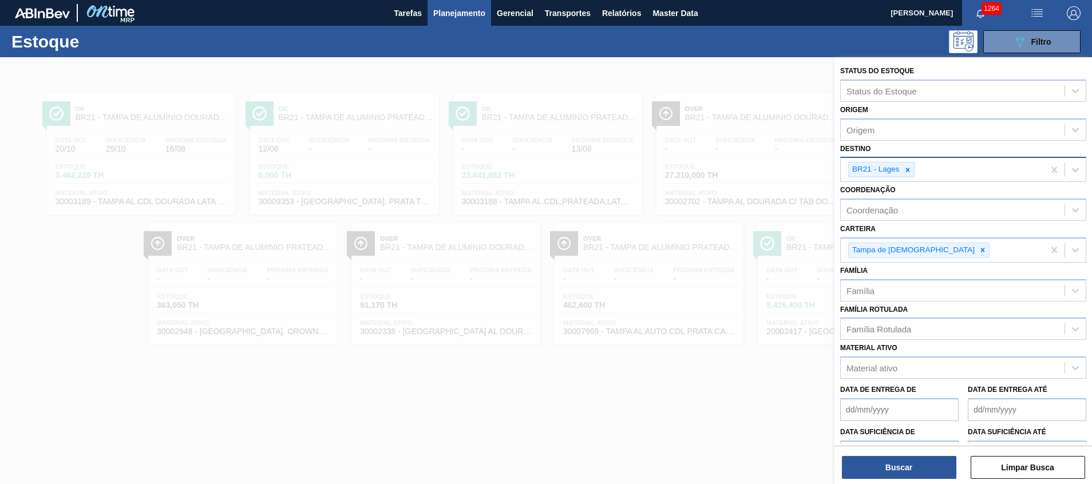
click at [924, 170] on div "BR21 - Lages" at bounding box center [942, 169] width 203 height 23
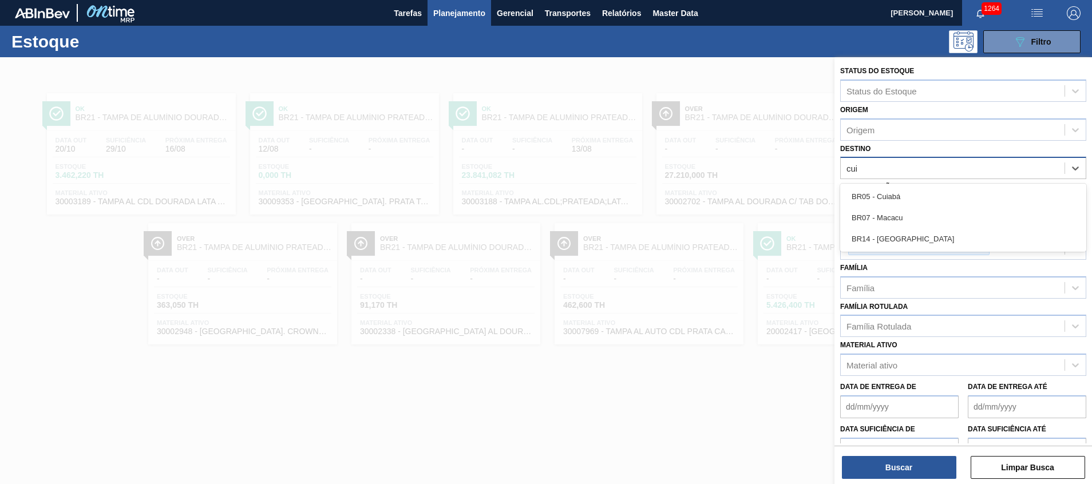
type input "cuia"
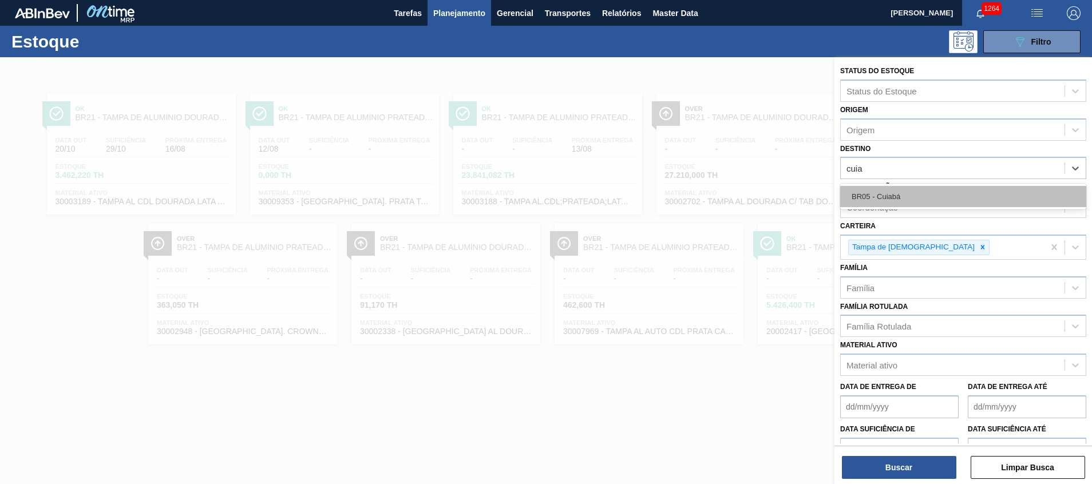
click at [905, 190] on div "BR05 - Cuiabá" at bounding box center [963, 196] width 246 height 21
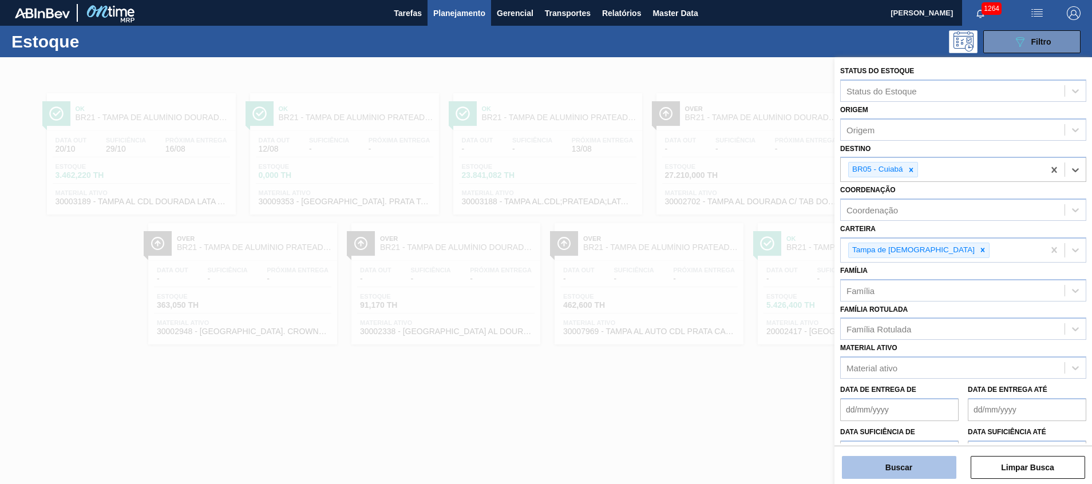
click at [861, 458] on button "Buscar" at bounding box center [899, 467] width 114 height 23
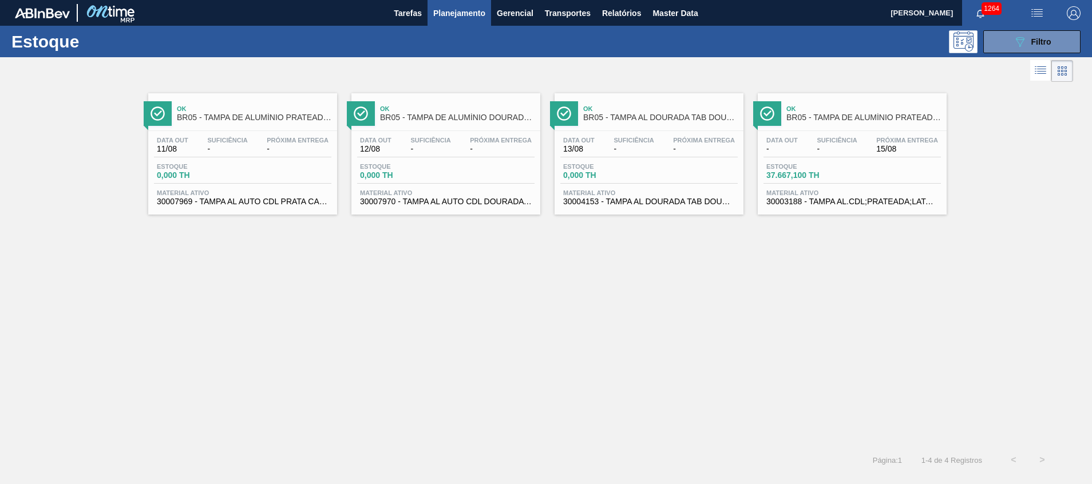
click at [896, 163] on div "Estoque 37.667,100 TH" at bounding box center [851, 173] width 177 height 21
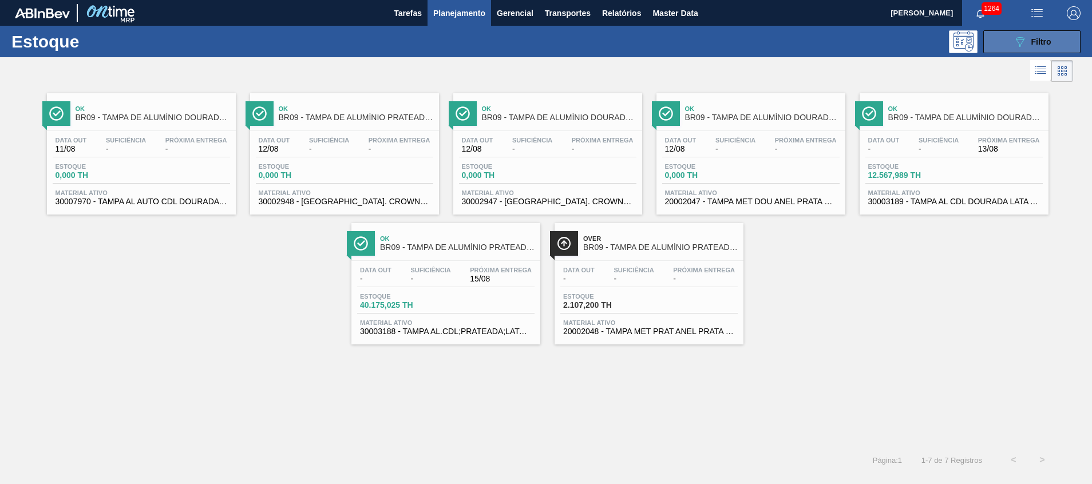
click at [1003, 48] on button "089F7B8B-B2A5-4AFE-B5C0-19BA573D28AC Filtro" at bounding box center [1031, 41] width 97 height 23
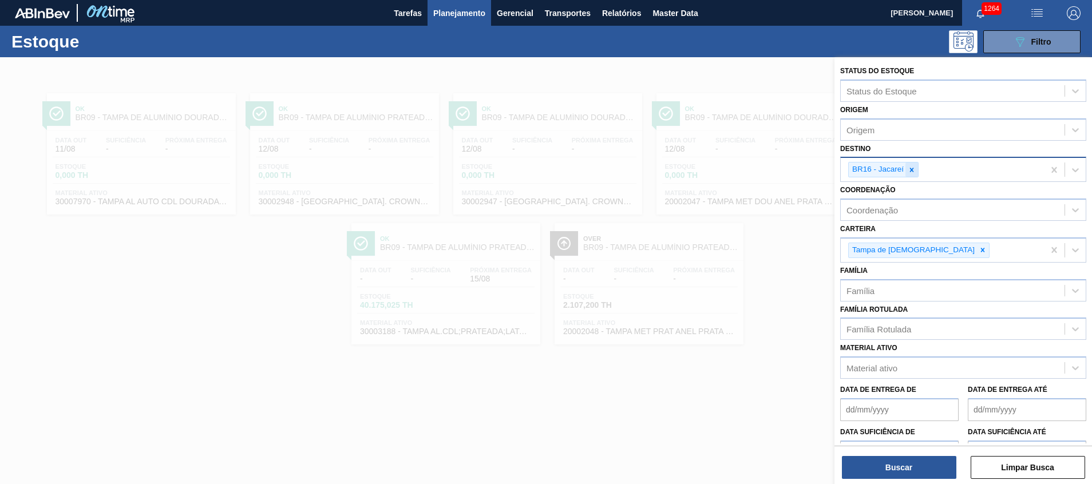
click at [907, 169] on div at bounding box center [911, 170] width 13 height 14
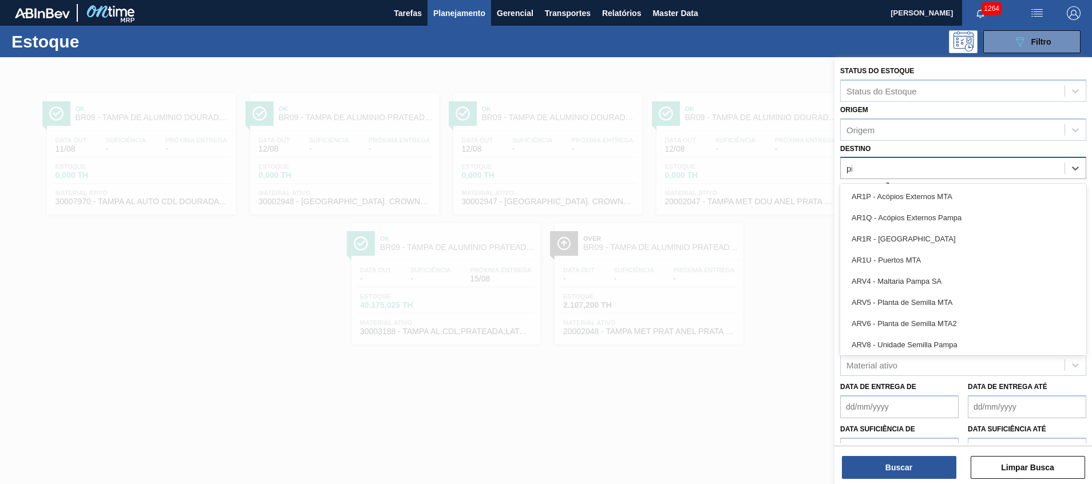
type input "pira"
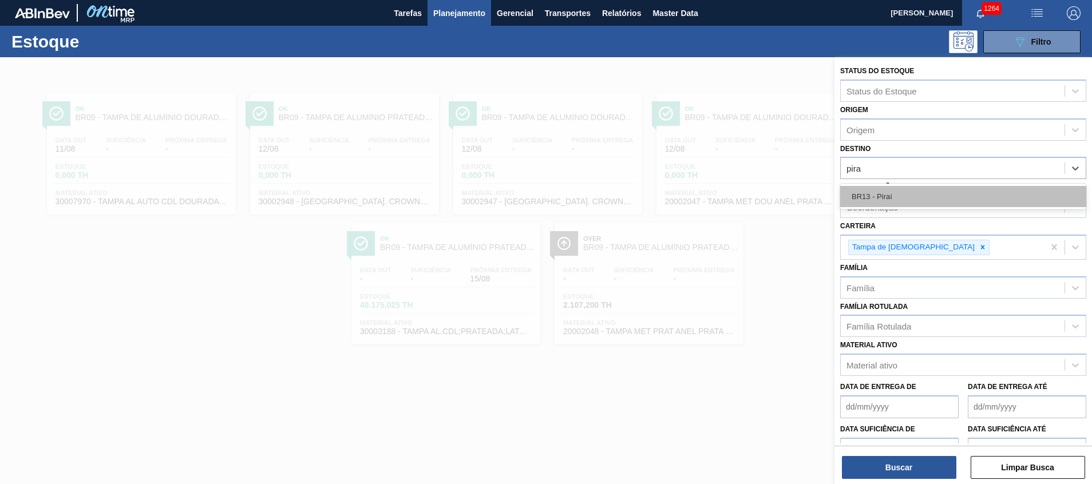
click at [877, 200] on div "BR13 - Piraí" at bounding box center [963, 196] width 246 height 21
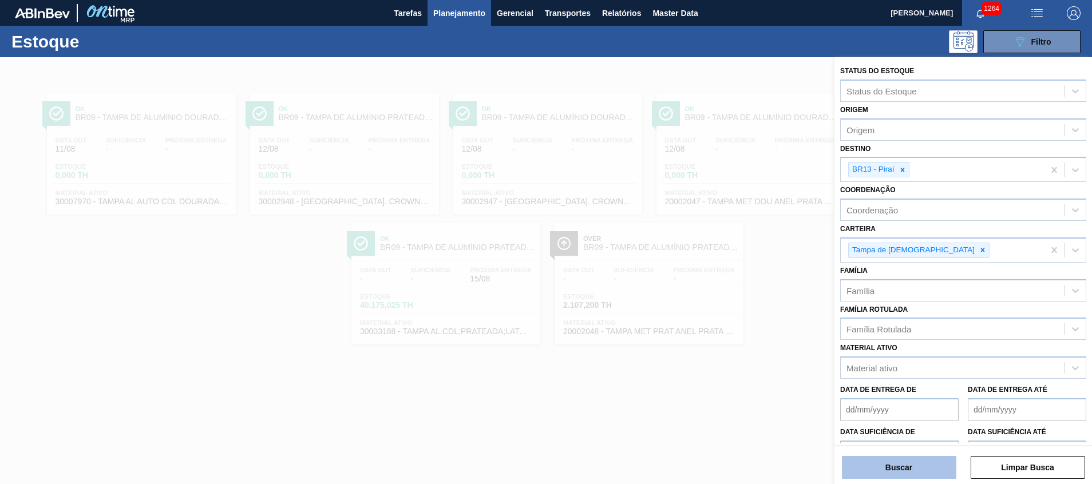
click at [895, 474] on button "Buscar" at bounding box center [899, 467] width 114 height 23
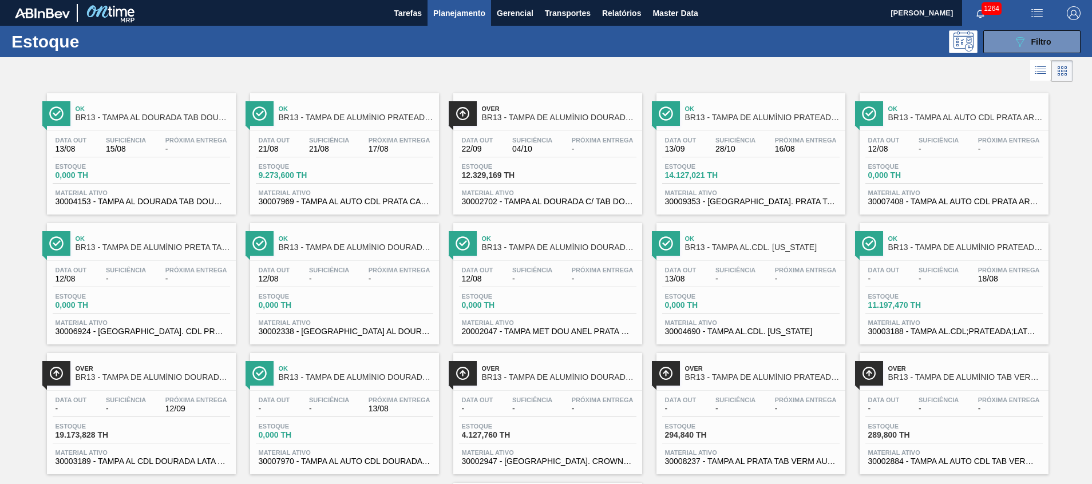
click at [319, 199] on span "30007969 - TAMPA AL AUTO CDL PRATA CANPACK" at bounding box center [345, 201] width 172 height 9
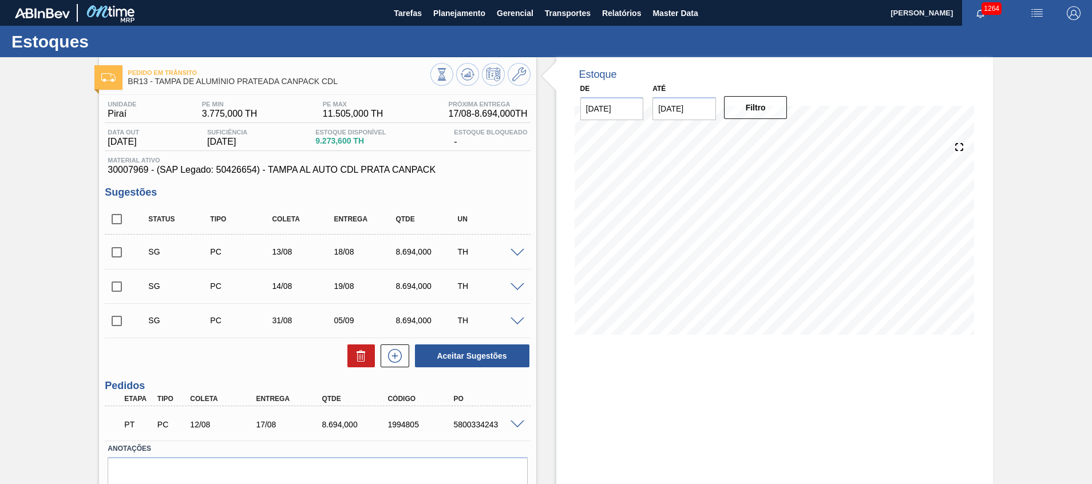
click at [119, 223] on input "checkbox" at bounding box center [117, 219] width 24 height 24
checkbox input "true"
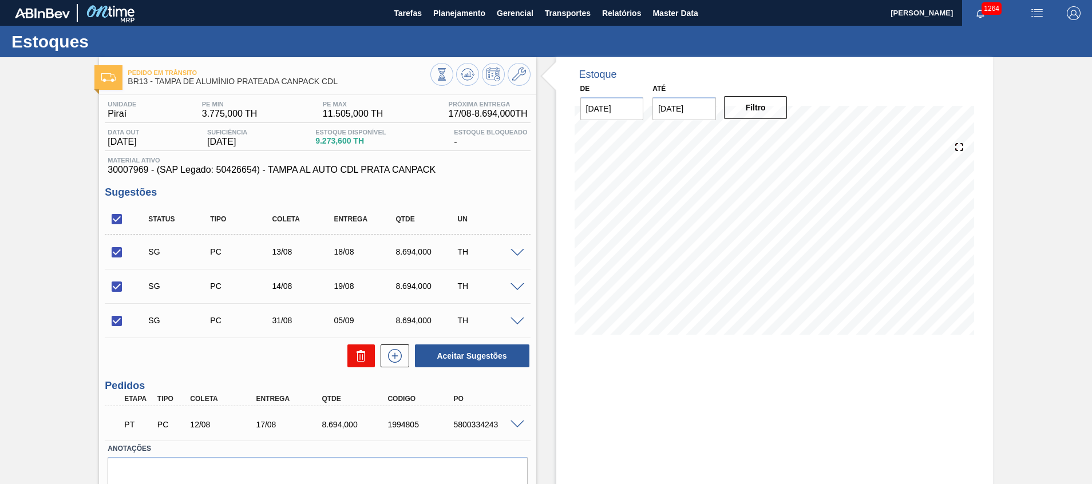
click at [361, 365] on button at bounding box center [360, 356] width 27 height 23
checkbox input "false"
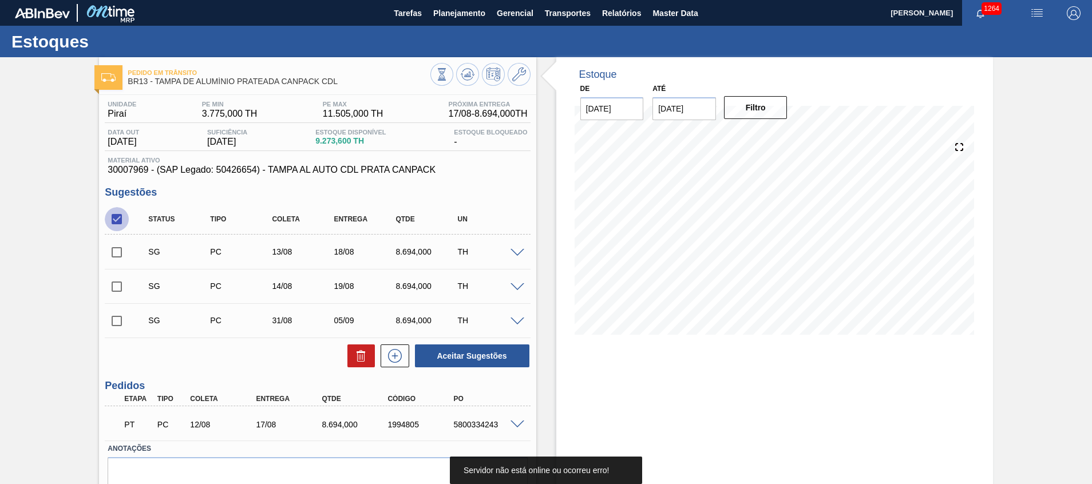
click at [117, 217] on input "checkbox" at bounding box center [117, 219] width 24 height 24
checkbox input "true"
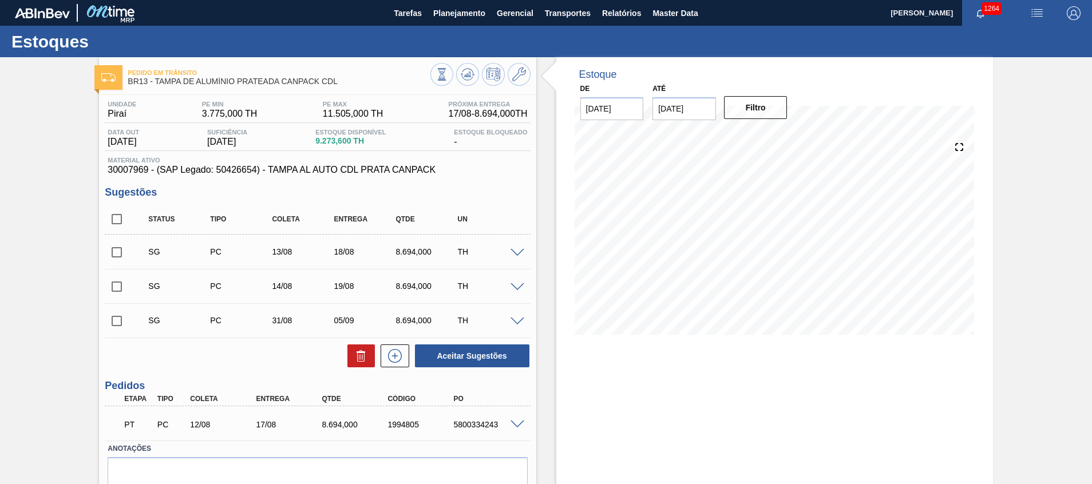
checkbox input "true"
click at [361, 354] on icon at bounding box center [361, 356] width 14 height 14
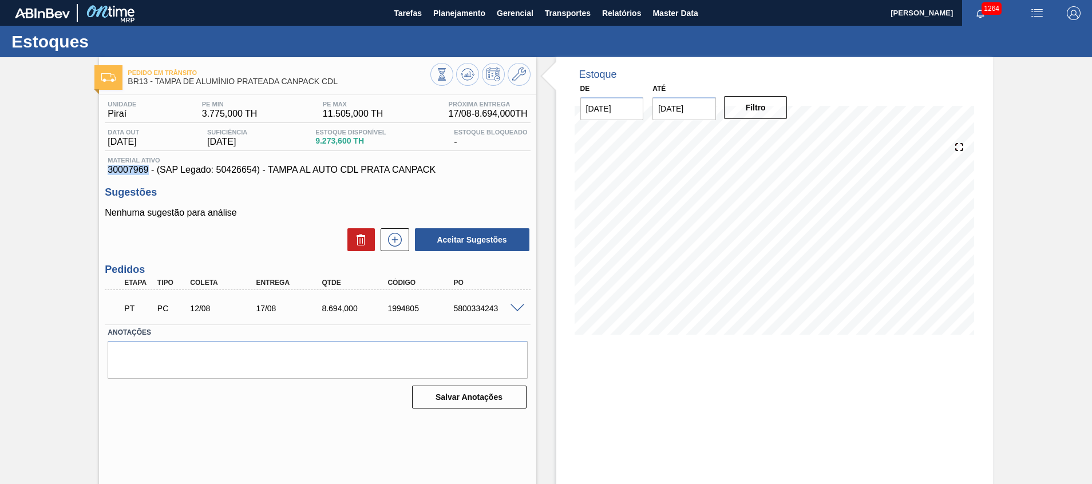
drag, startPoint x: 108, startPoint y: 169, endPoint x: 148, endPoint y: 168, distance: 39.5
click at [148, 168] on div "Material ativo 30007969 - (SAP Legado: 50426654) - TAMPA AL AUTO CDL PRATA CANP…" at bounding box center [317, 166] width 425 height 18
copy span "30007969"
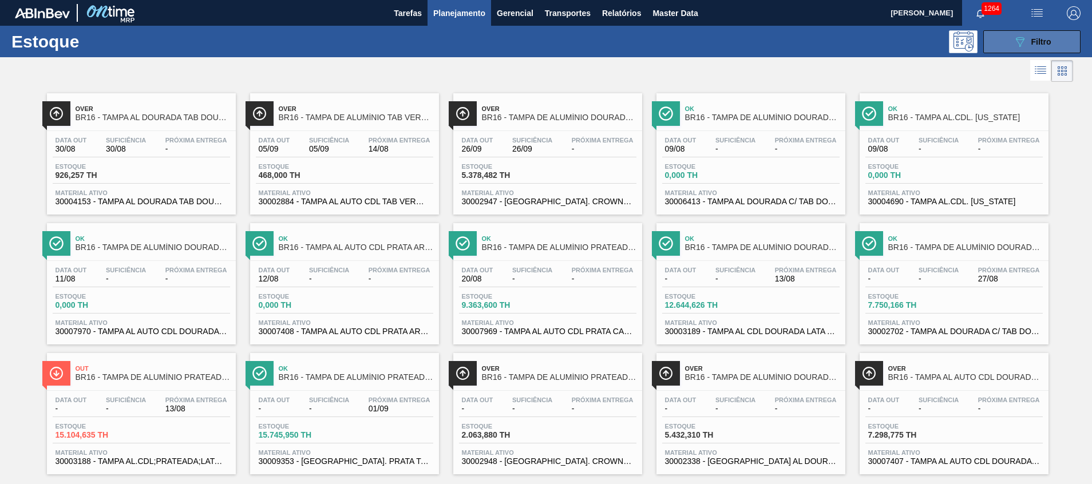
drag, startPoint x: 0, startPoint y: 0, endPoint x: 1005, endPoint y: 53, distance: 1006.3
click at [1013, 44] on icon "089F7B8B-B2A5-4AFE-B5C0-19BA573D28AC" at bounding box center [1020, 42] width 14 height 14
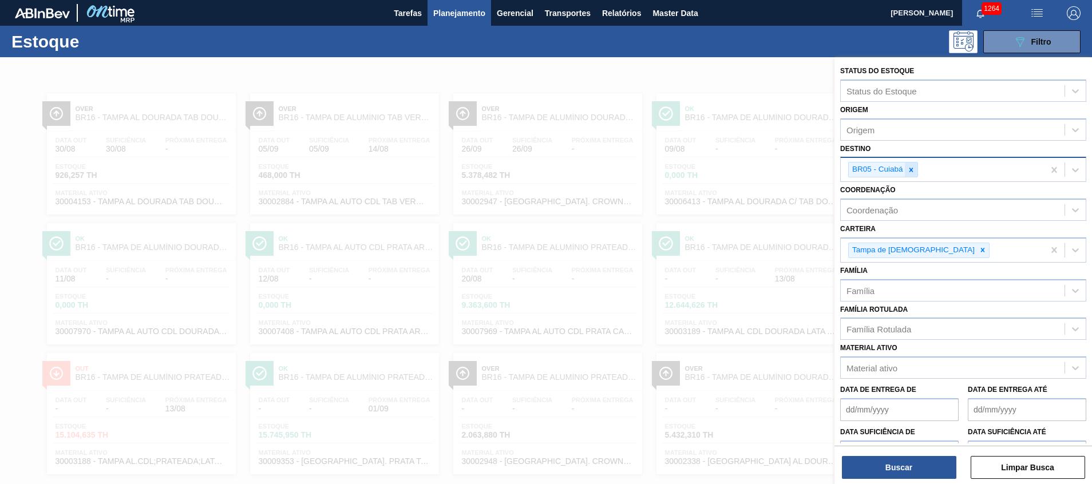
click at [905, 169] on div at bounding box center [911, 170] width 13 height 14
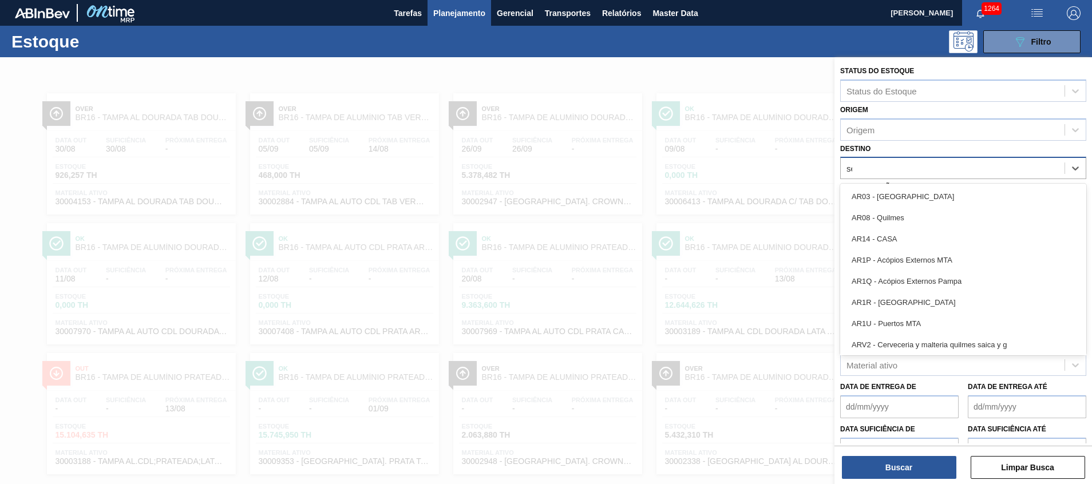
type input "ser"
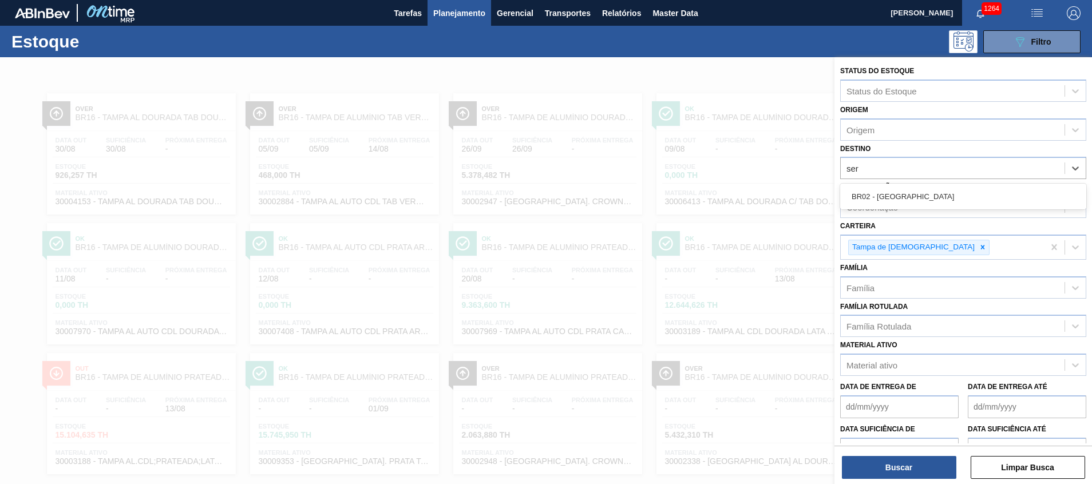
drag, startPoint x: 874, startPoint y: 195, endPoint x: 880, endPoint y: 224, distance: 29.6
click at [874, 195] on div "BR02 - [GEOGRAPHIC_DATA]" at bounding box center [963, 196] width 246 height 21
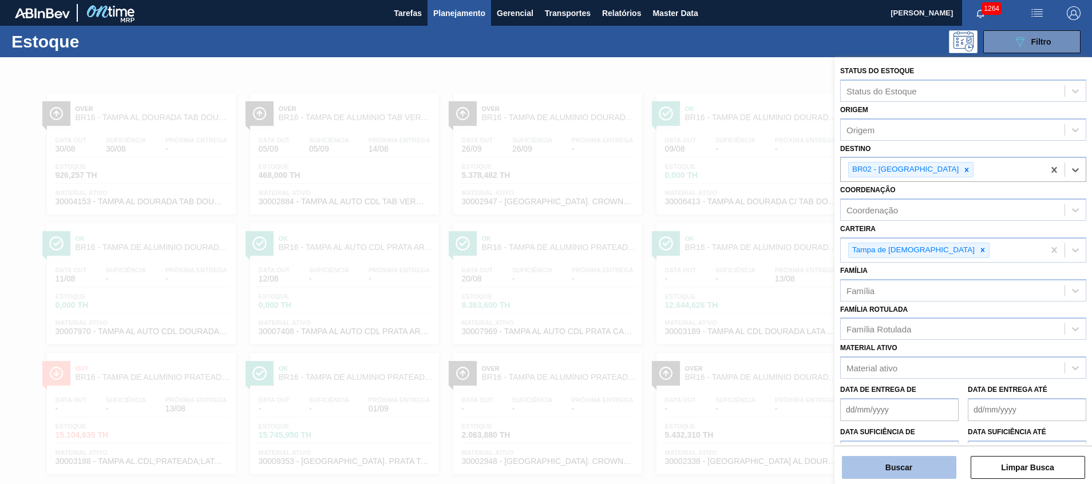
click at [880, 468] on button "Buscar" at bounding box center [899, 467] width 114 height 23
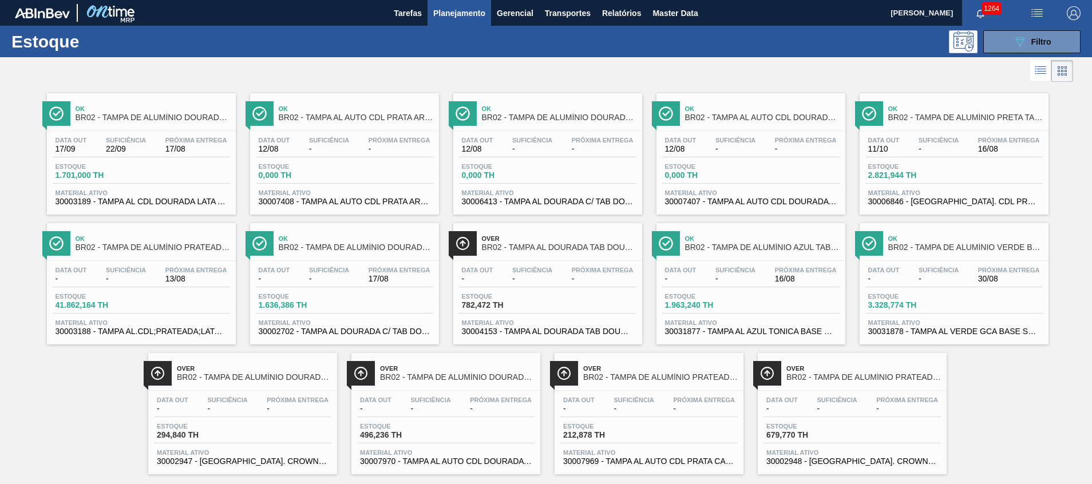
scroll to position [19, 0]
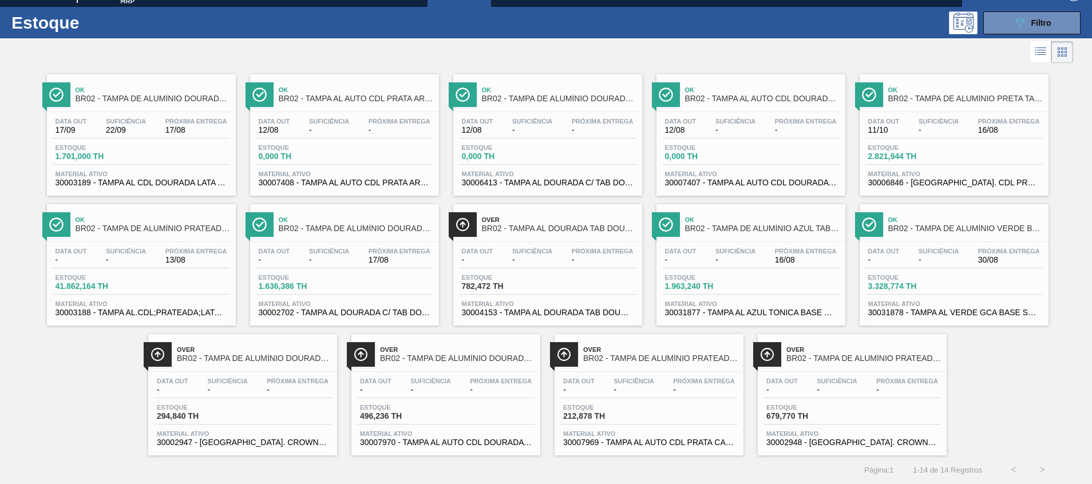
click at [545, 311] on span "30004153 - TAMPA AL DOURADA TAB DOURADO CDL CANPACK" at bounding box center [548, 312] width 172 height 9
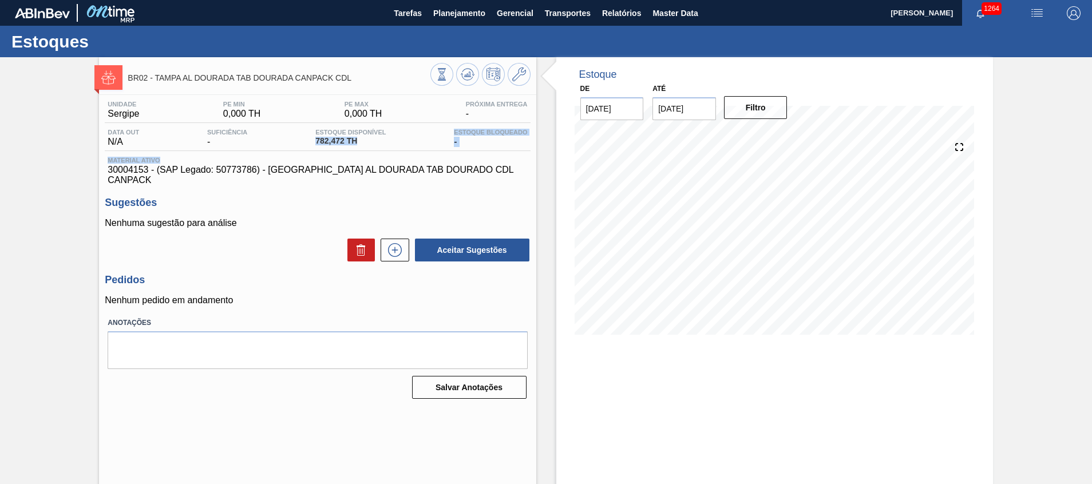
drag, startPoint x: 338, startPoint y: 151, endPoint x: 374, endPoint y: 163, distance: 37.8
click at [370, 159] on div "Unidade Sergipe PE MIN 0,000 TH PE MAX 0,000 TH Próxima Entrega - Data out N/A …" at bounding box center [317, 143] width 425 height 85
click at [285, 197] on h3 "Sugestões" at bounding box center [317, 203] width 425 height 12
